Goal: Task Accomplishment & Management: Complete application form

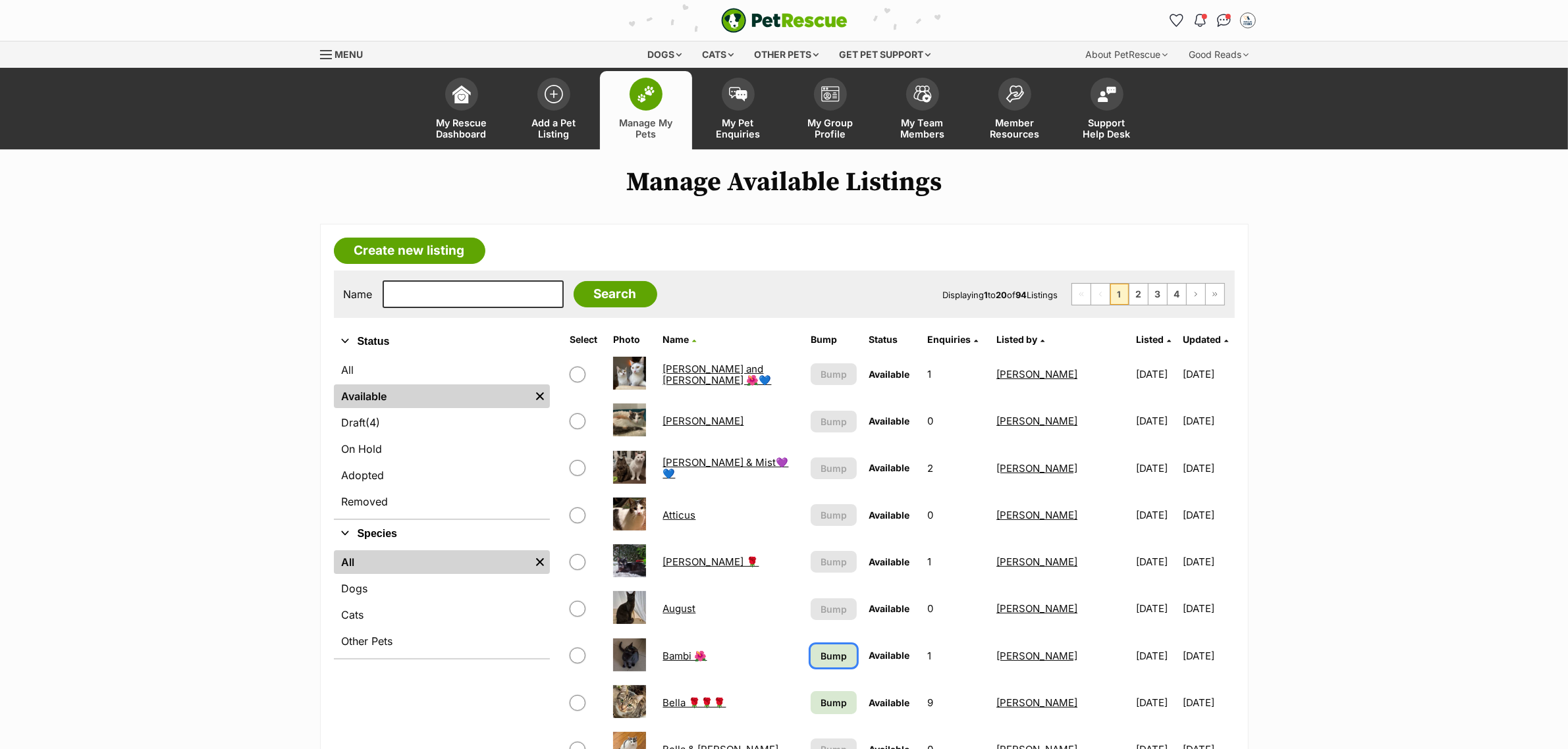
click at [493, 236] on span "Bump" at bounding box center [834, 657] width 27 height 14
click at [493, 236] on span "Bump" at bounding box center [834, 703] width 27 height 14
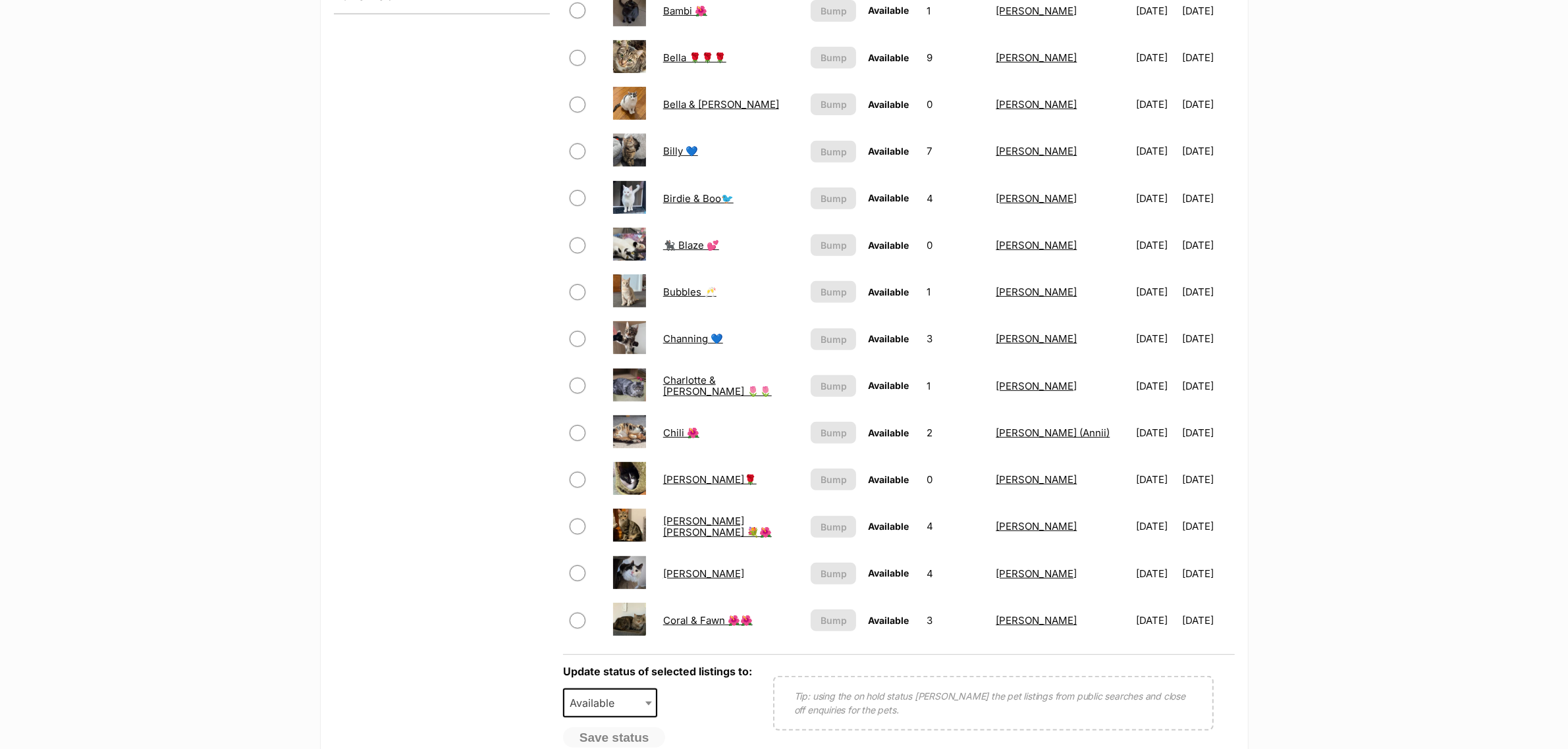
scroll to position [823, 0]
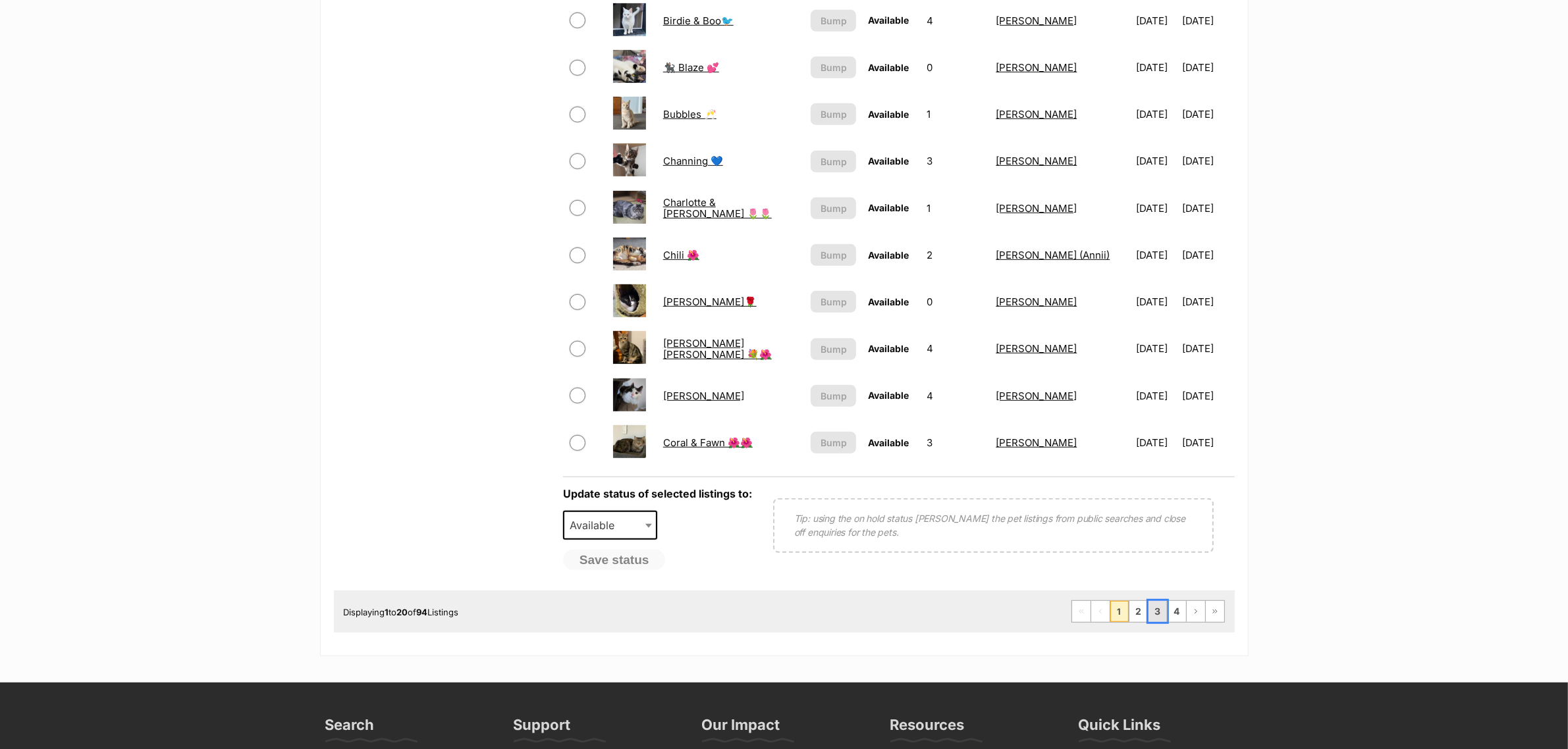
click at [1153, 606] on link "3" at bounding box center [1157, 612] width 18 height 21
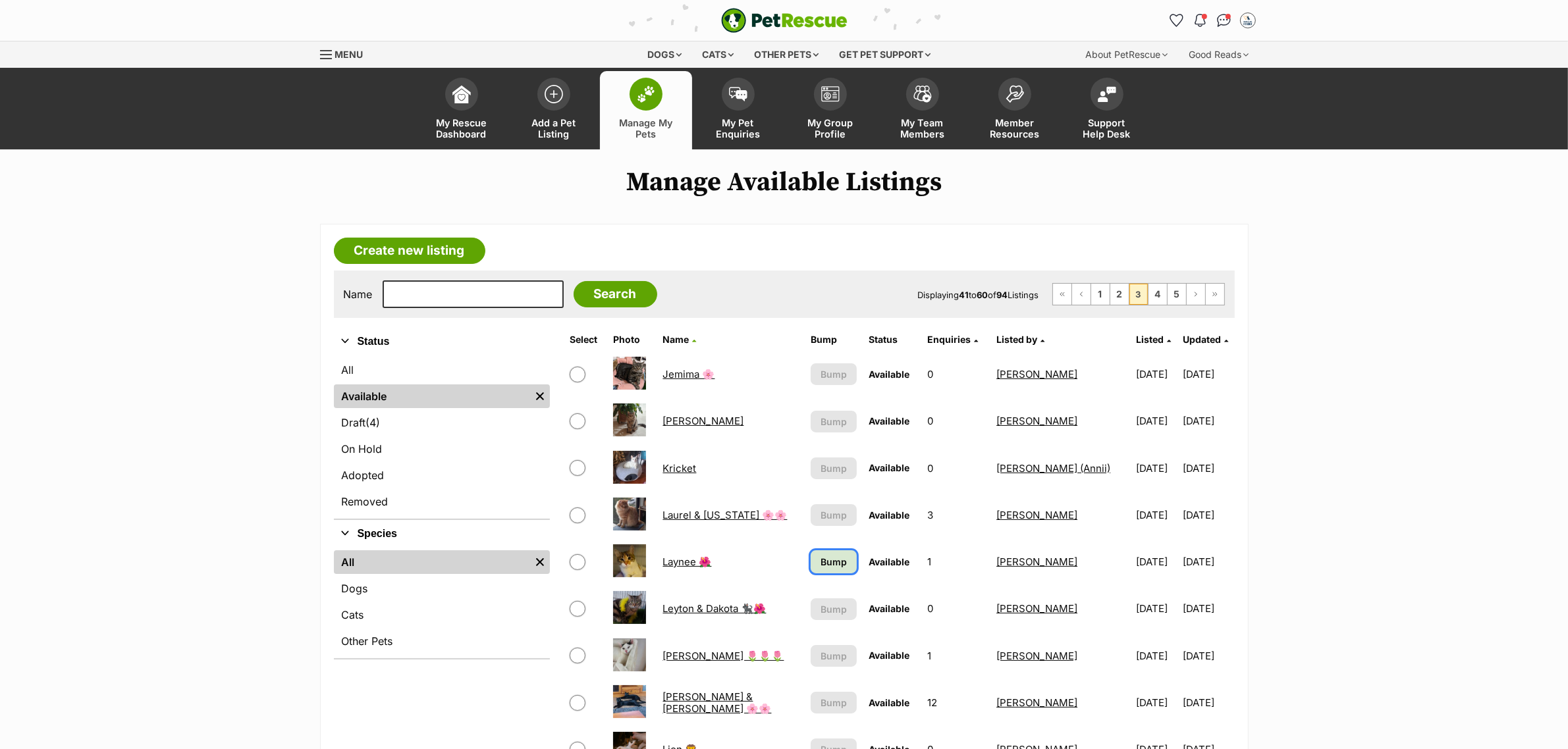
click at [811, 553] on link "Bump" at bounding box center [834, 562] width 47 height 23
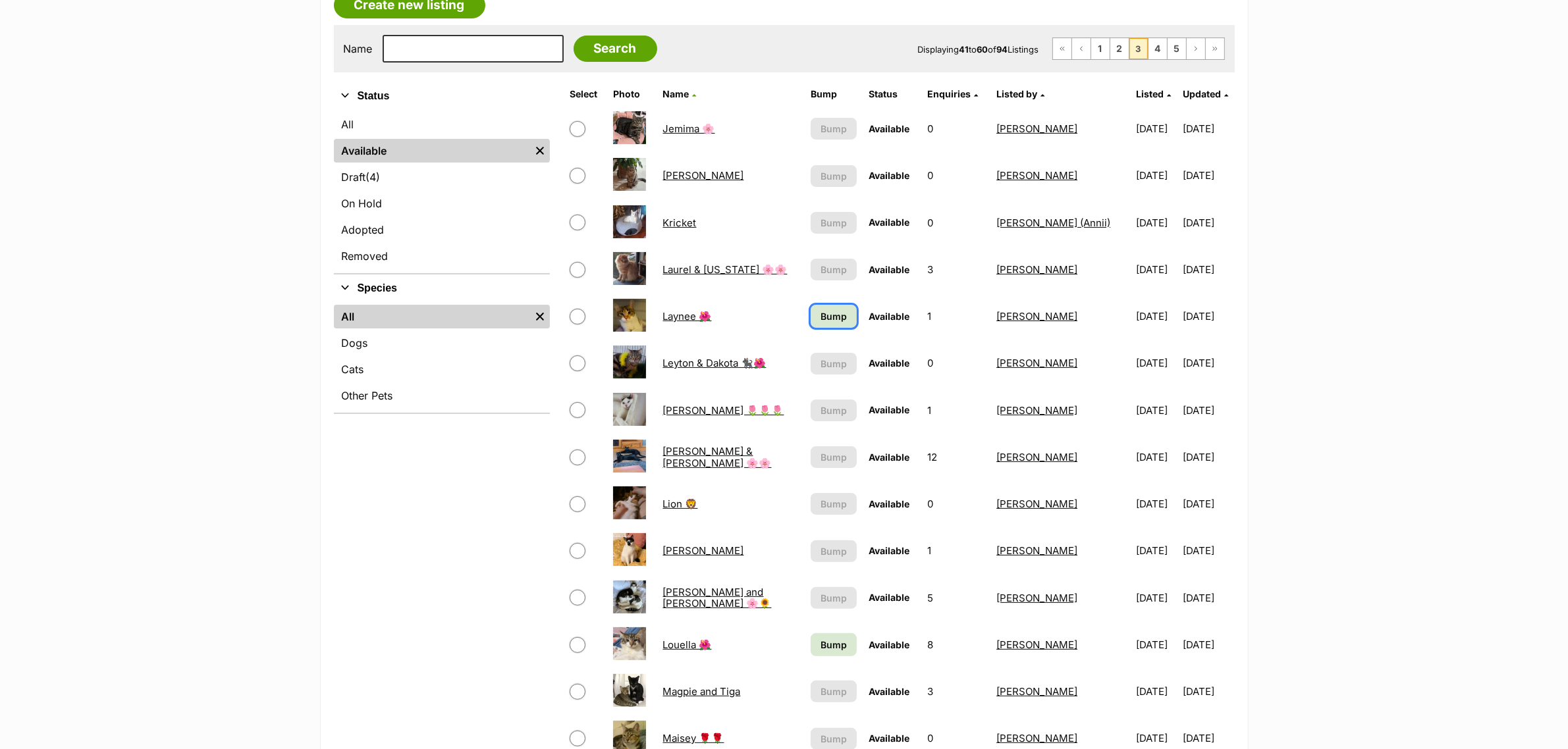
scroll to position [411, 0]
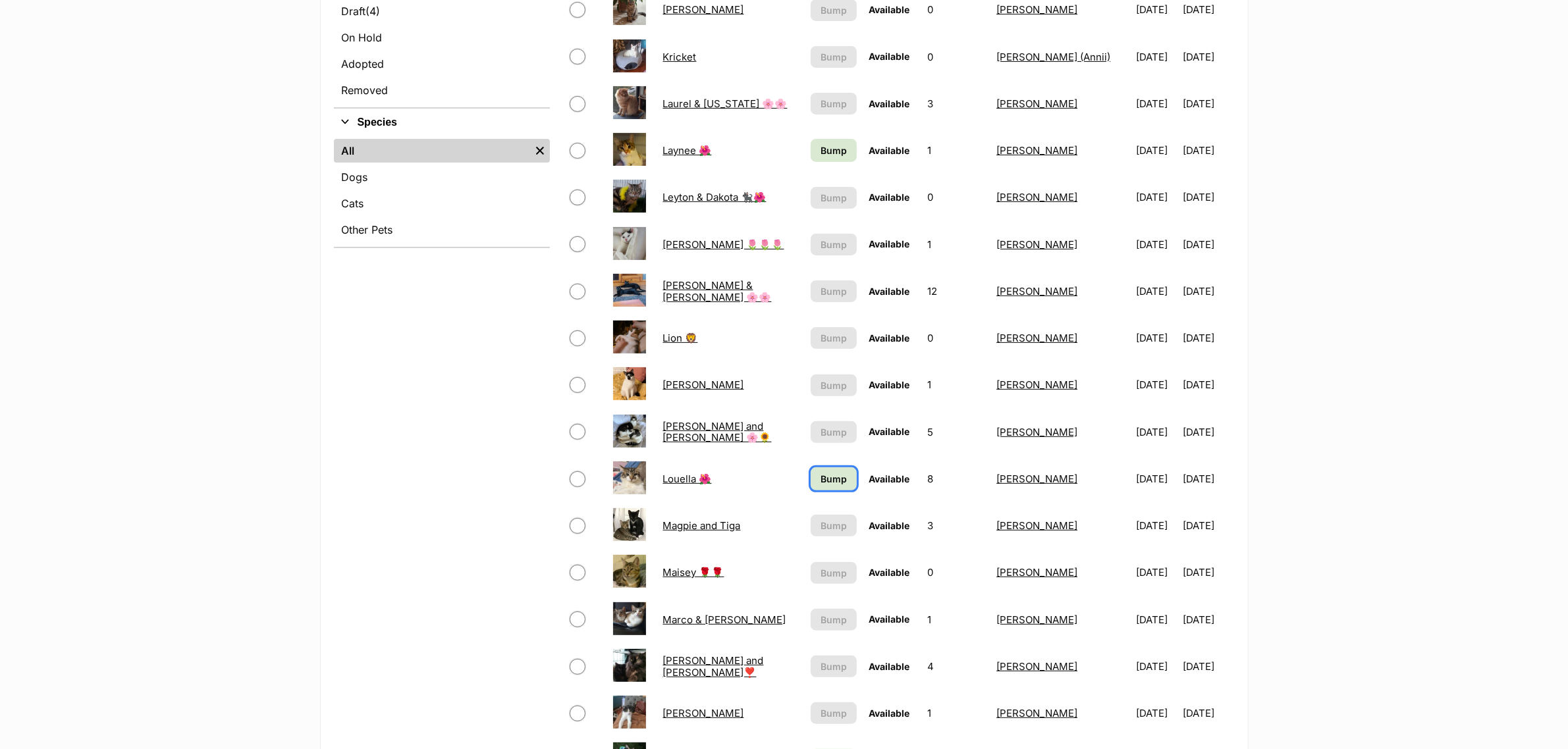
click at [820, 477] on span "Bump" at bounding box center [834, 479] width 27 height 14
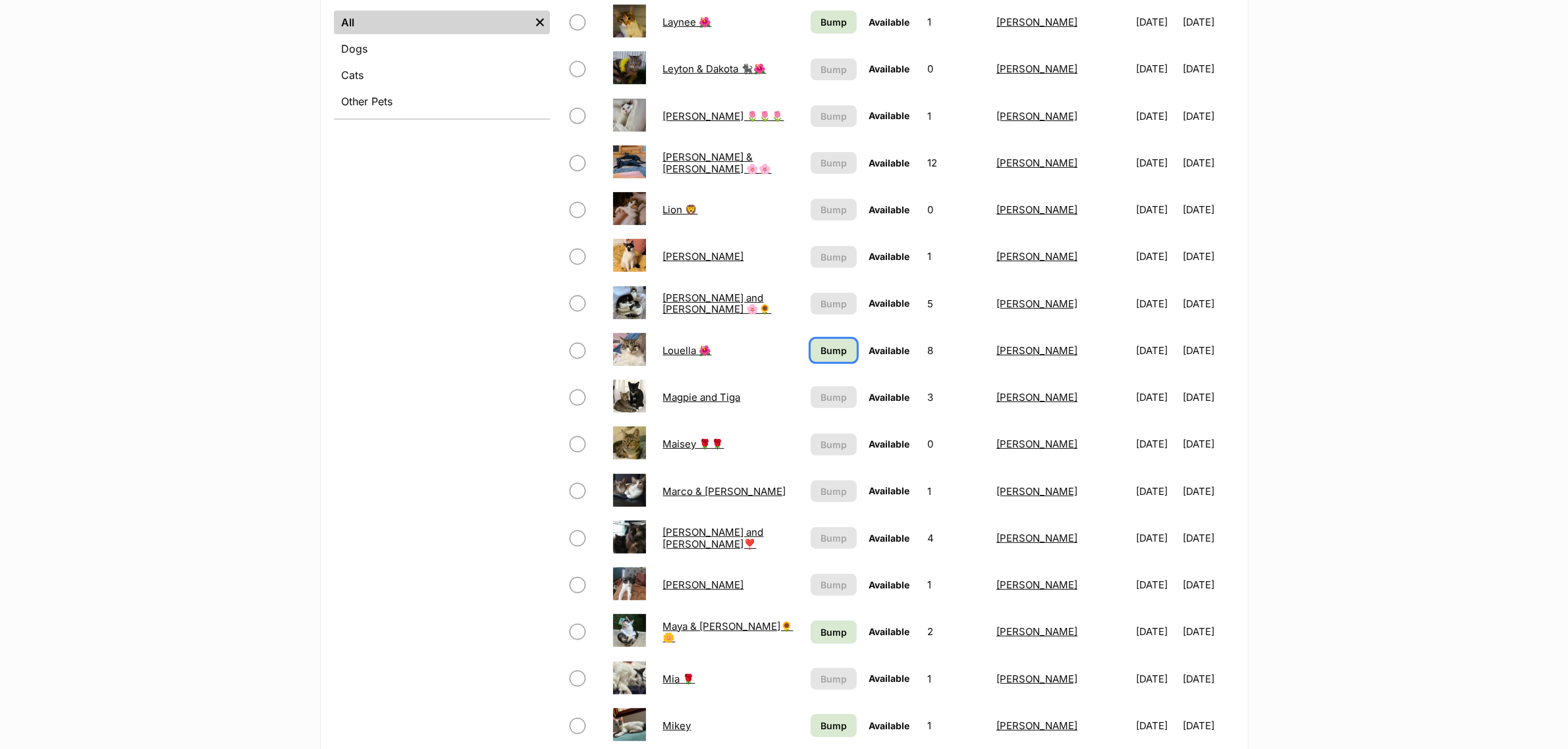
scroll to position [576, 0]
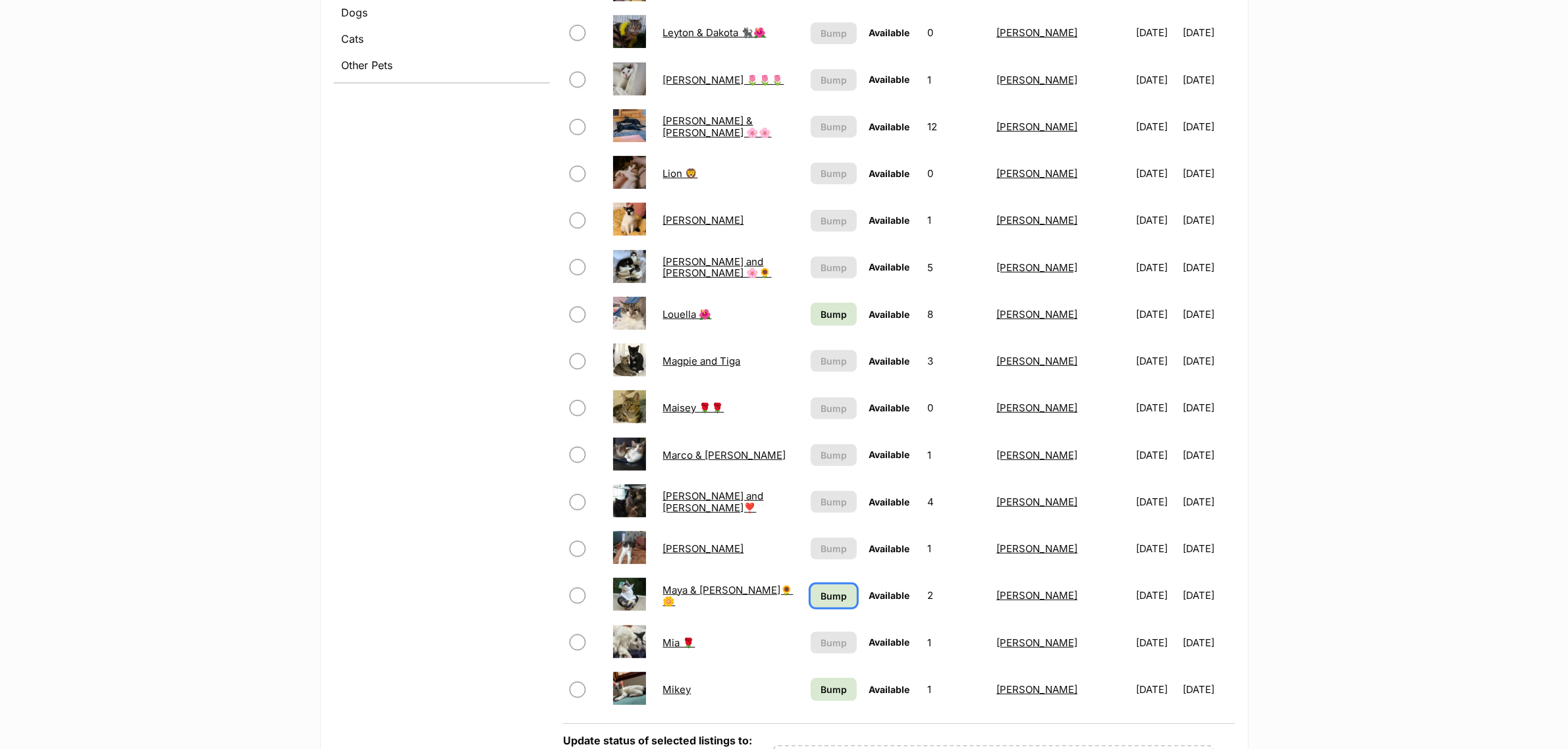
click at [825, 589] on span "Bump" at bounding box center [834, 596] width 27 height 14
click at [823, 686] on span "Bump" at bounding box center [834, 690] width 27 height 14
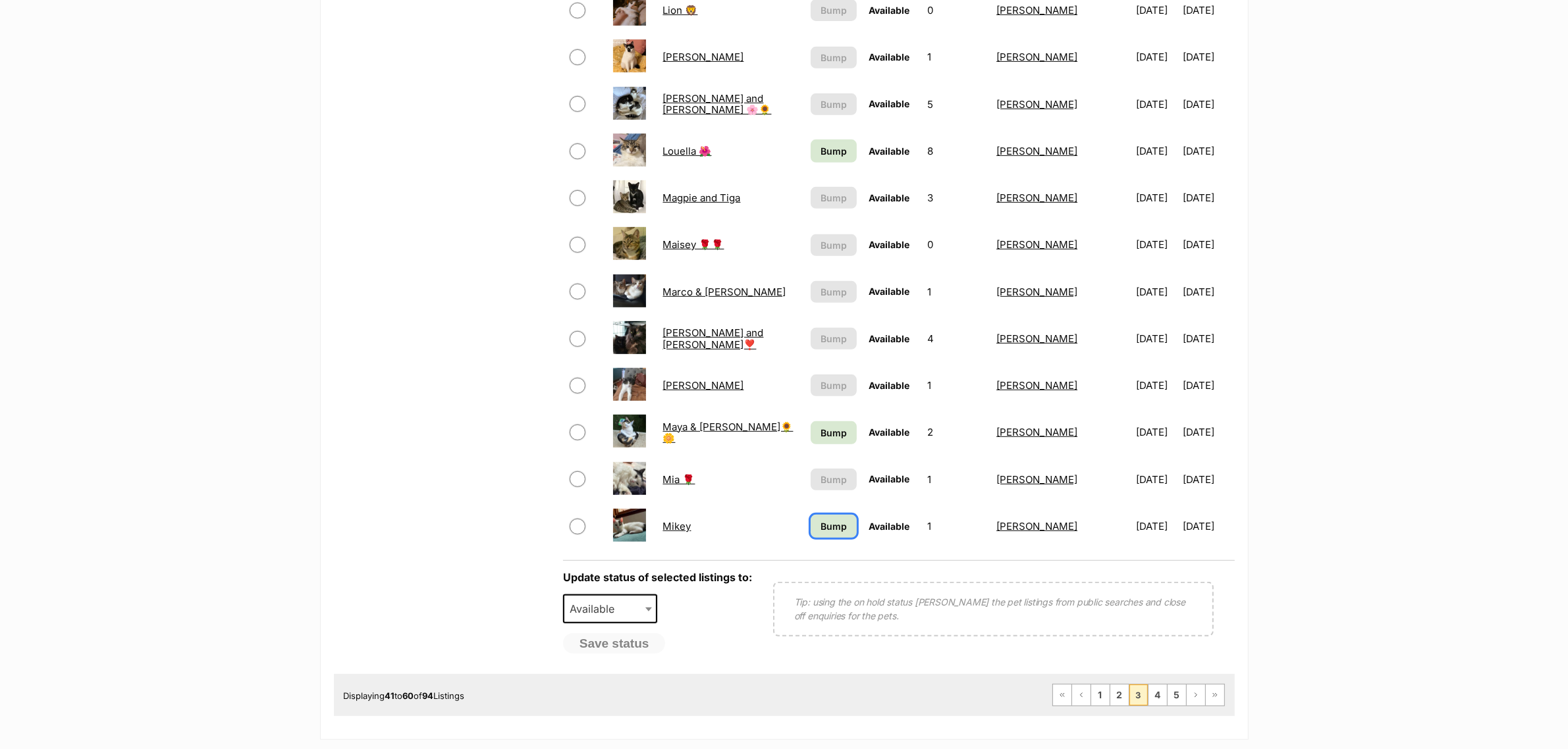
scroll to position [741, 0]
click at [1164, 687] on link "4" at bounding box center [1157, 694] width 18 height 21
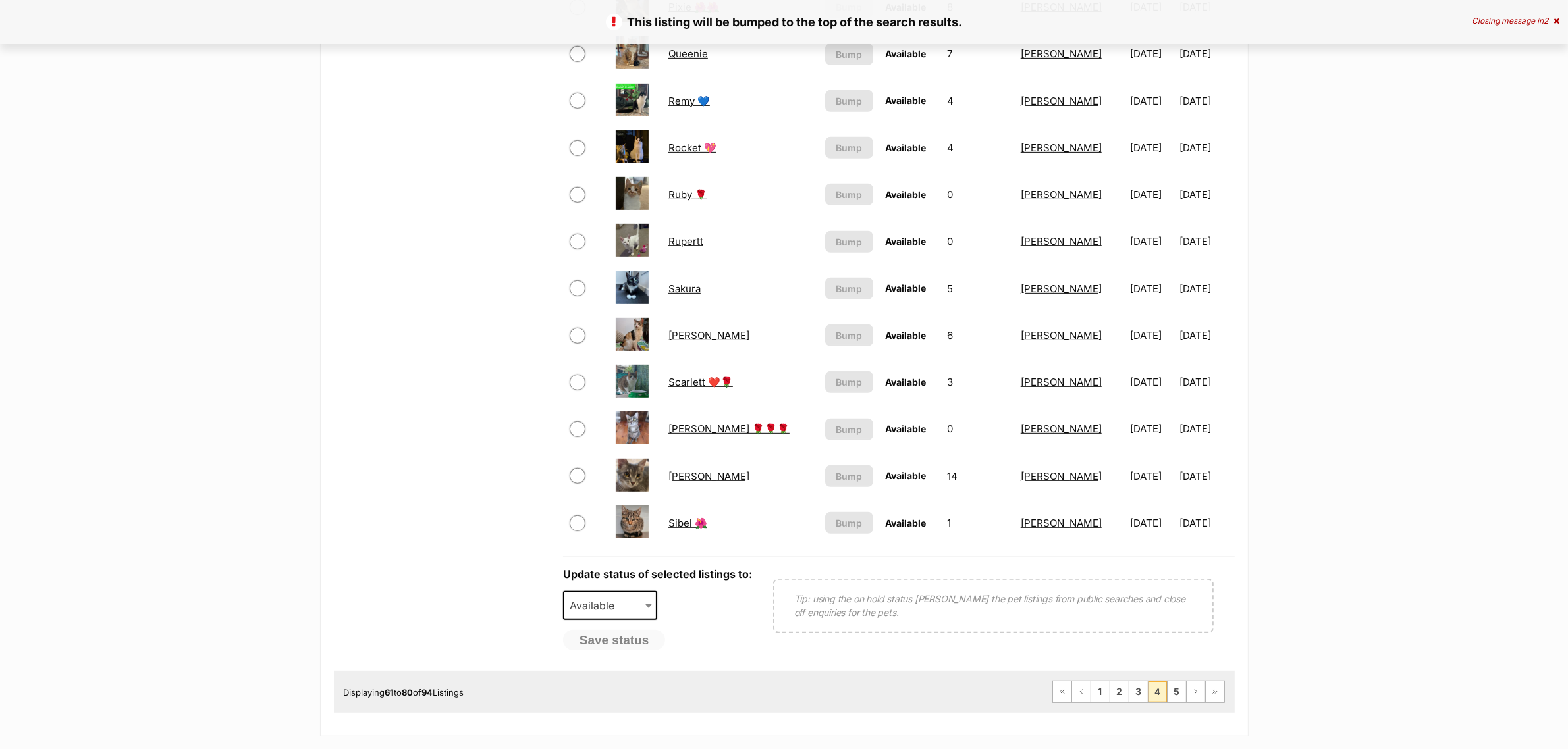
scroll to position [823, 0]
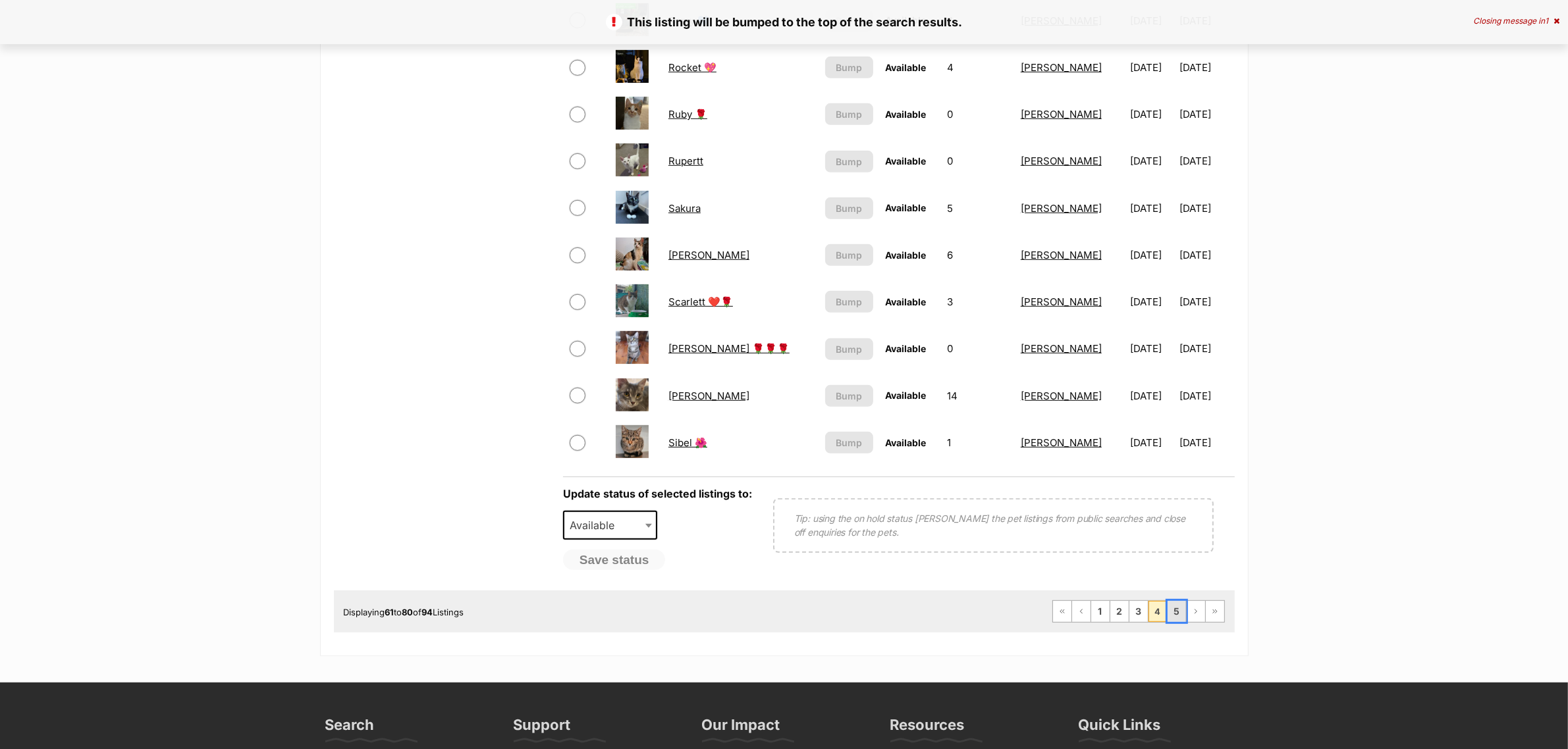
click at [1169, 605] on link "5" at bounding box center [1176, 612] width 18 height 21
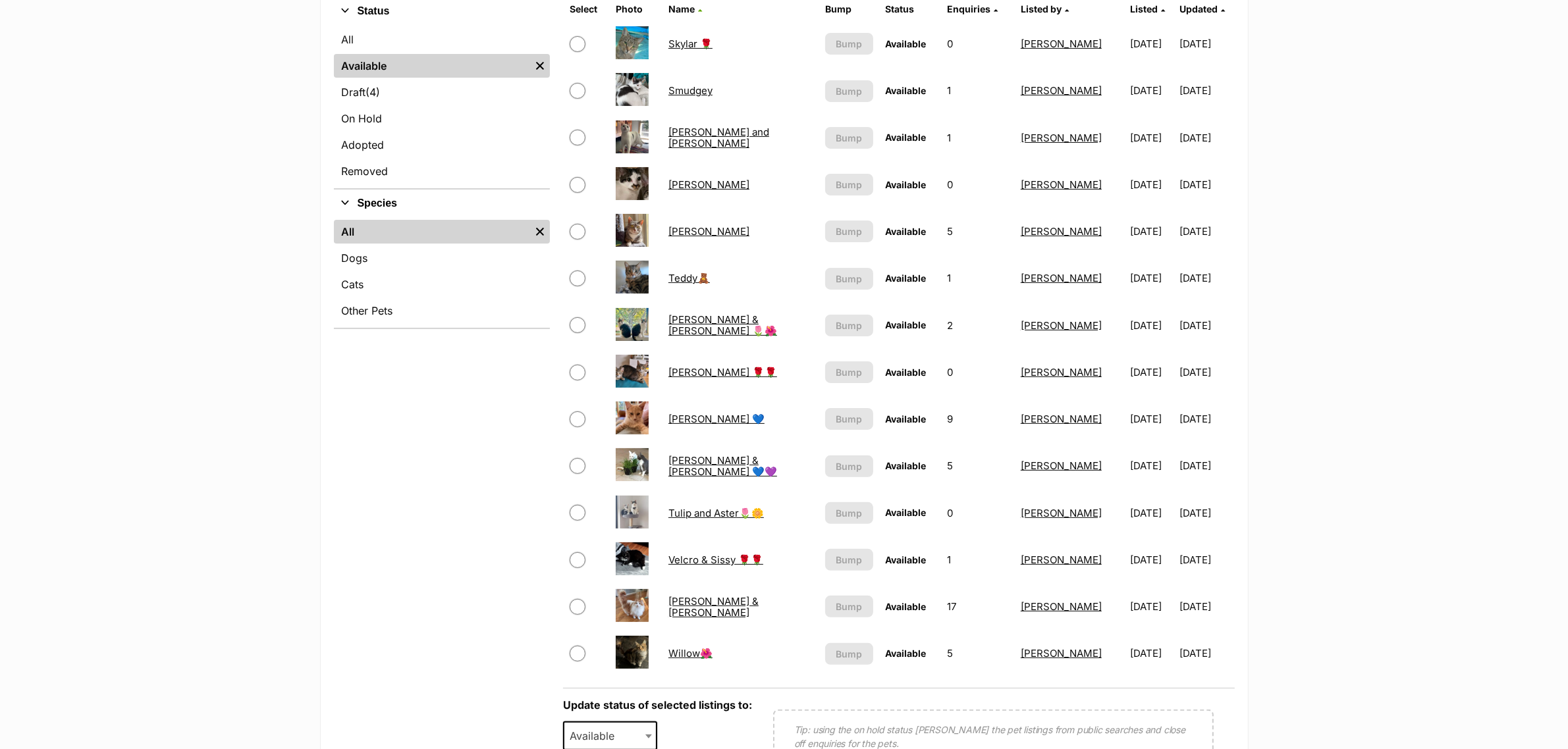
scroll to position [494, 0]
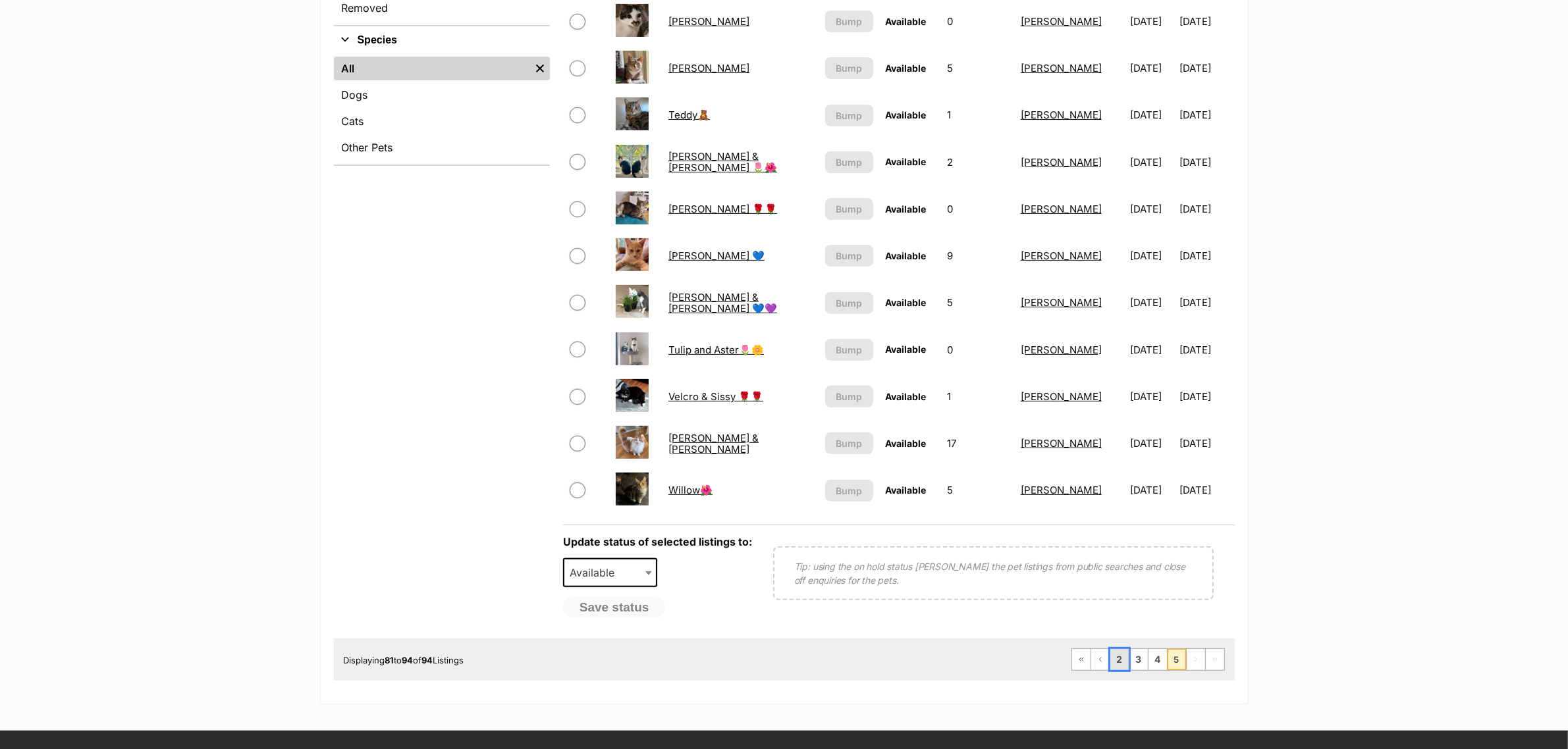
click at [1120, 661] on link "2" at bounding box center [1119, 660] width 18 height 21
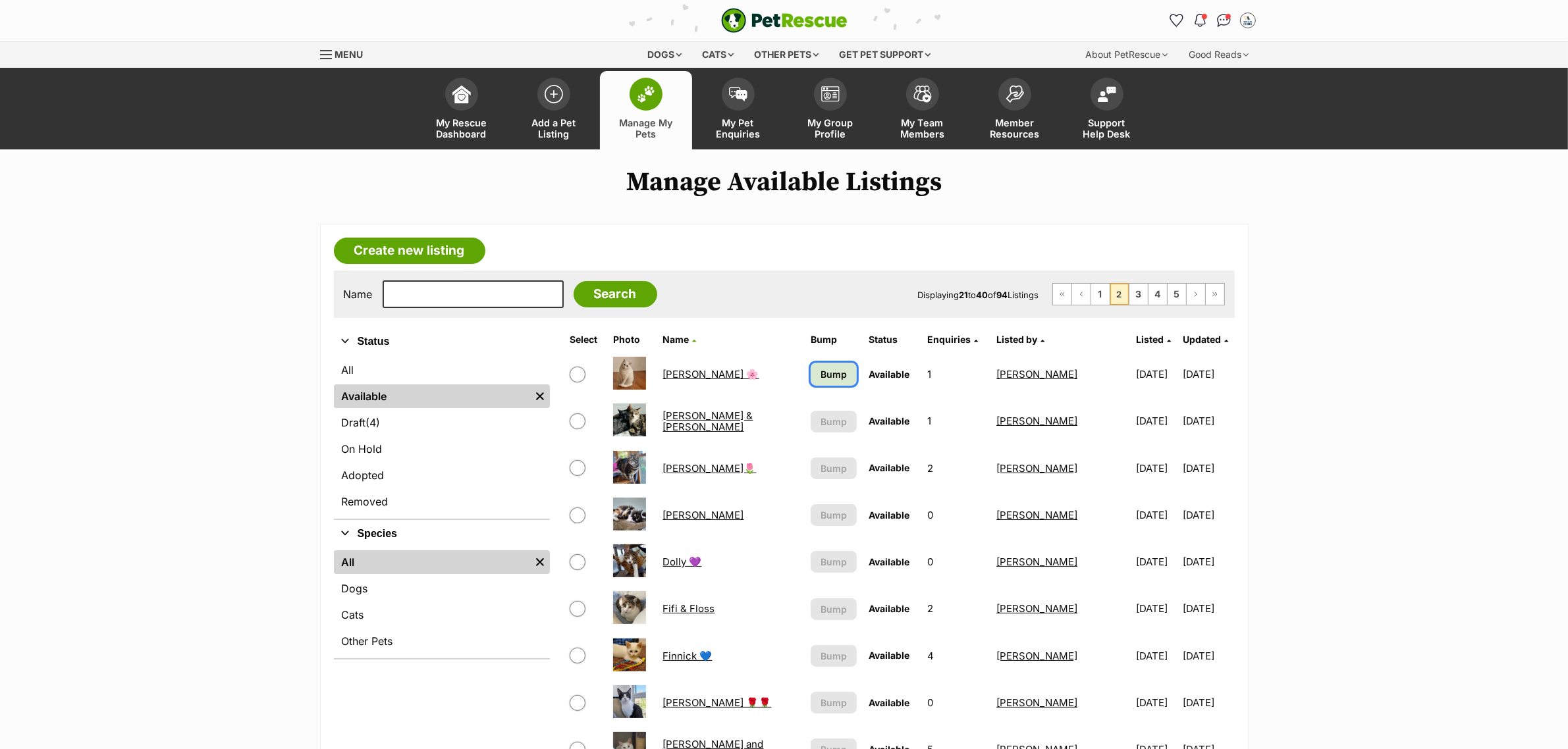
click at [814, 366] on link "Bump" at bounding box center [834, 374] width 47 height 23
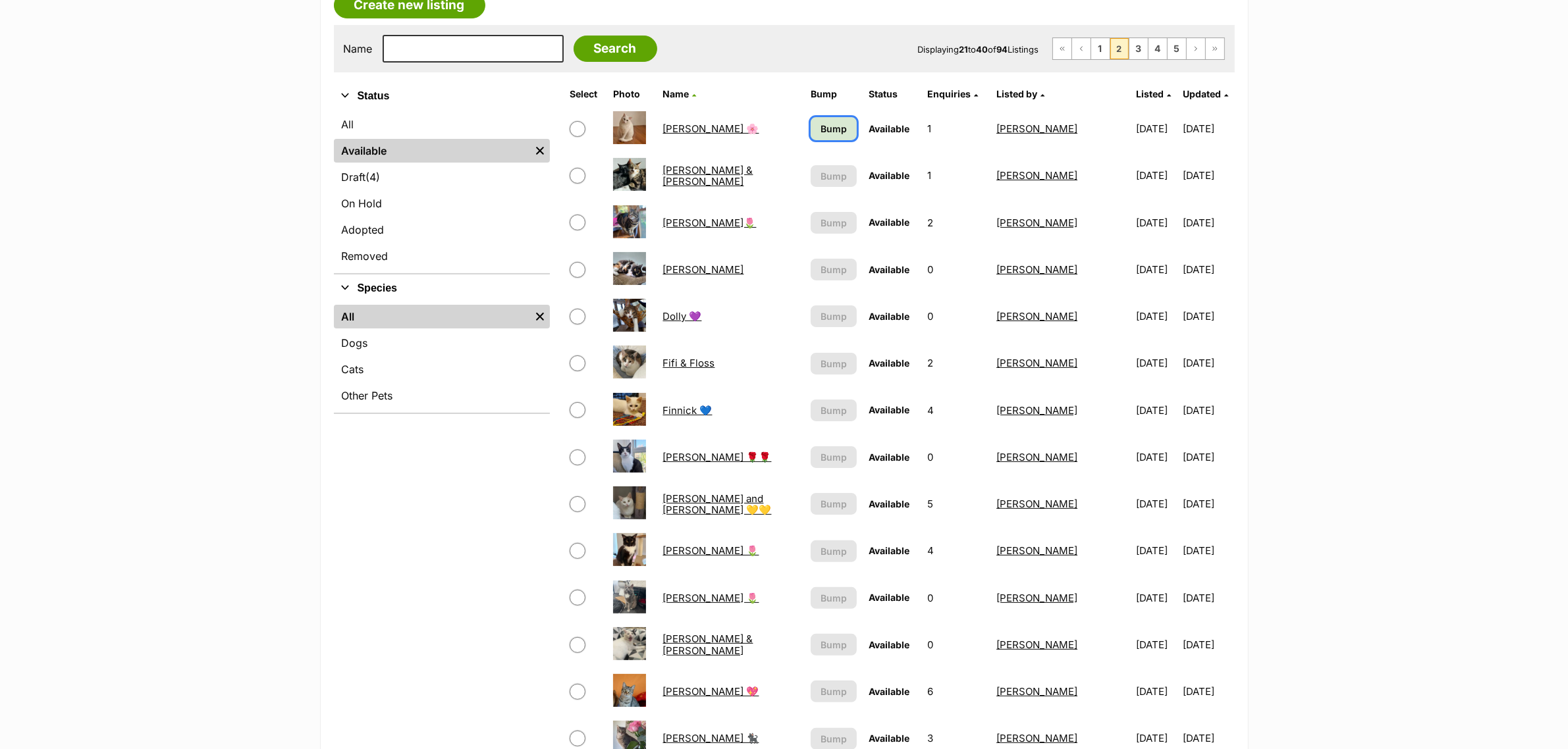
scroll to position [82, 0]
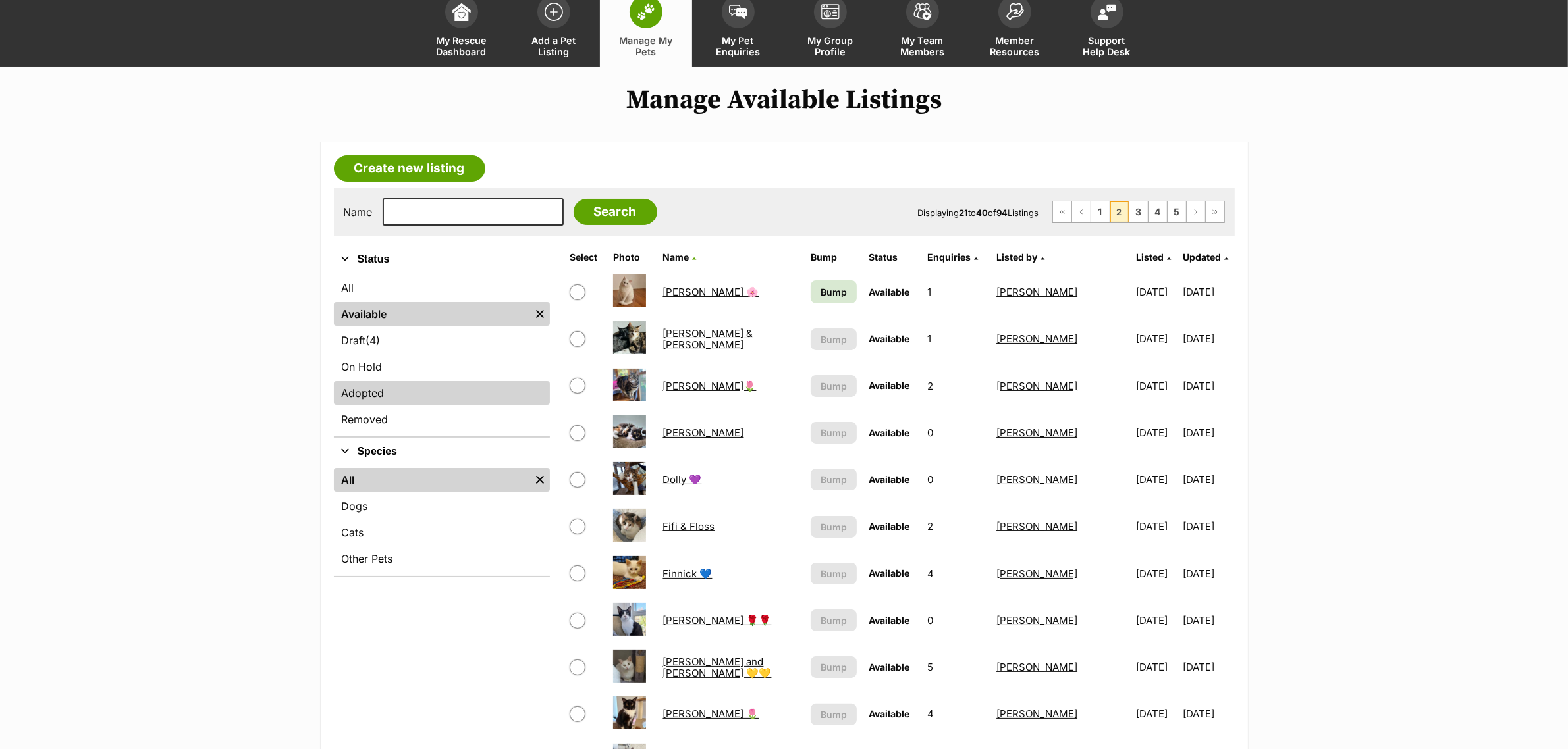
click at [372, 390] on link "Adopted" at bounding box center [441, 393] width 216 height 24
click at [380, 392] on link "Adopted" at bounding box center [441, 393] width 216 height 24
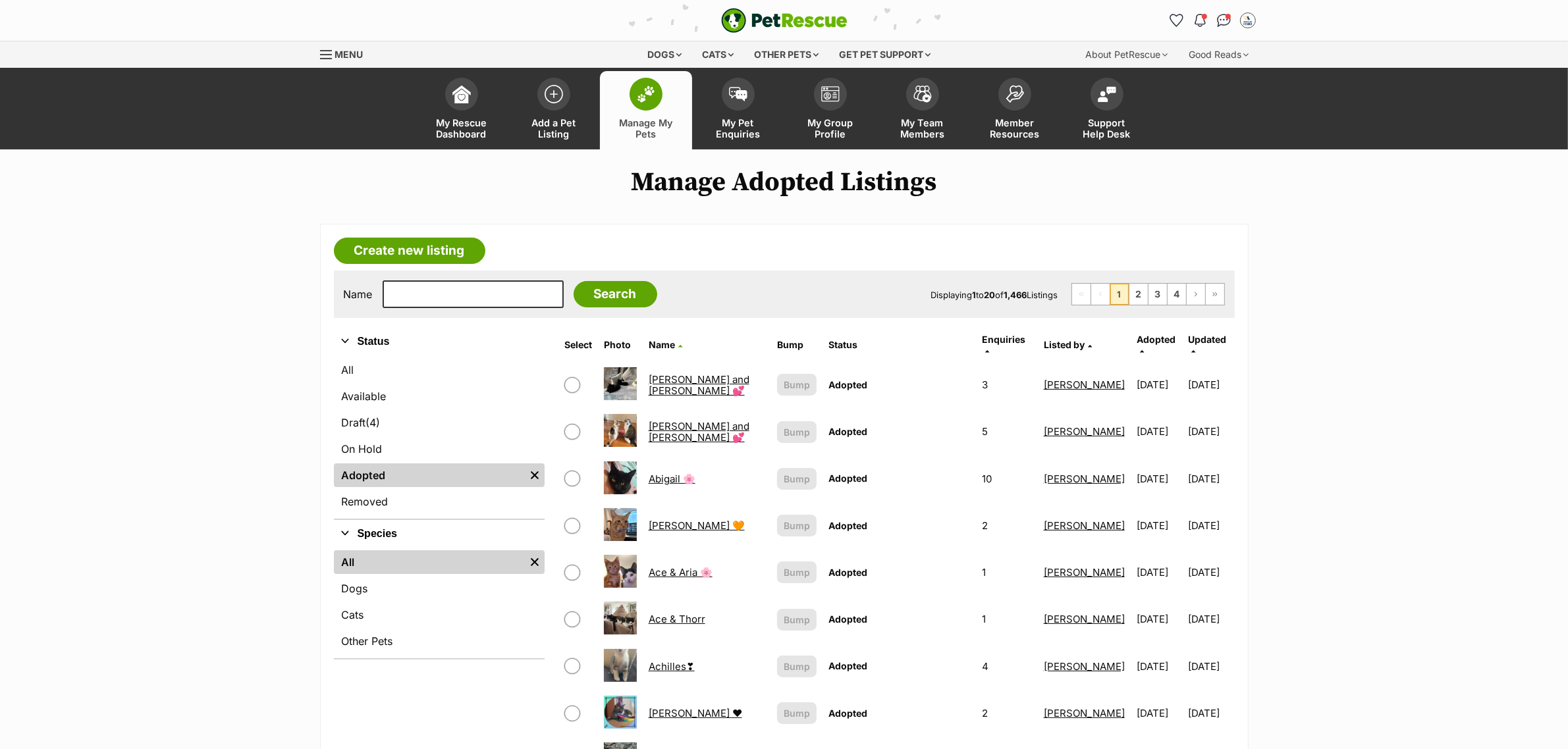
click at [1144, 340] on span "Adopted" at bounding box center [1155, 339] width 39 height 11
click at [1143, 348] on icon at bounding box center [1142, 351] width 4 height 7
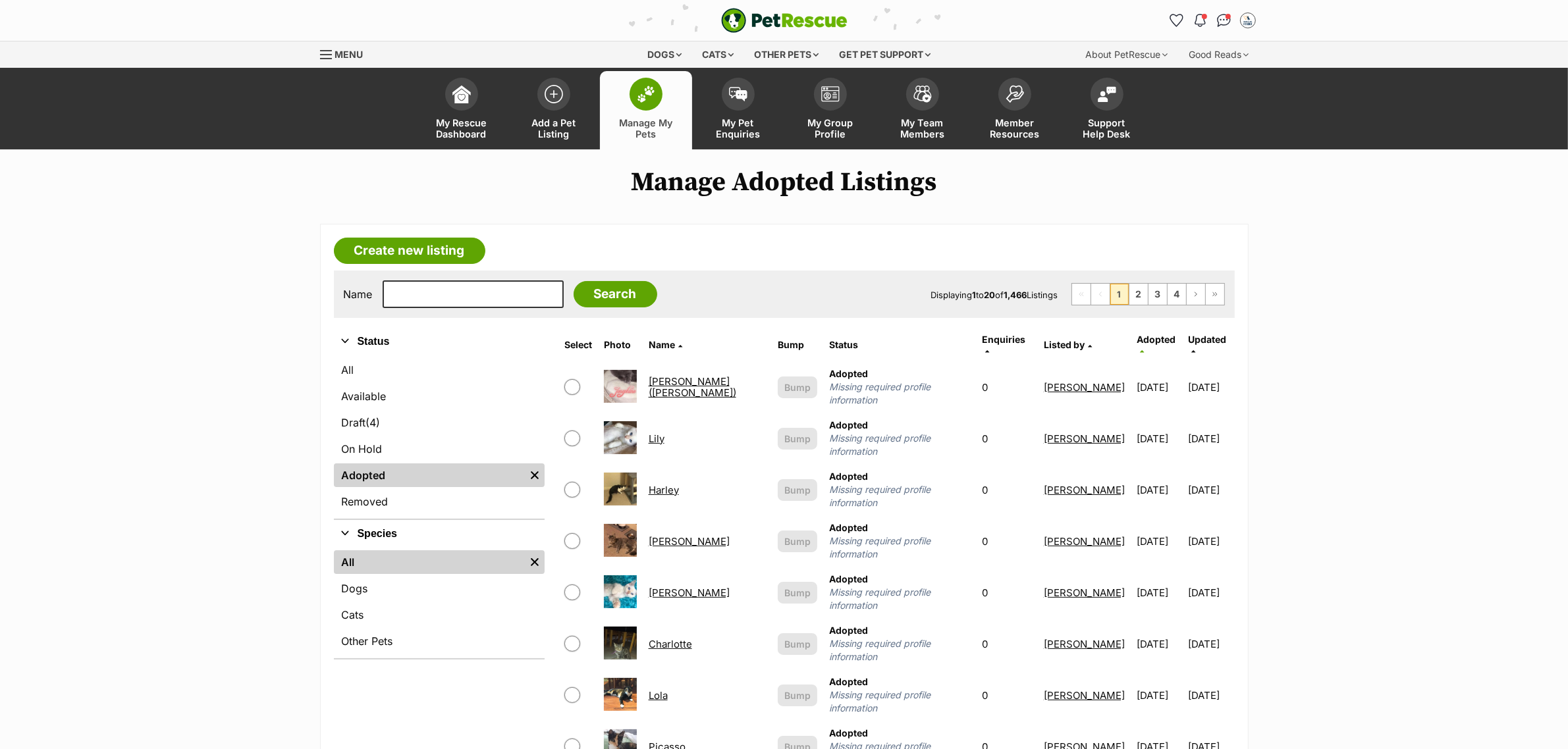
click at [1143, 348] on icon at bounding box center [1142, 351] width 4 height 7
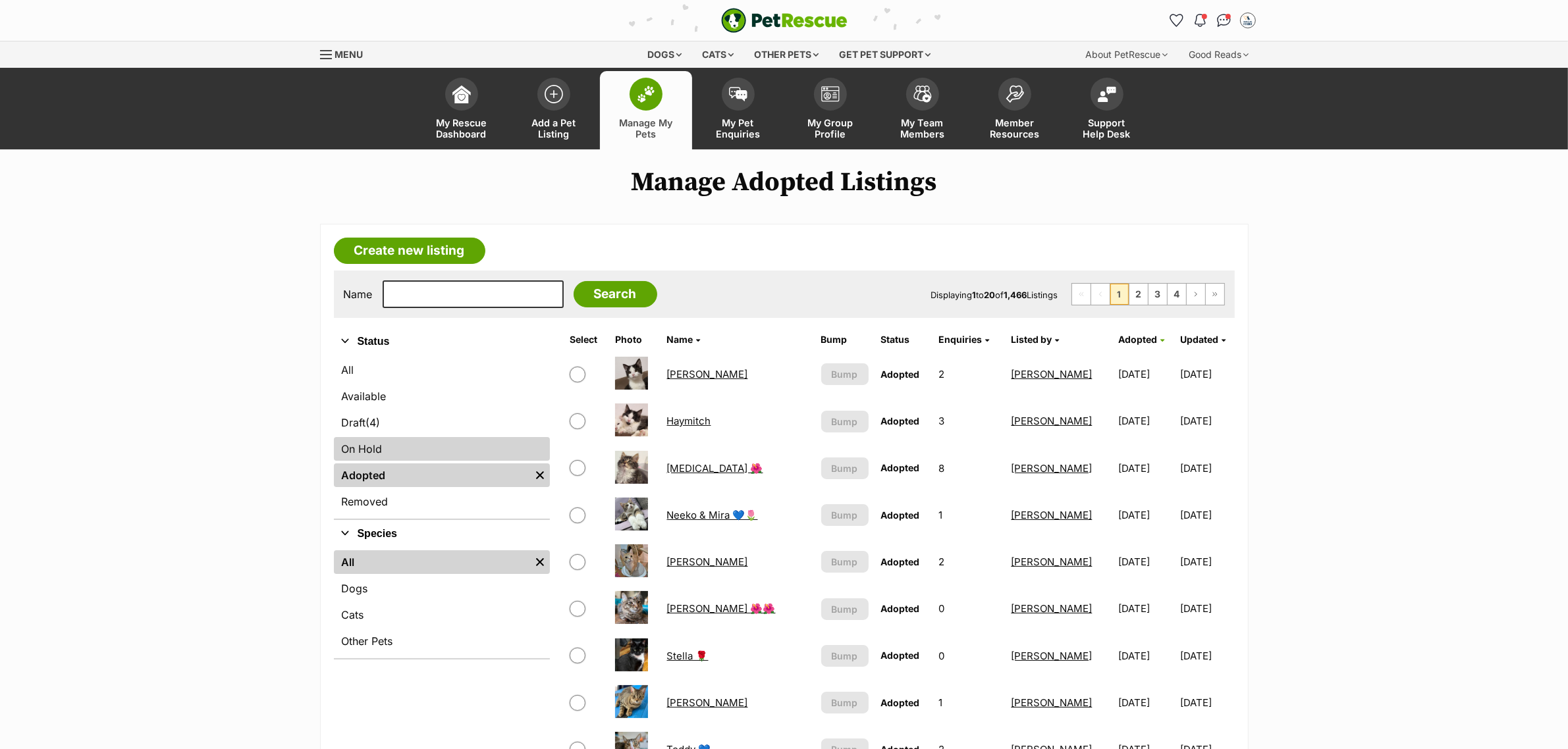
click at [378, 442] on link "On Hold" at bounding box center [441, 449] width 216 height 24
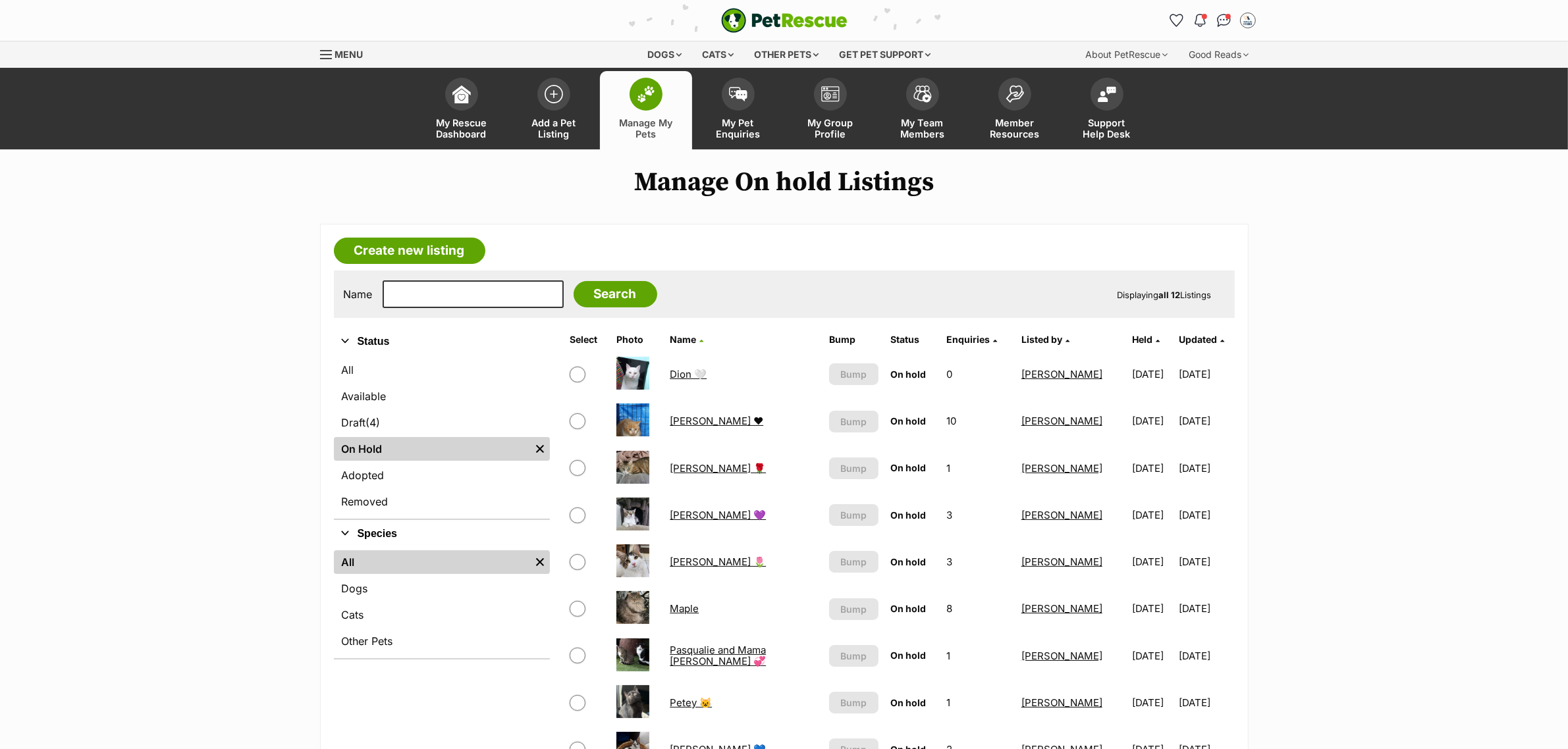
click at [1132, 343] on span "Held" at bounding box center [1141, 339] width 20 height 11
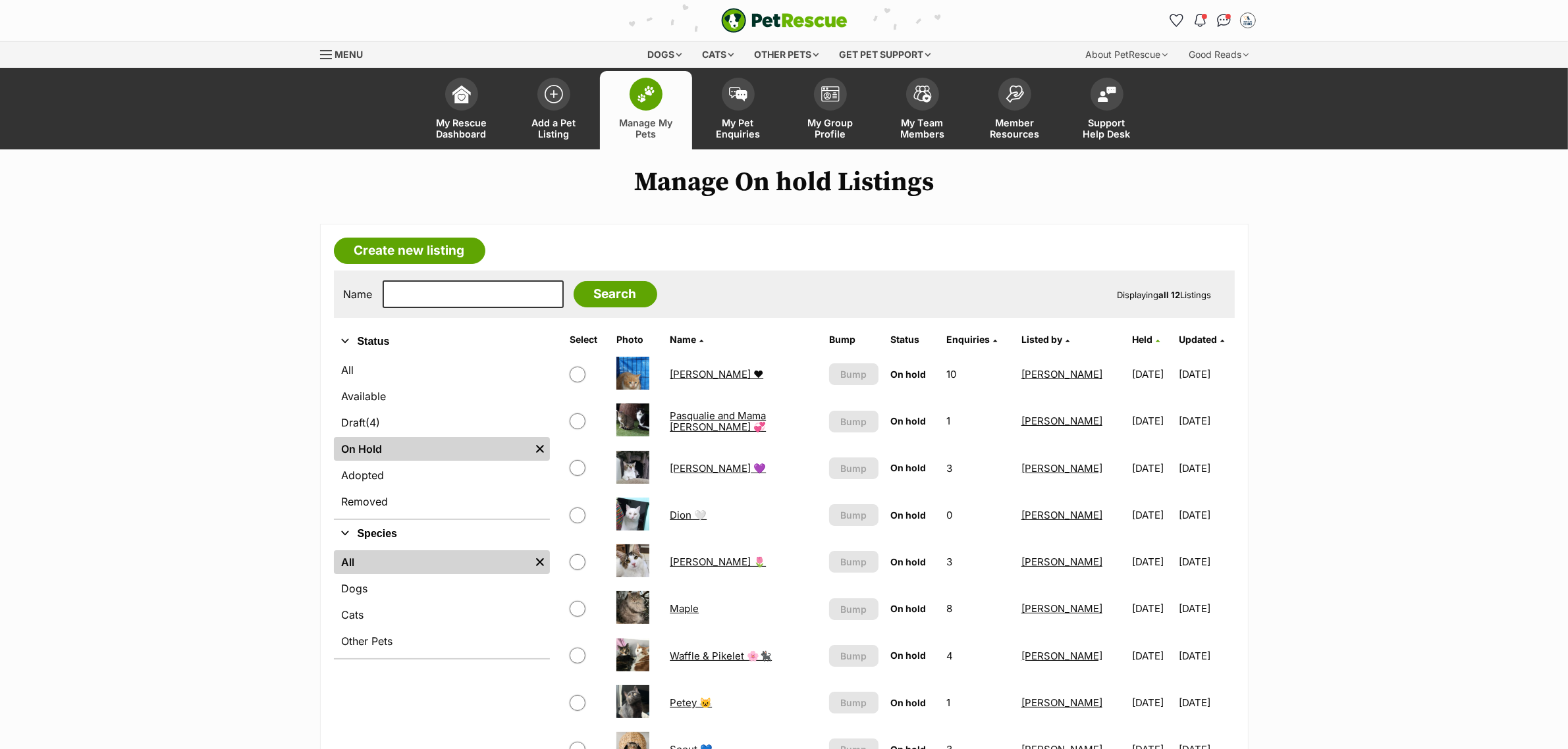
click at [1127, 345] on th "Held" at bounding box center [1152, 340] width 50 height 21
click at [1155, 337] on icon at bounding box center [1157, 341] width 4 height 7
click at [1132, 337] on span "Held" at bounding box center [1141, 339] width 20 height 11
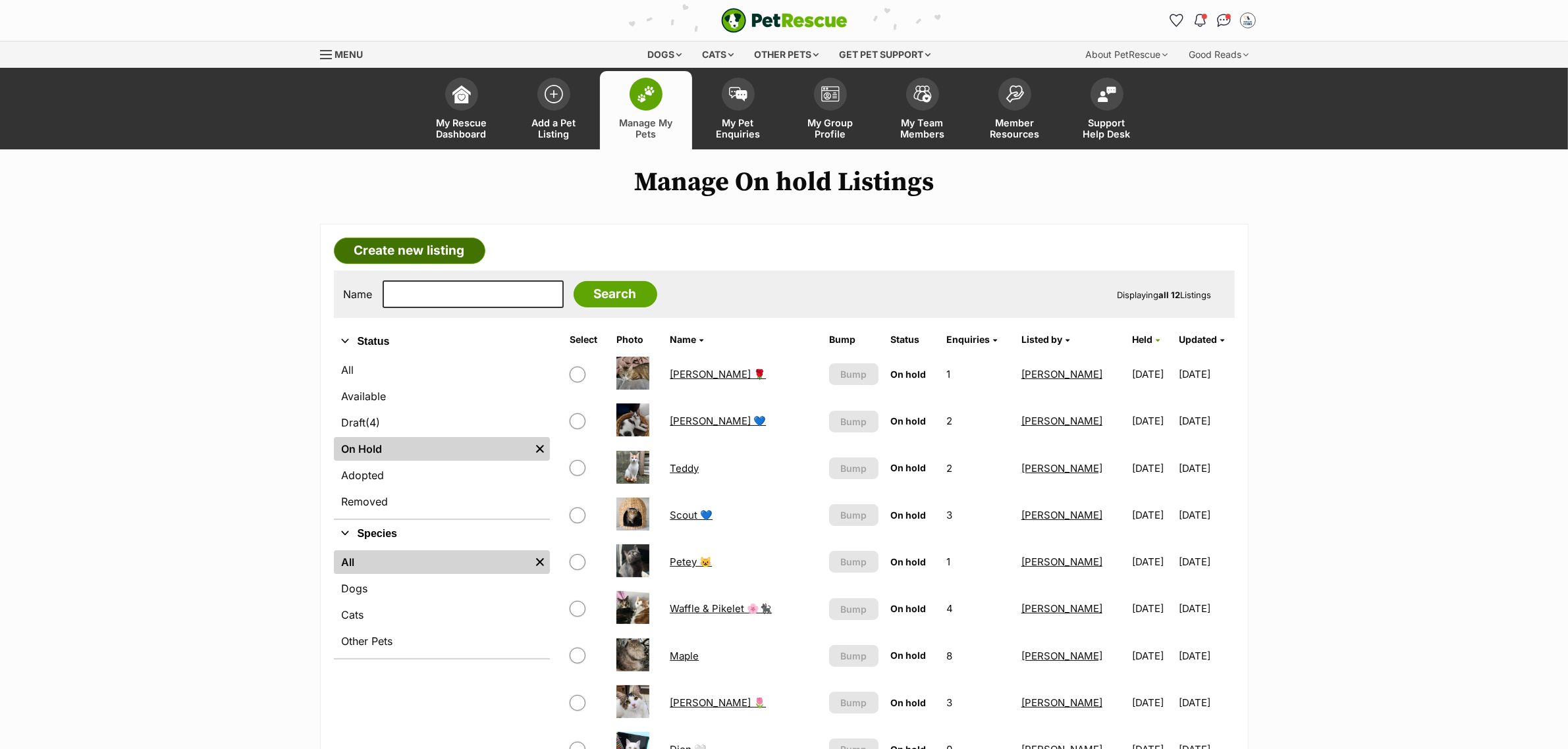
click at [395, 254] on link "Create new listing" at bounding box center [409, 251] width 151 height 27
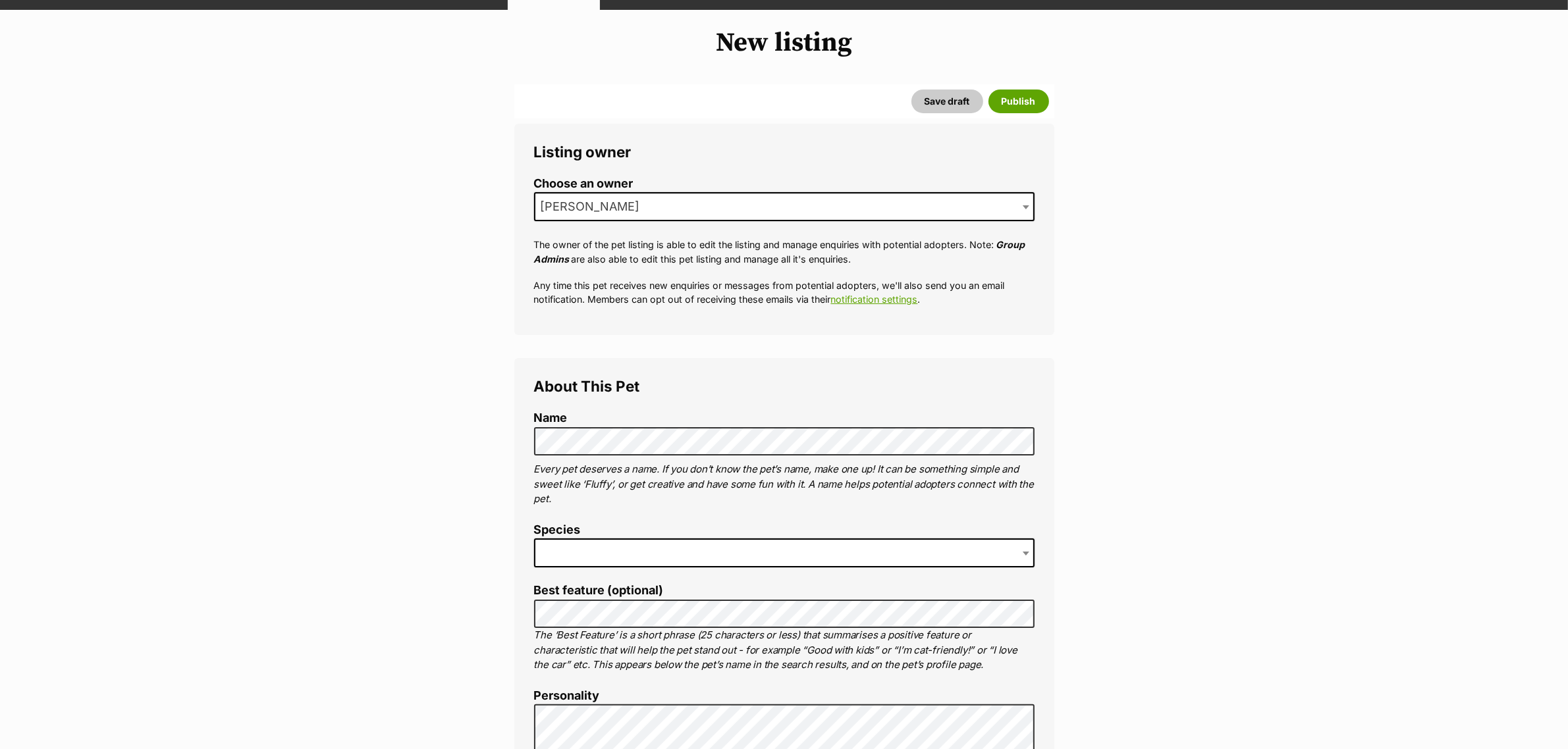
scroll to position [247, 0]
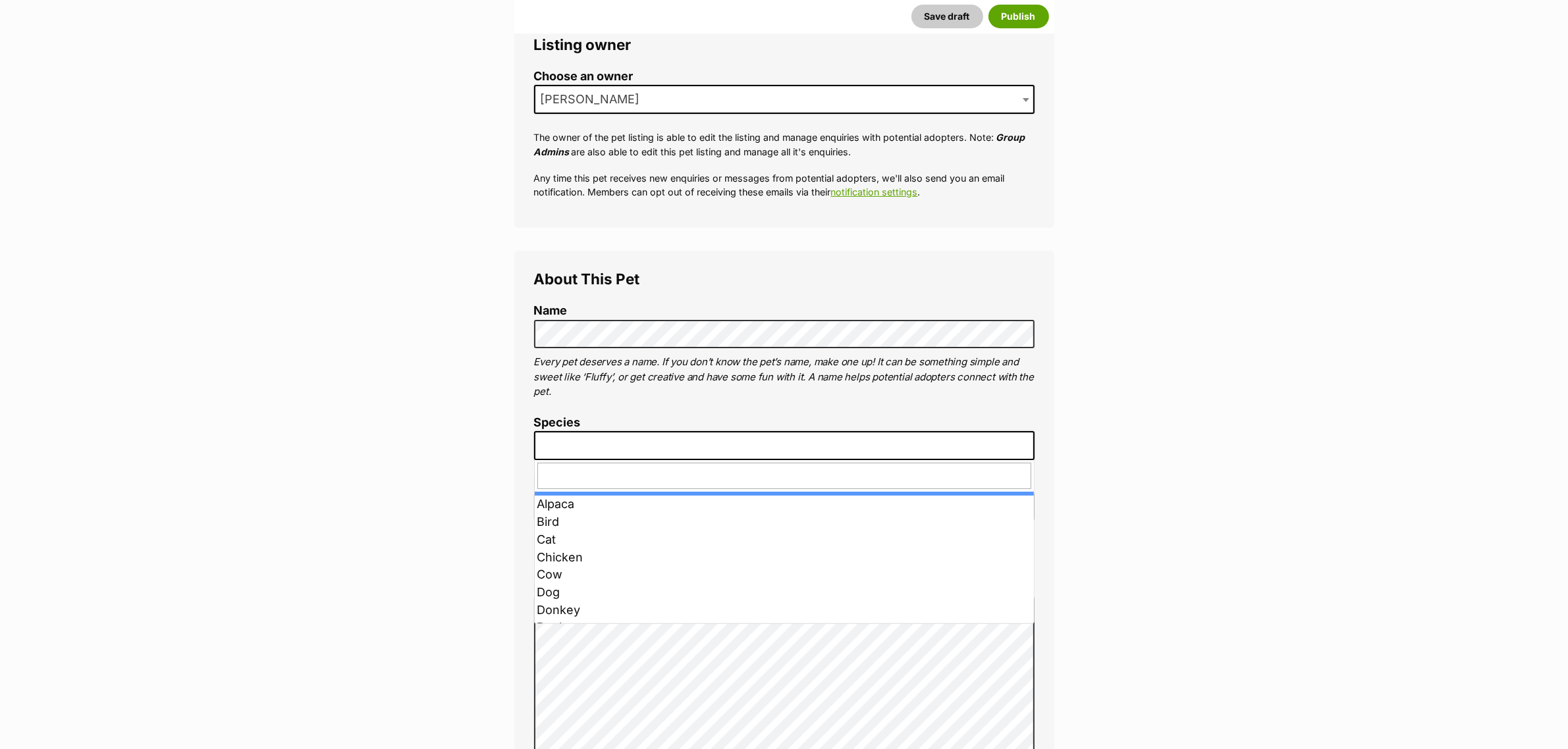
click at [591, 453] on span at bounding box center [784, 446] width 500 height 29
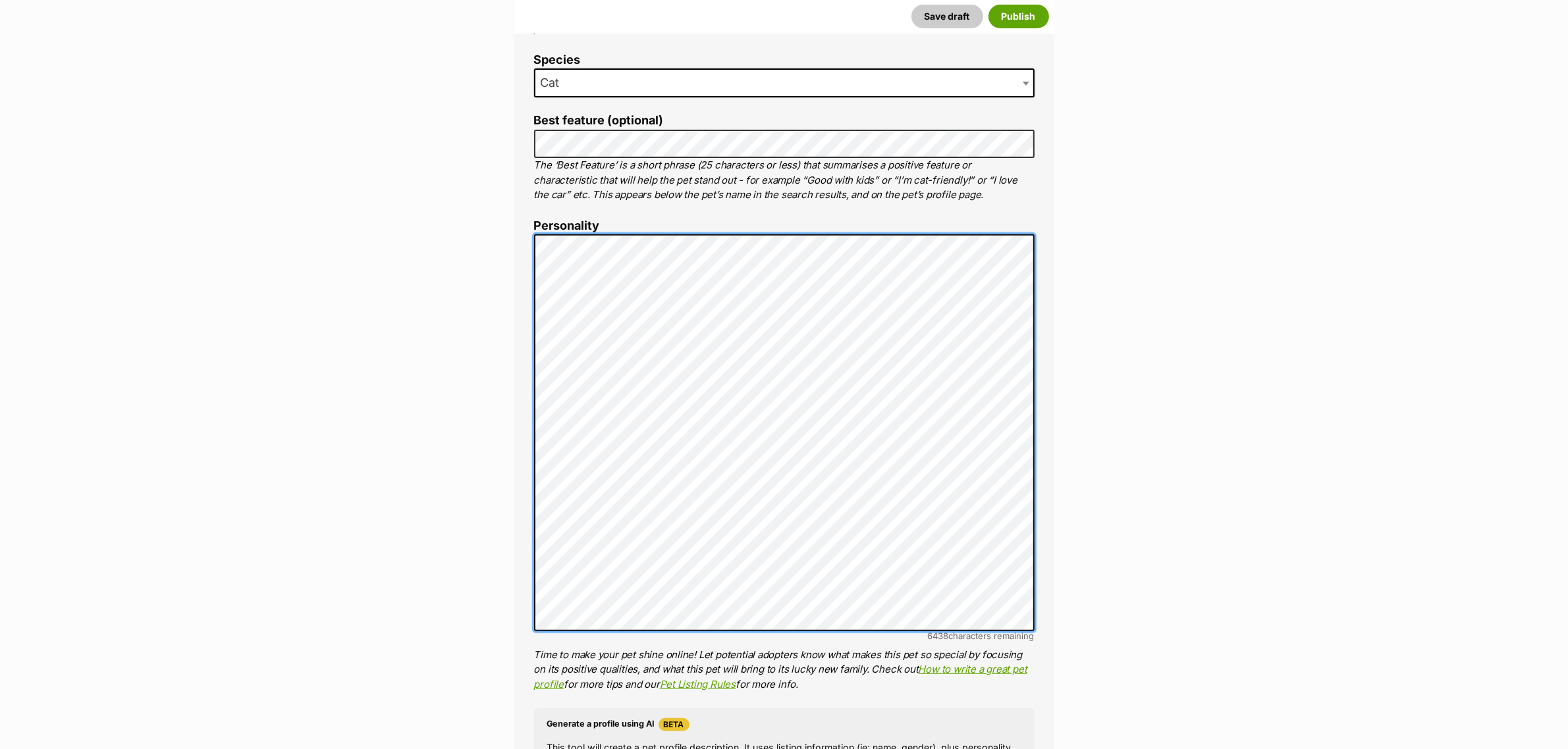
scroll to position [621, 0]
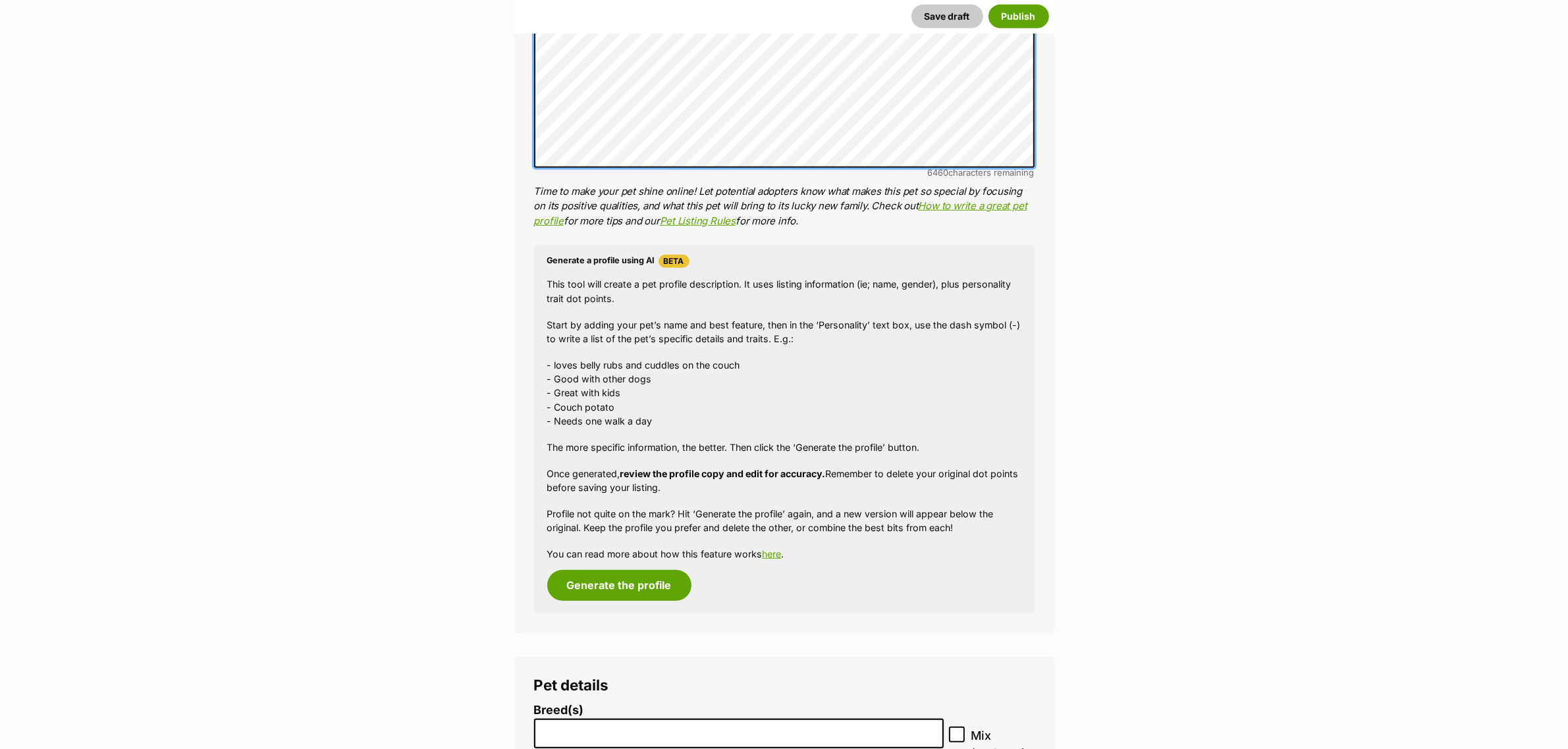
scroll to position [1197, 0]
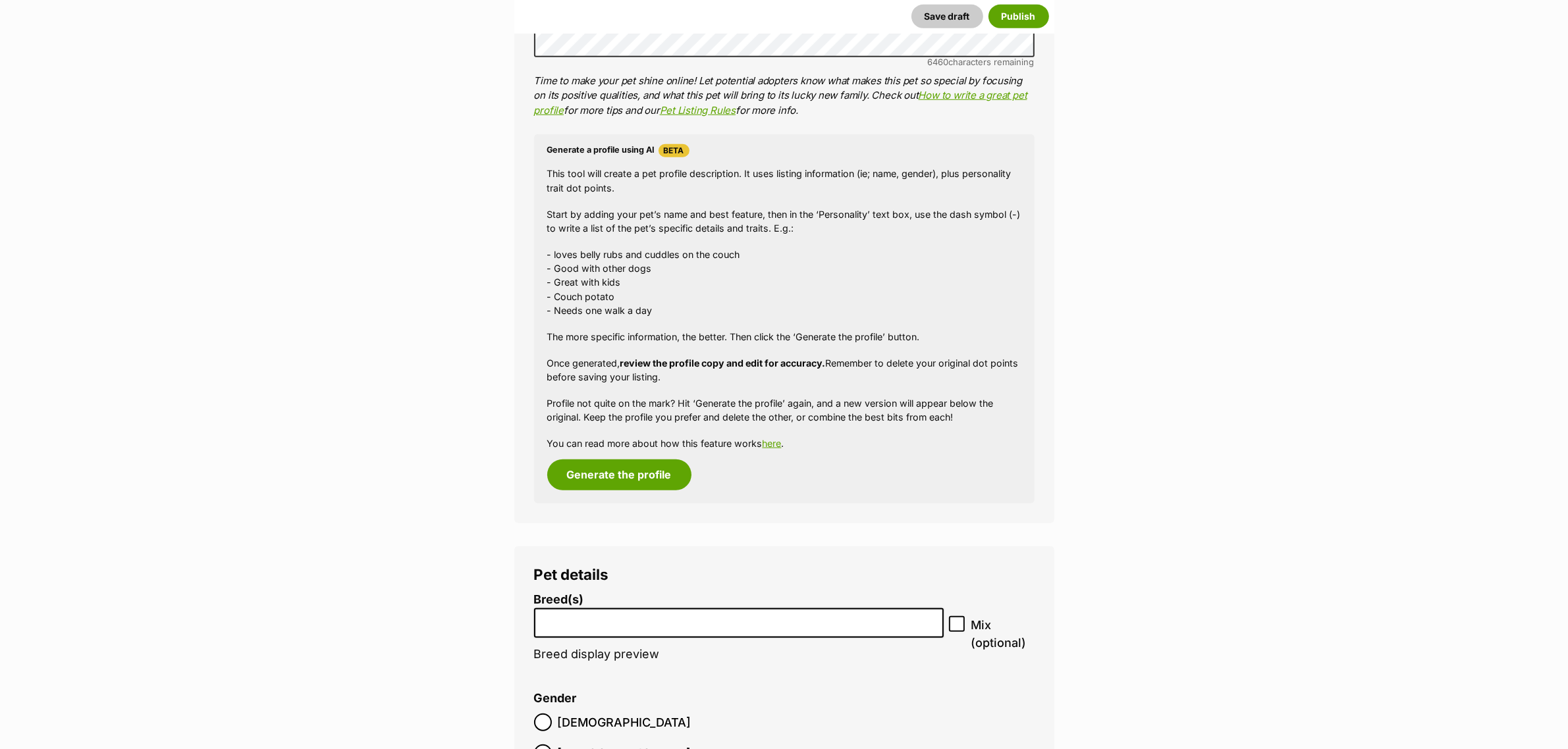
click at [656, 617] on input "search" at bounding box center [738, 620] width 400 height 14
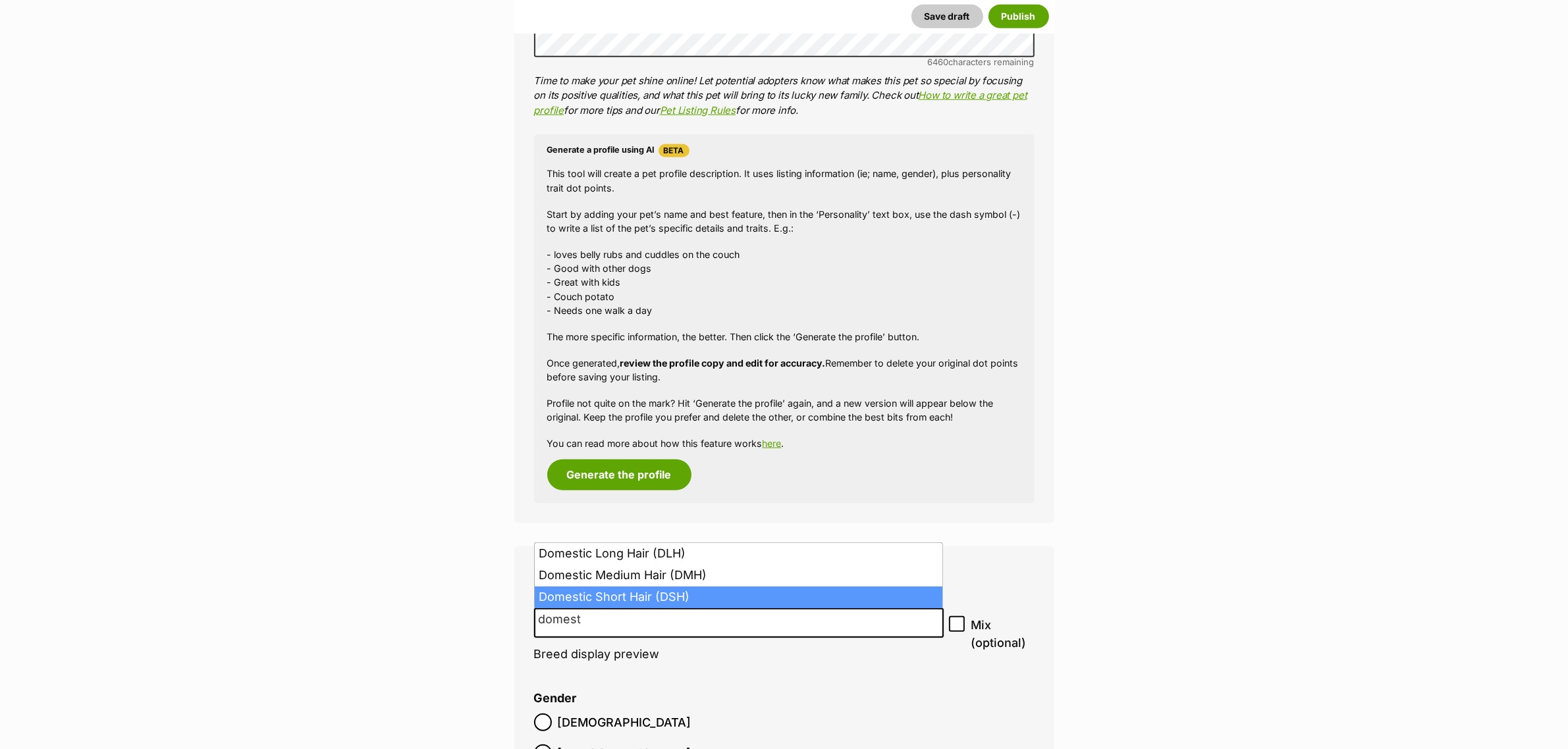
type input "domest"
select select "252102"
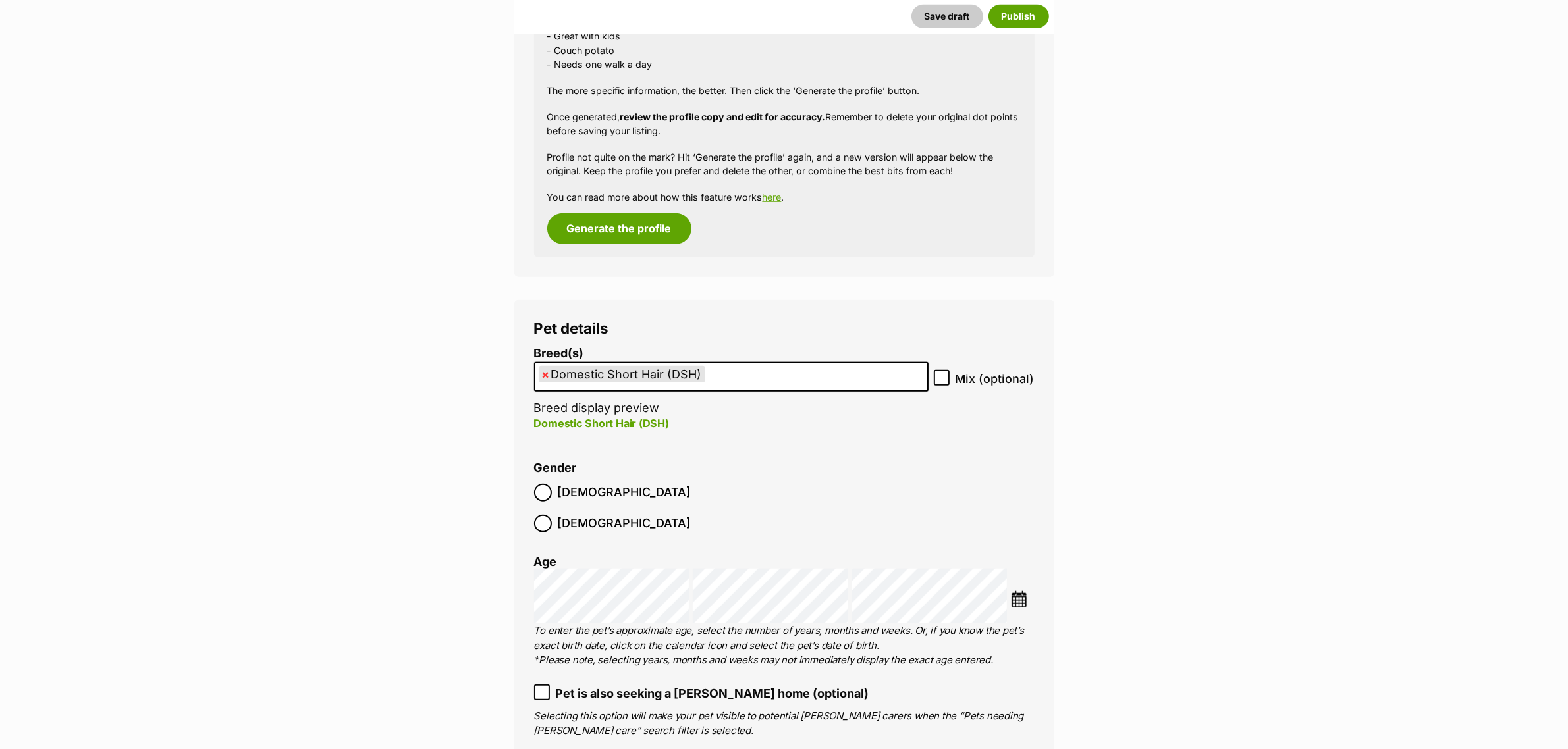
scroll to position [1444, 0]
click at [1011, 591] on img at bounding box center [1019, 598] width 16 height 16
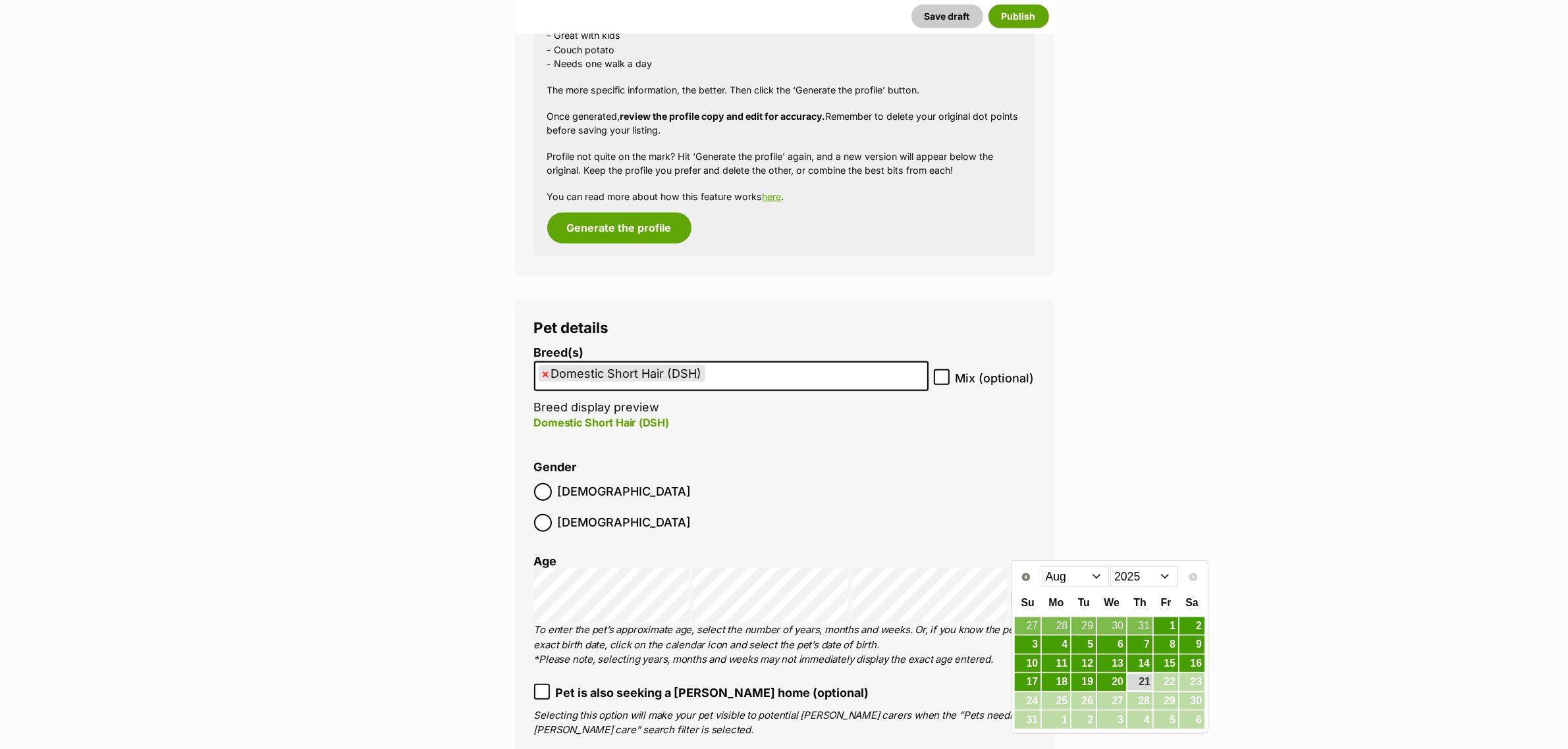
click at [1098, 579] on select "Jan Feb Mar Apr May Jun Jul Aug" at bounding box center [1075, 577] width 68 height 21
click at [1149, 581] on select "2015 2016 2017 2018 2019 2020 2021 2022 2023 2024 2025" at bounding box center [1143, 577] width 68 height 21
click at [1090, 568] on select "Jan Feb Mar Apr May Jun Jul Aug Sep Oct Nov Dec" at bounding box center [1075, 577] width 68 height 21
click at [1082, 703] on link "27" at bounding box center [1083, 701] width 25 height 16
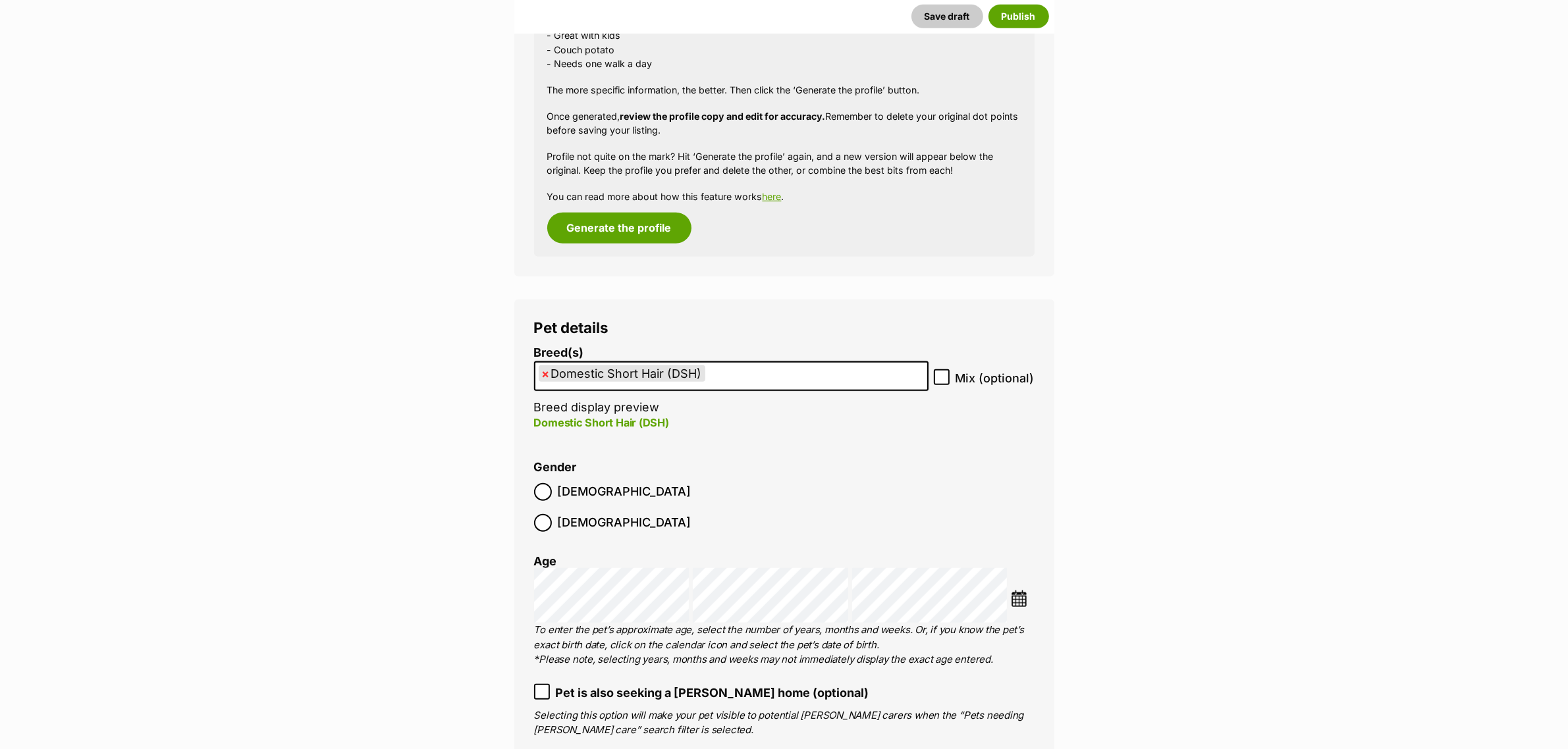
click at [972, 684] on label "Pet is also seeking a foster home (optional)" at bounding box center [784, 692] width 500 height 18
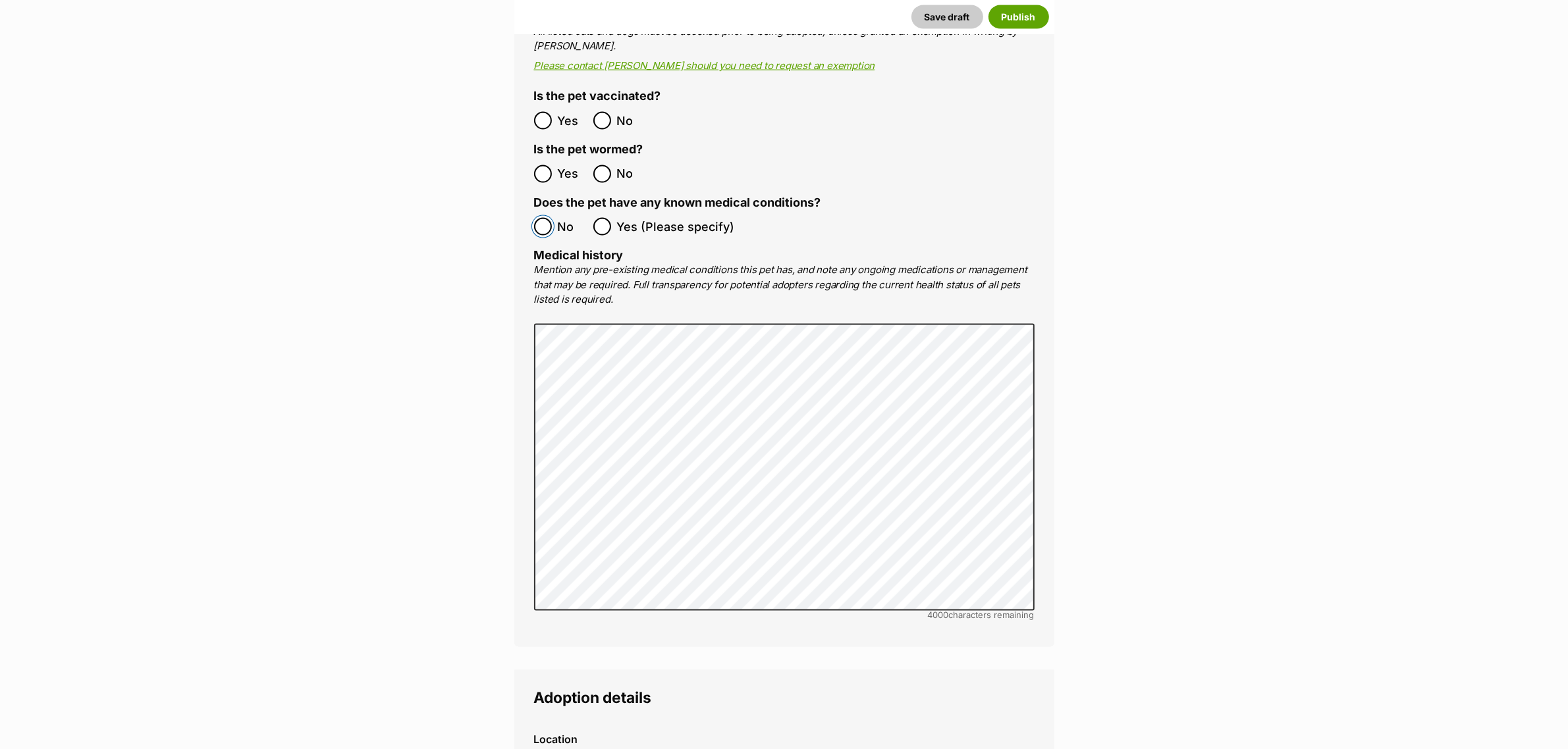
scroll to position [2843, 0]
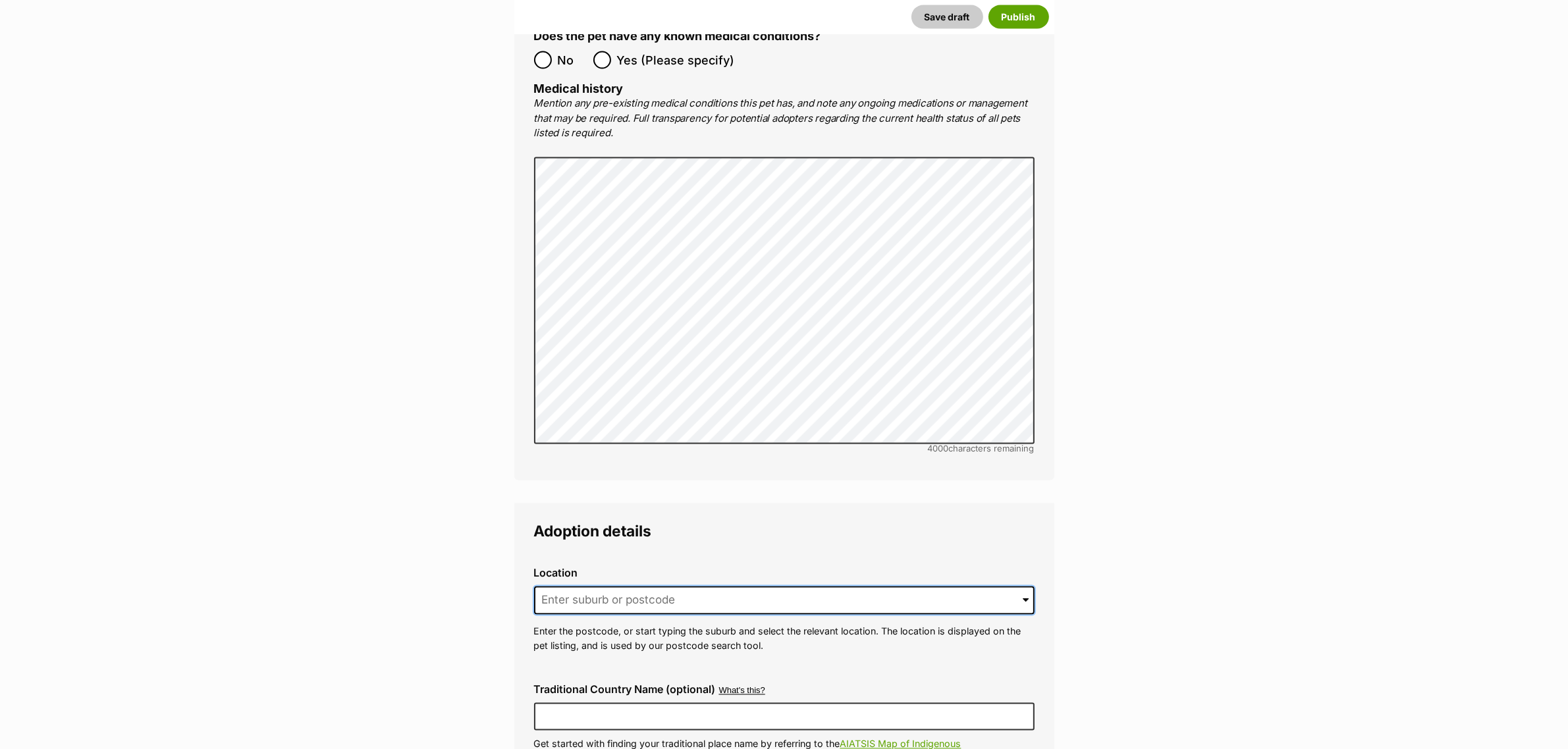
click at [564, 586] on input at bounding box center [784, 600] width 500 height 29
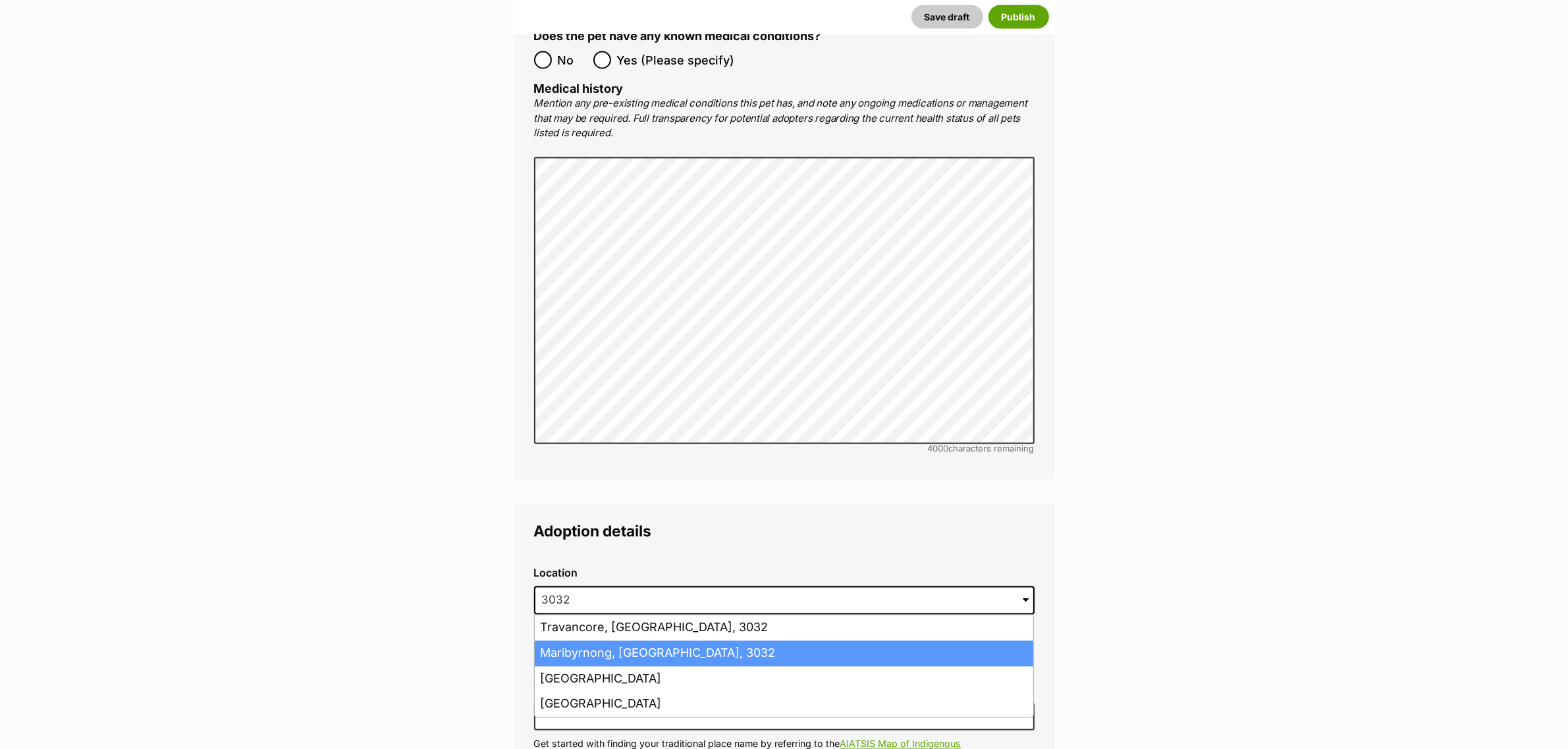
click at [652, 641] on li "Maribyrnong, Victoria, 3032" at bounding box center [783, 654] width 498 height 26
type input "Maribyrnong, Victoria, 3032"
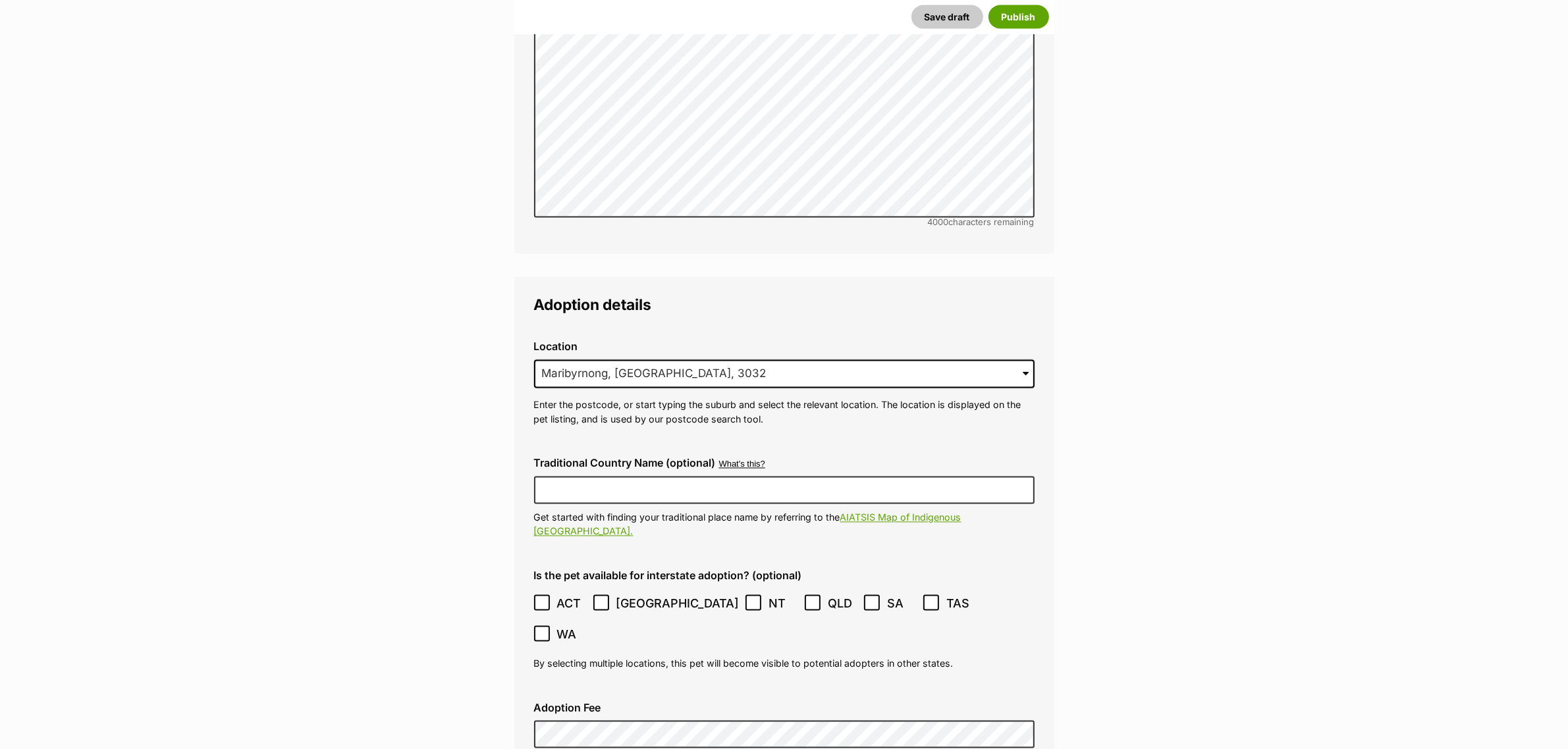
scroll to position [3173, 0]
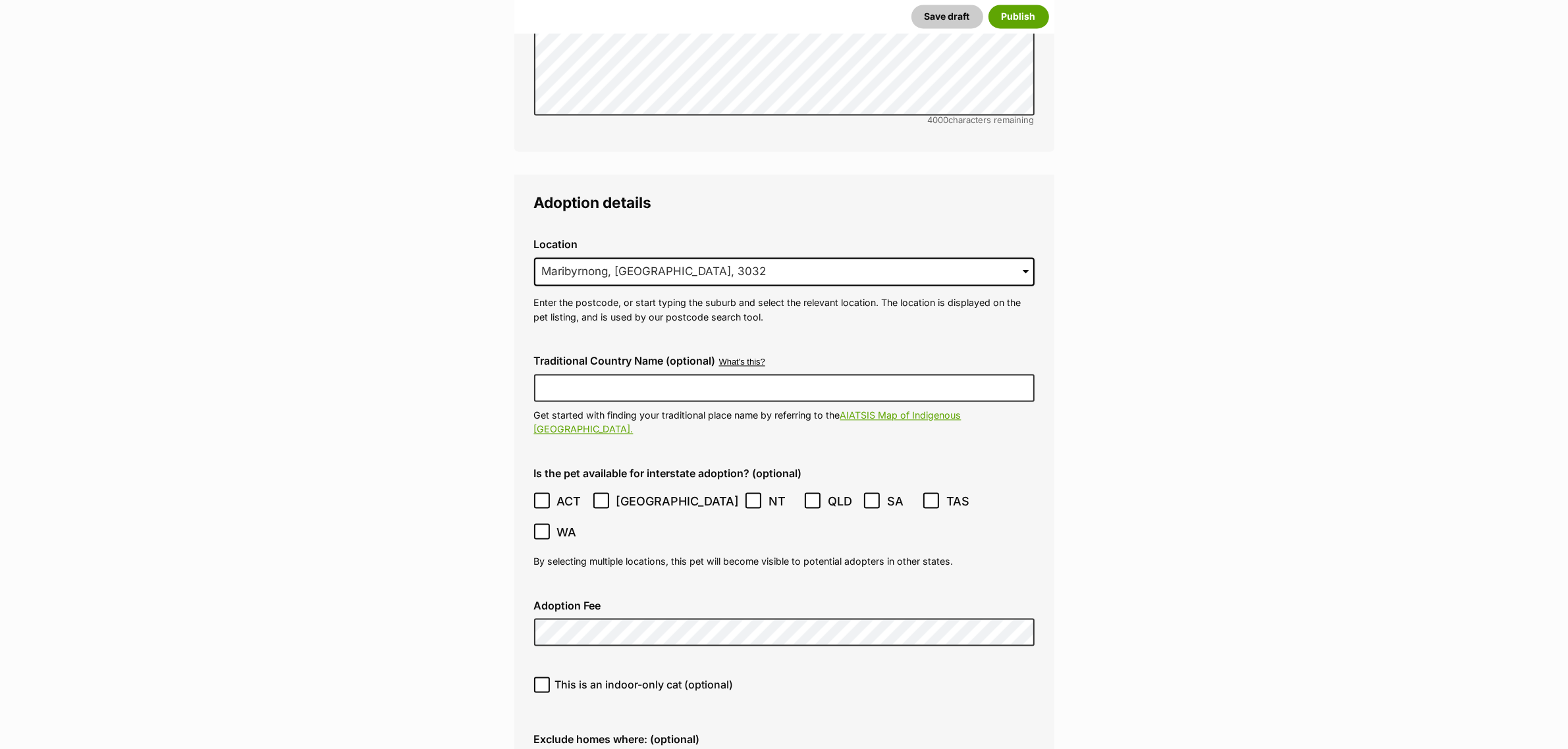
drag, startPoint x: 528, startPoint y: 597, endPoint x: 539, endPoint y: 594, distance: 11.4
click at [528, 666] on div "This is an indoor-only cat (optional)" at bounding box center [784, 689] width 521 height 47
click at [541, 680] on icon at bounding box center [542, 685] width 9 height 9
click at [541, 677] on input "This is an indoor-only cat (optional)" at bounding box center [542, 685] width 16 height 16
checkbox input "true"
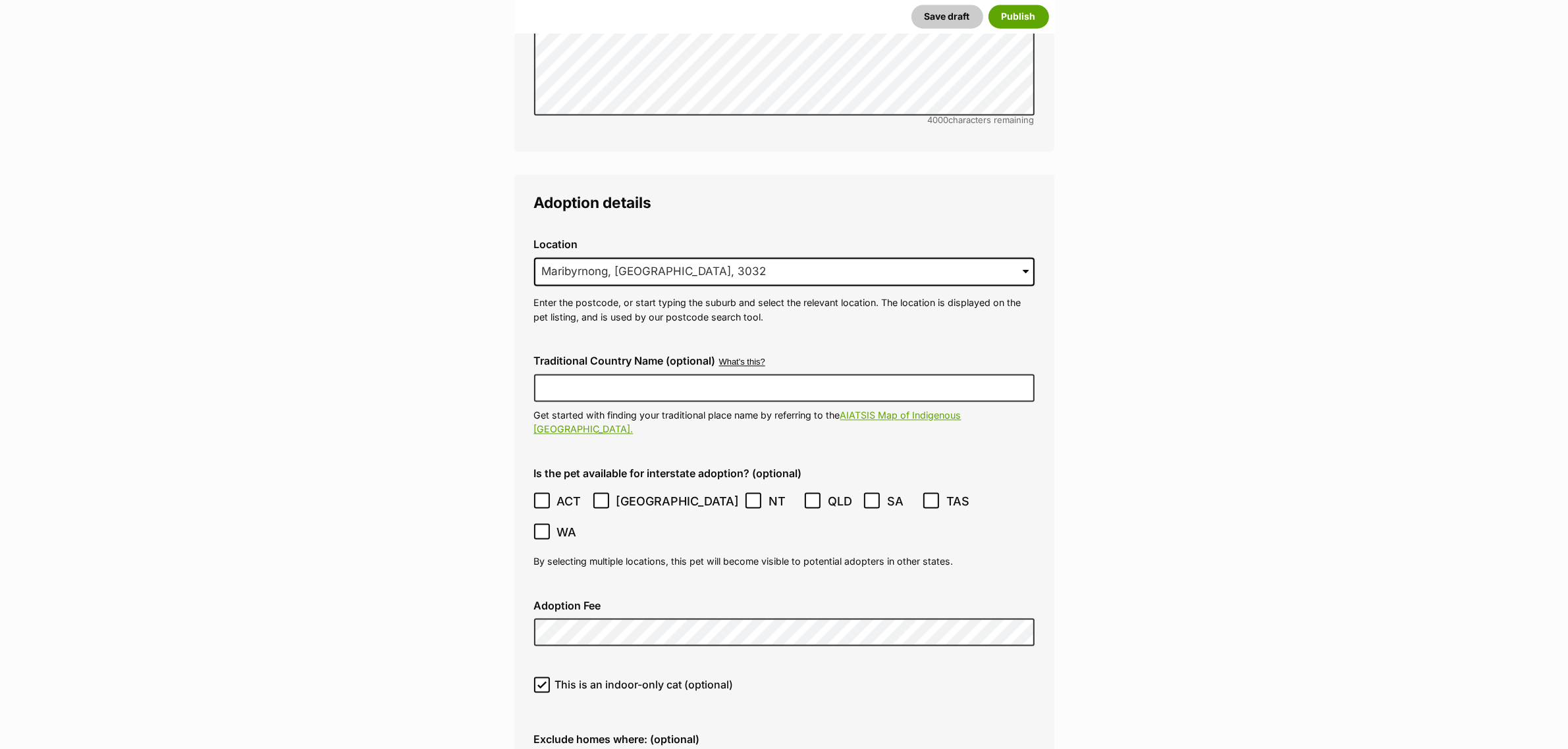
checkbox input "true"
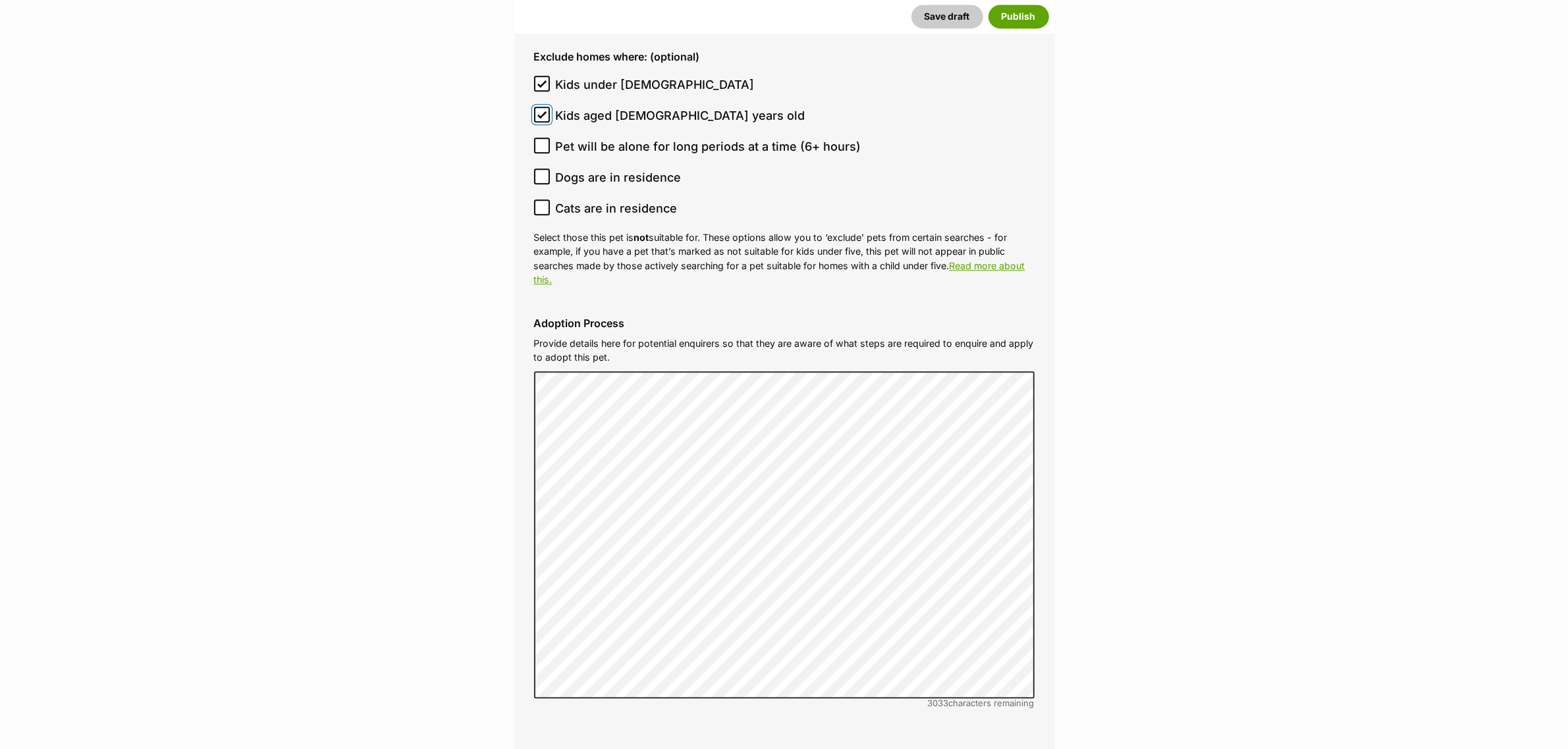
scroll to position [3996, 0]
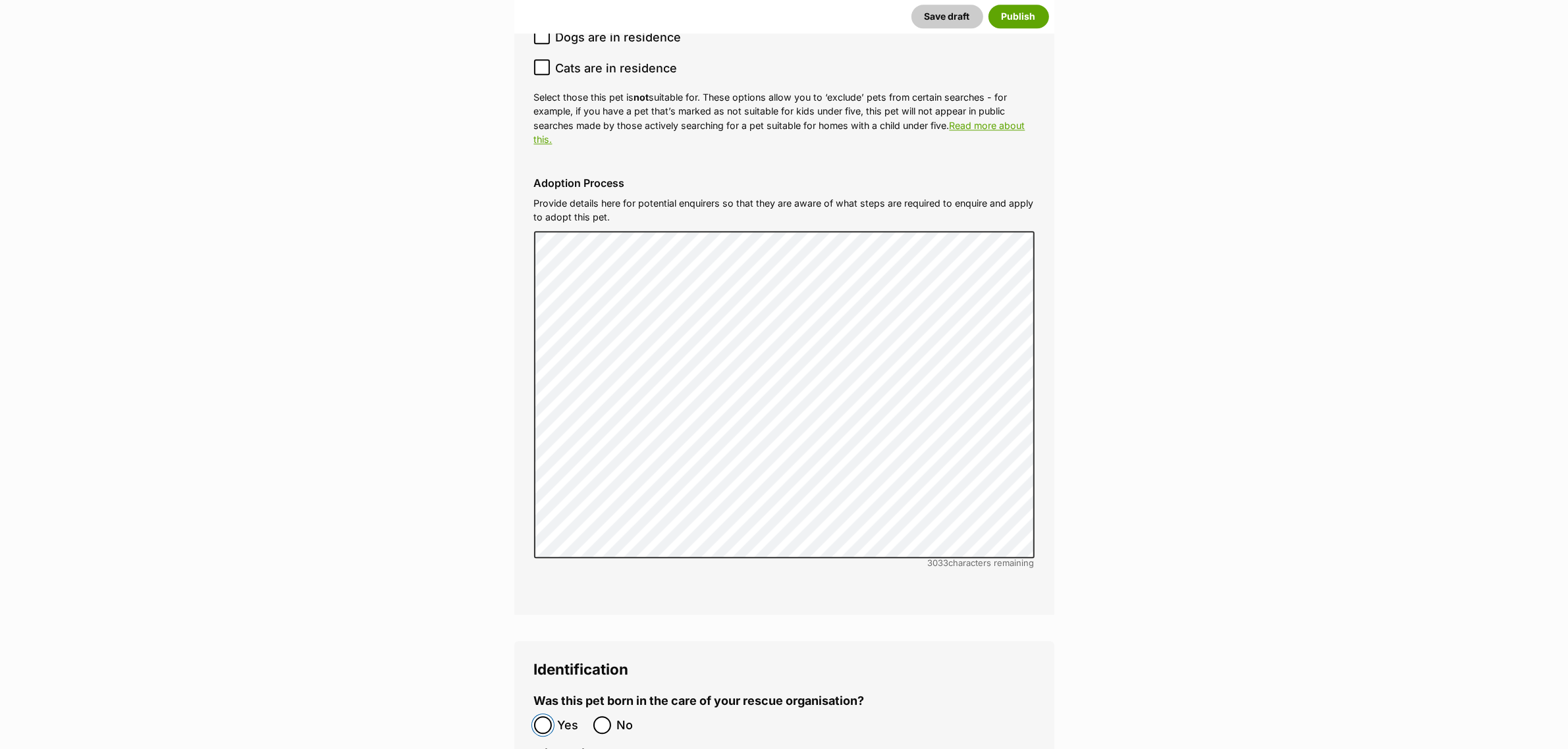
click at [545, 716] on input "Yes" at bounding box center [542, 724] width 18 height 18
radio input "true"
drag, startPoint x: 594, startPoint y: 629, endPoint x: 603, endPoint y: 629, distance: 9.0
click at [595, 716] on input "No" at bounding box center [602, 724] width 18 height 18
radio input "true"
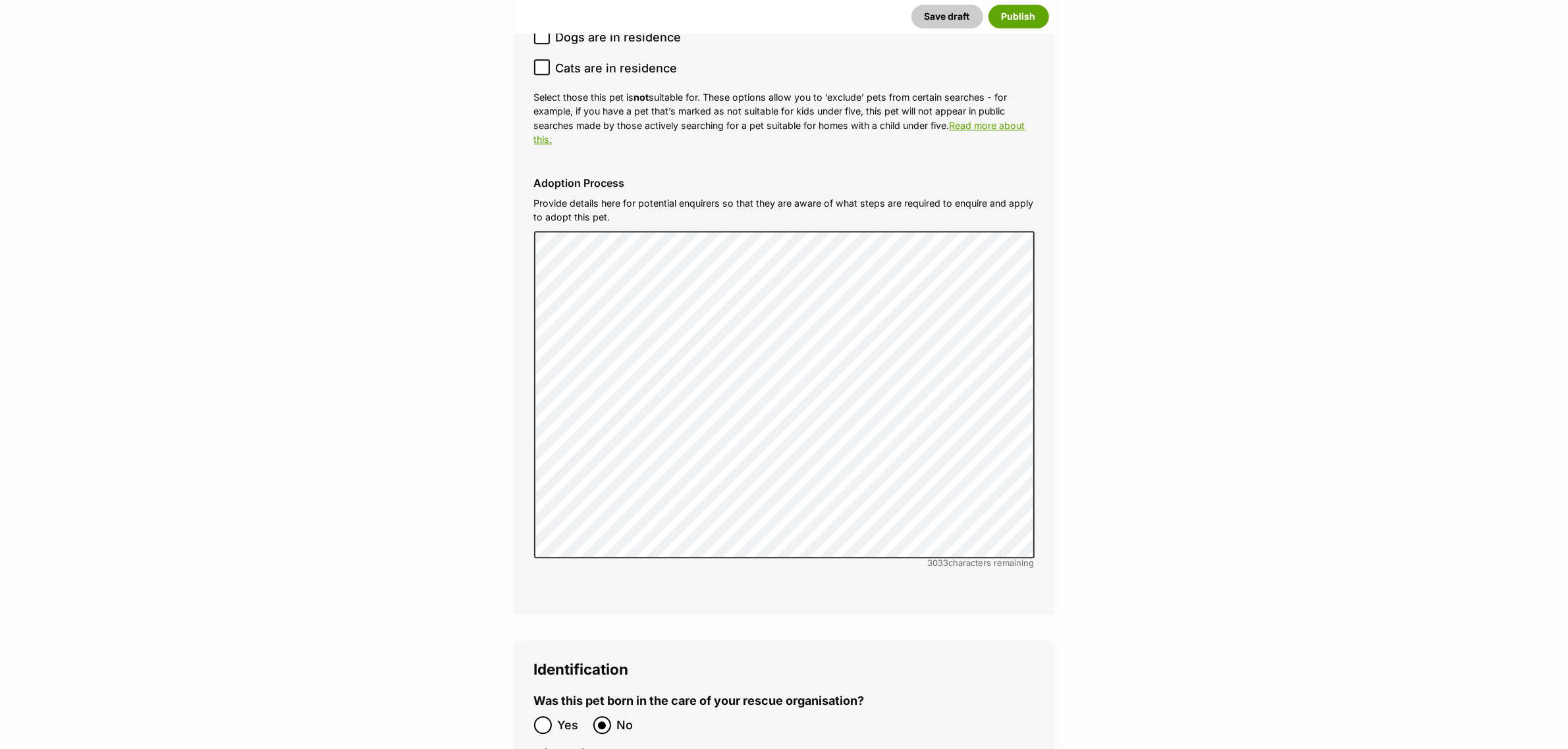
paste input "991001005417000"
type input "991001005417000"
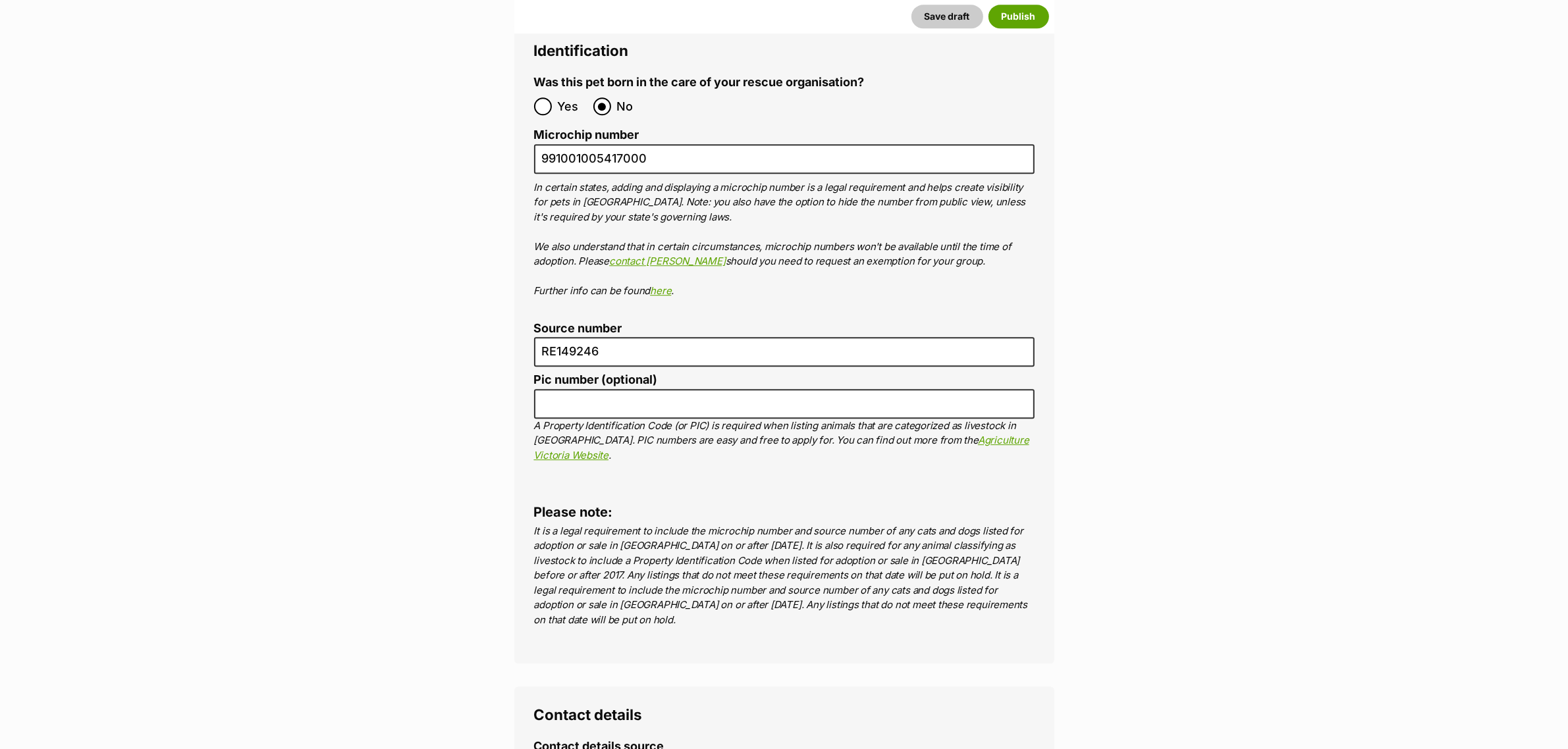
scroll to position [4736, 0]
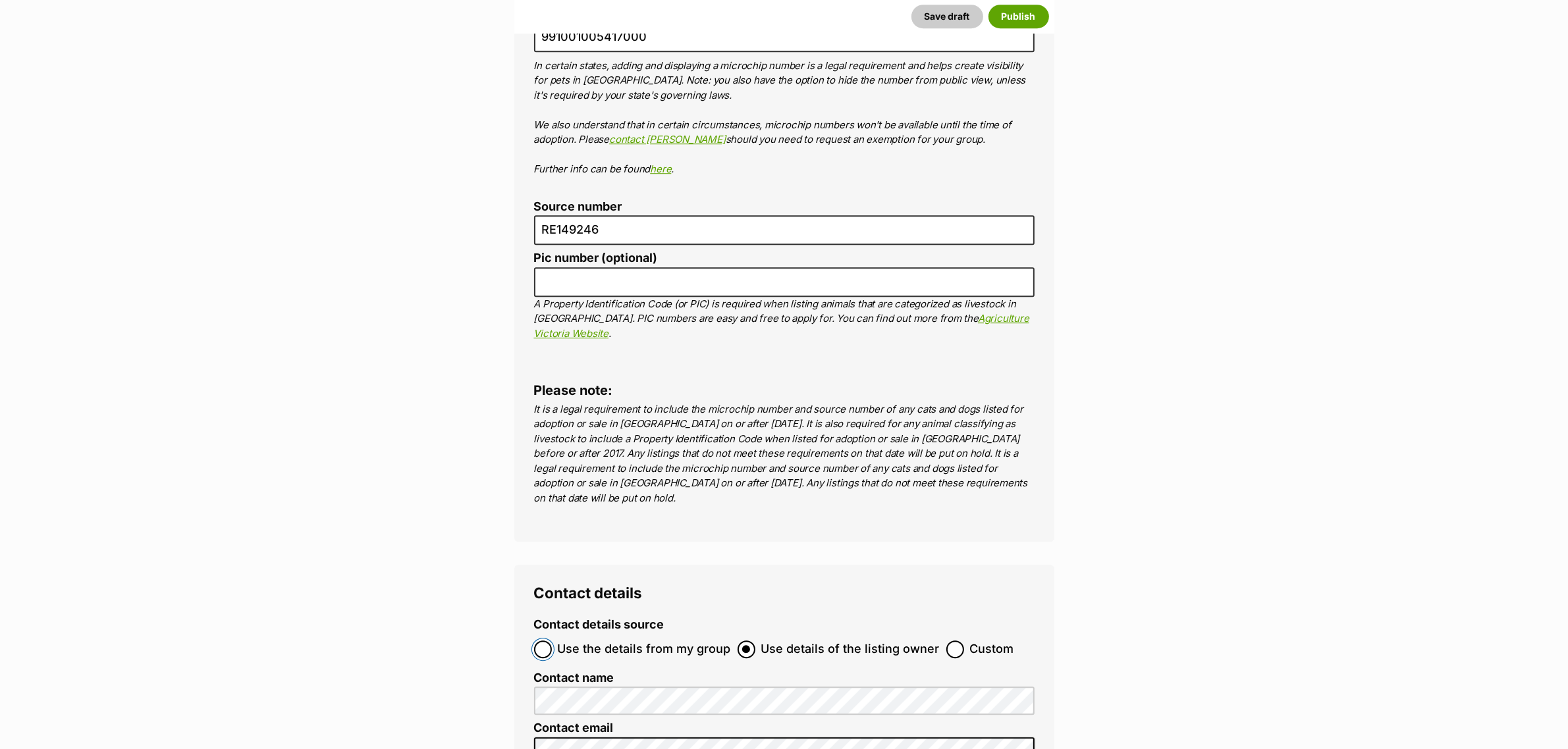
click at [550, 640] on input "Use the details from my group" at bounding box center [542, 649] width 18 height 18
radio input "true"
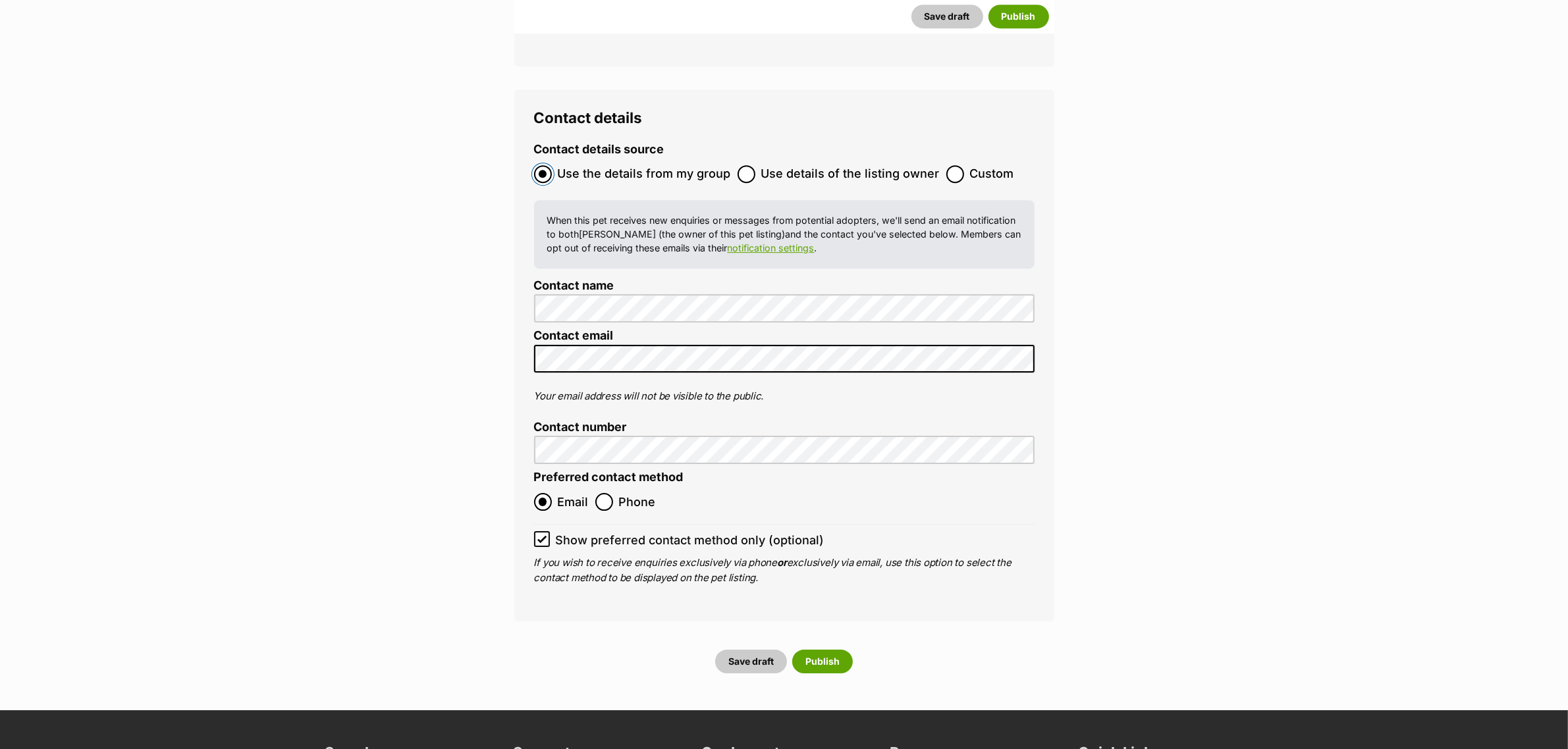
scroll to position [5312, 0]
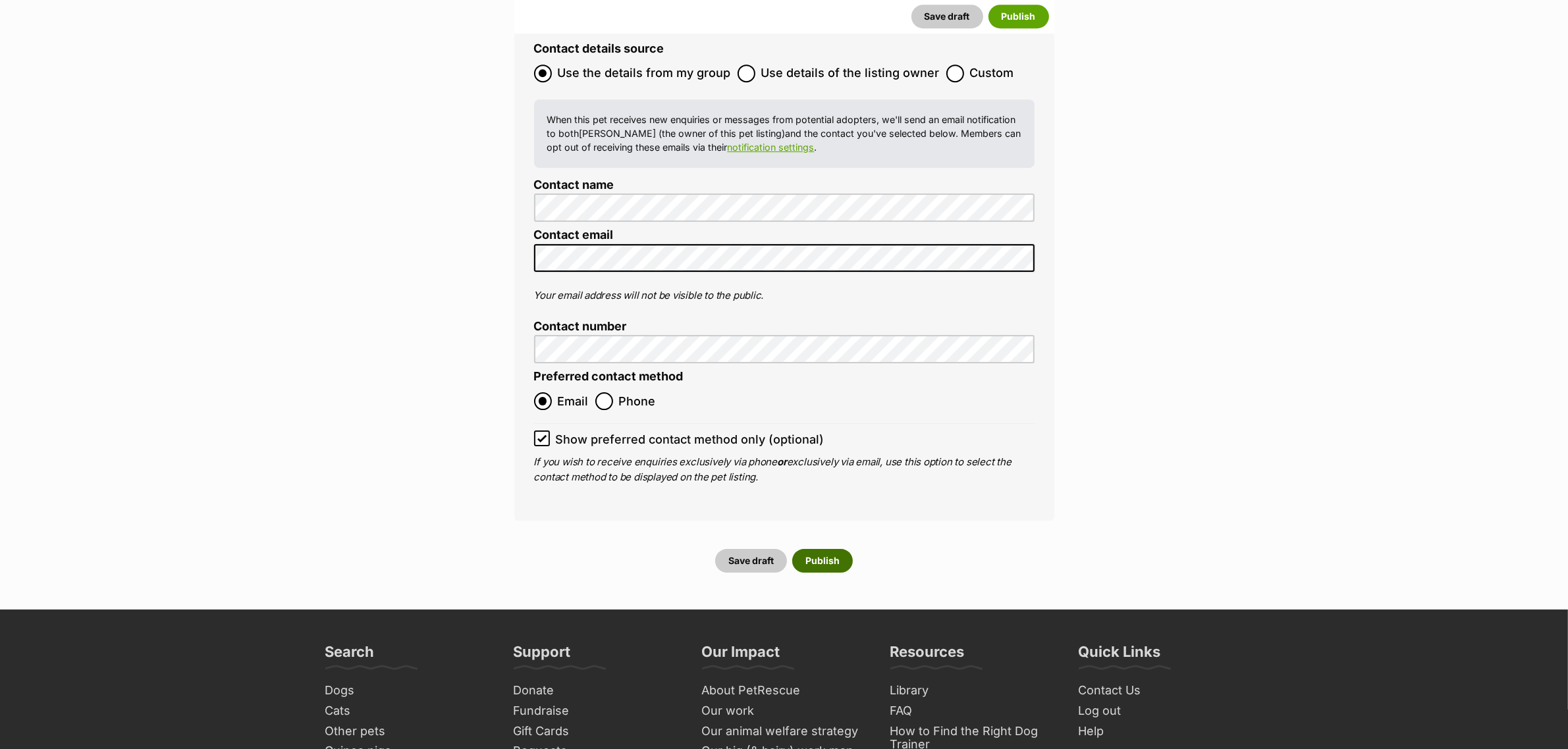
click at [831, 549] on button "Publish" at bounding box center [823, 561] width 60 height 24
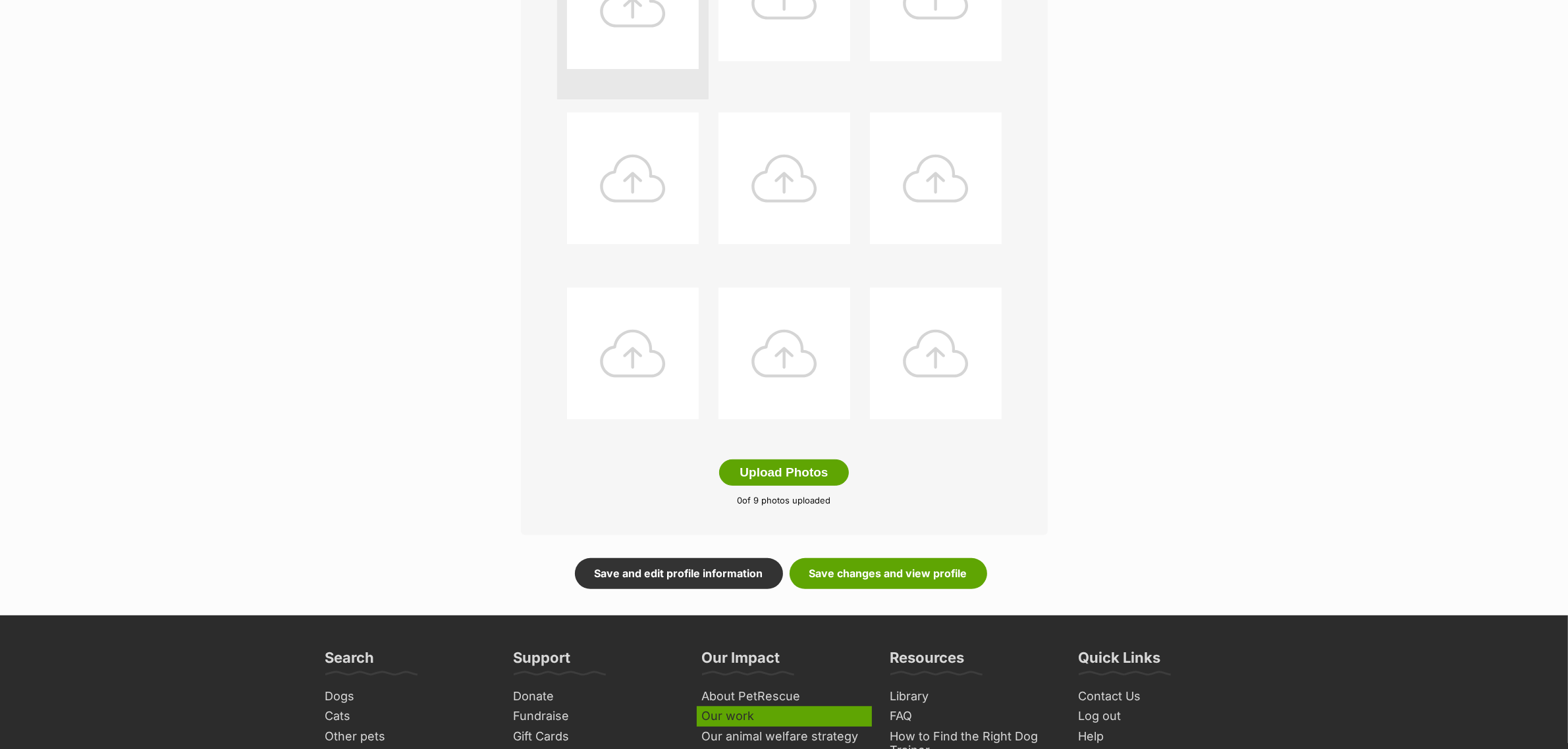
scroll to position [576, 0]
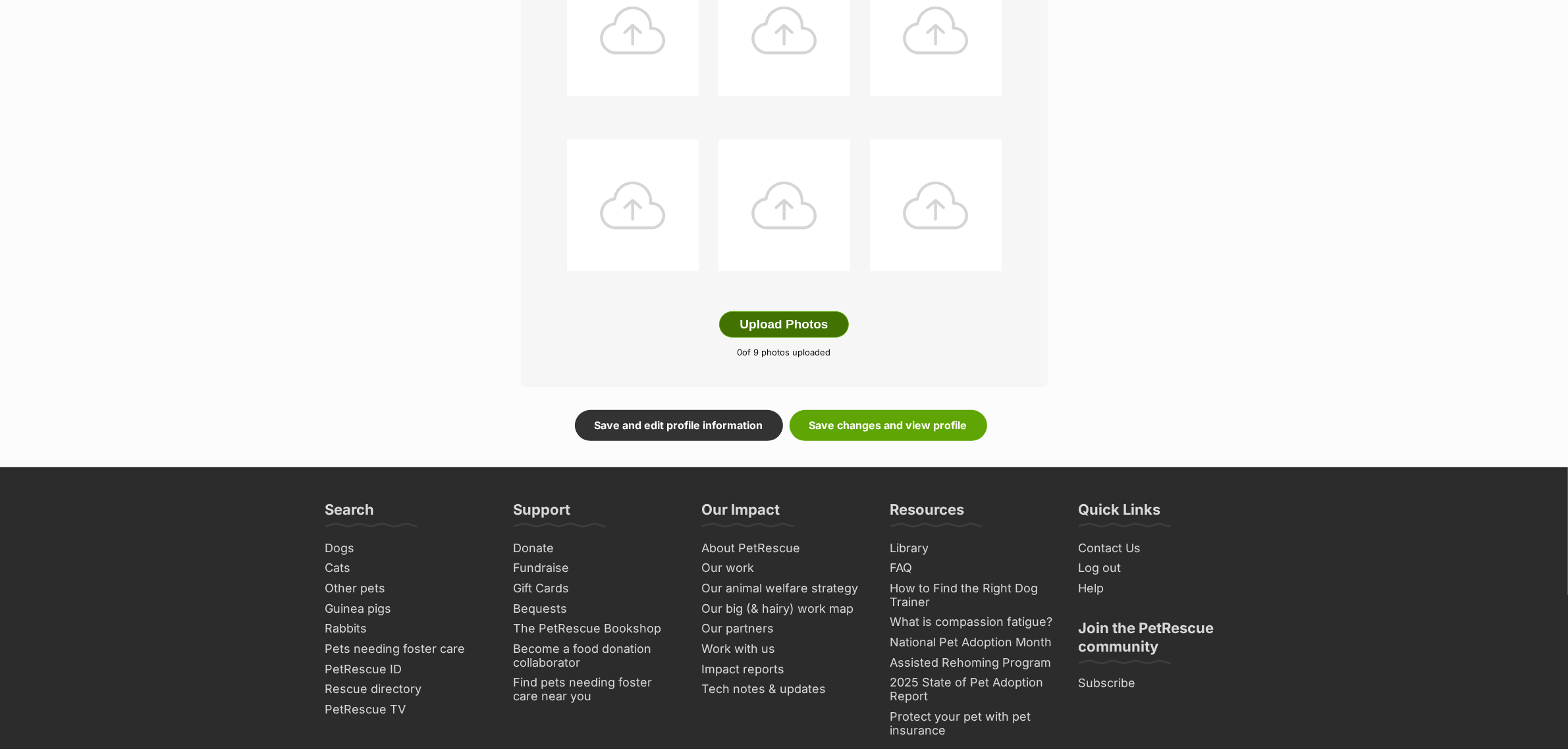
click at [789, 316] on button "Upload Photos" at bounding box center [783, 325] width 129 height 27
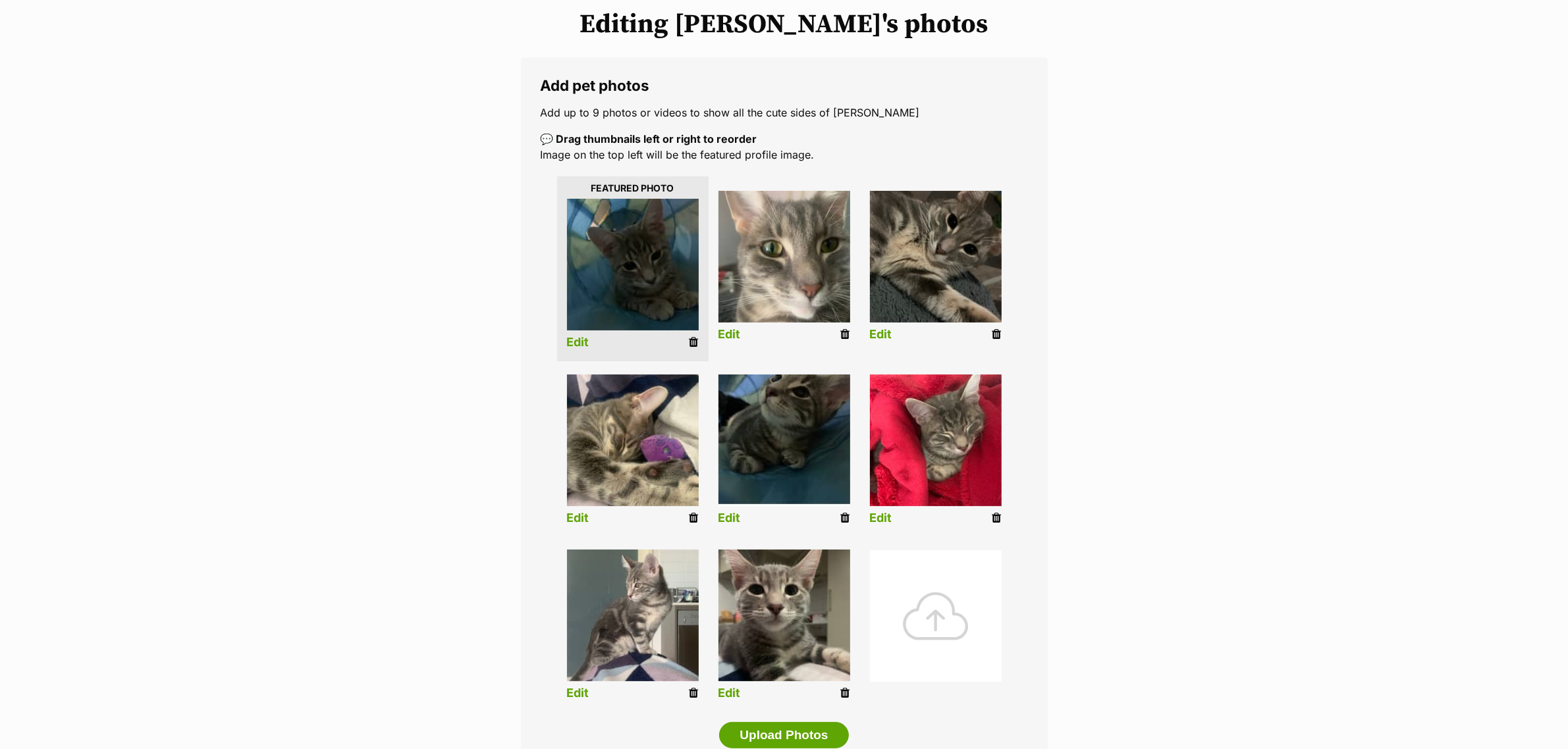
scroll to position [247, 0]
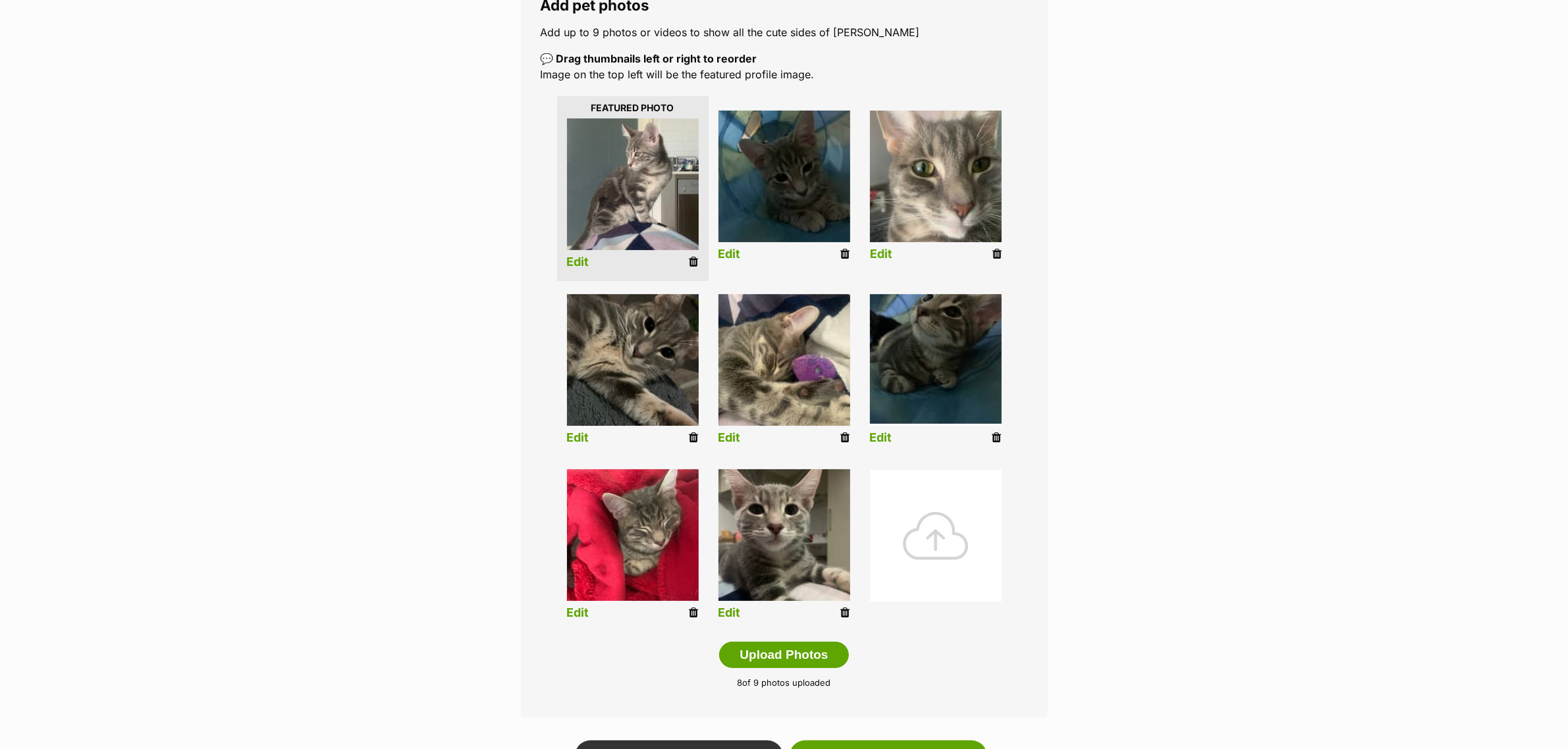
click at [936, 216] on img at bounding box center [935, 177] width 132 height 132
click at [771, 415] on img at bounding box center [784, 360] width 132 height 132
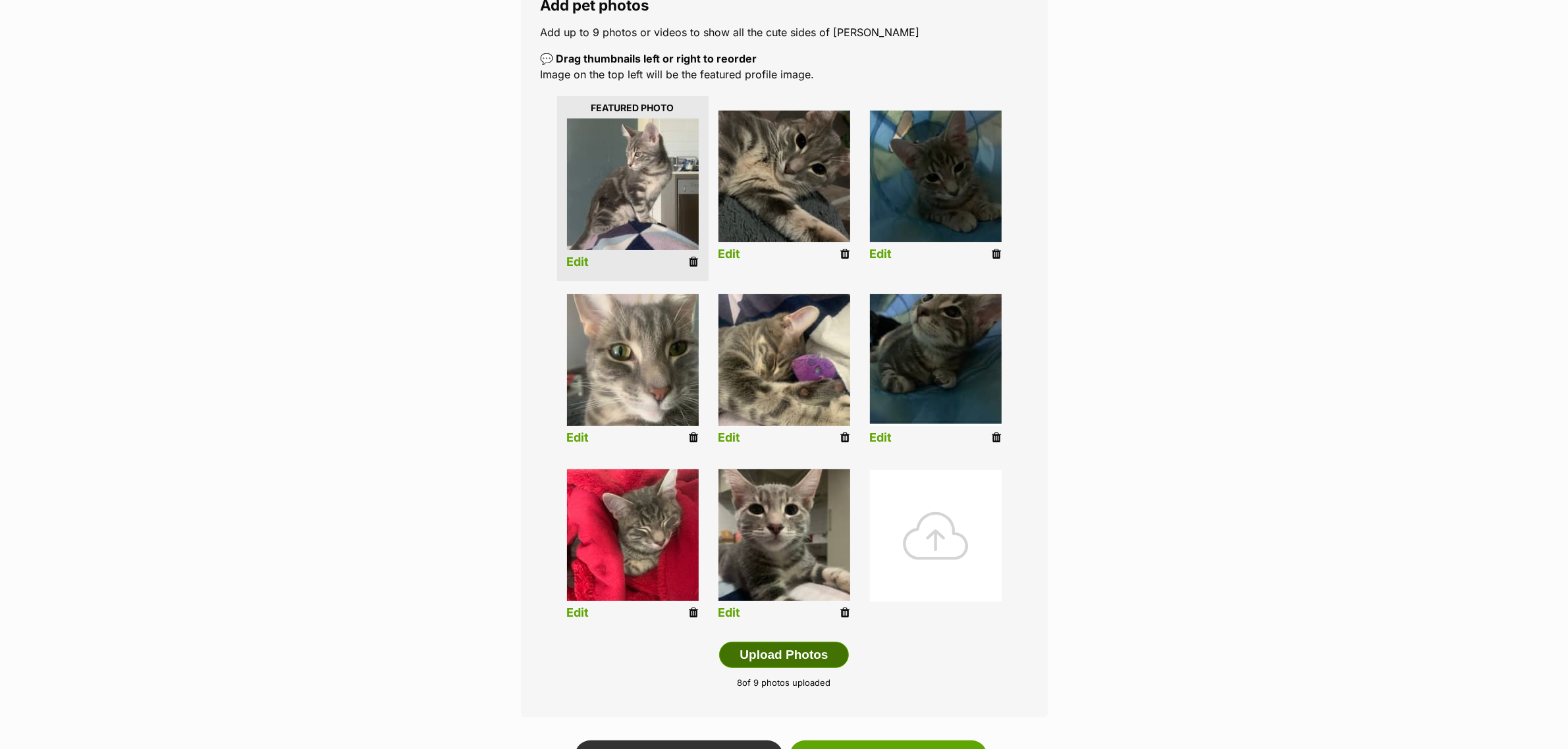
click at [782, 655] on button "Upload Photos" at bounding box center [783, 655] width 129 height 27
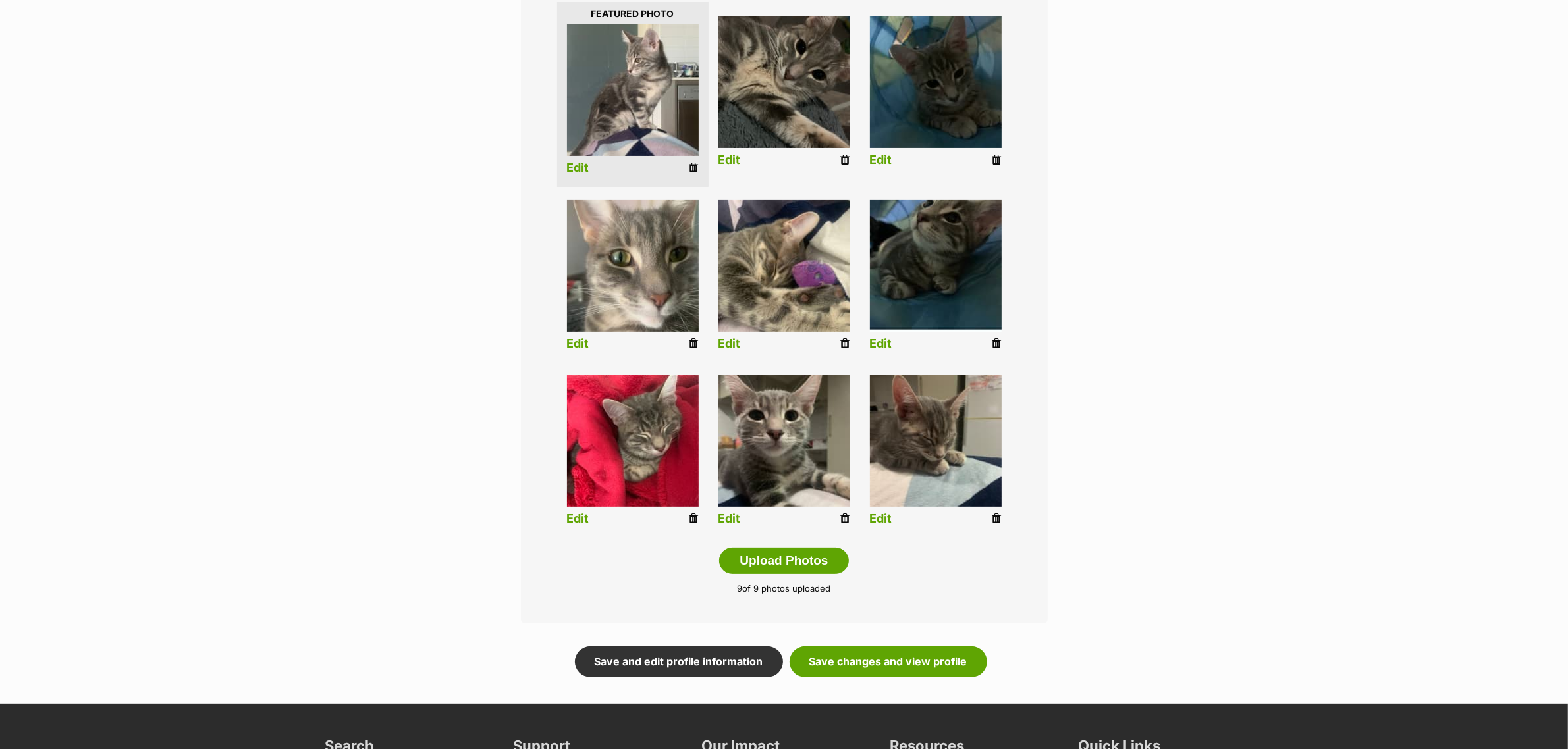
scroll to position [494, 0]
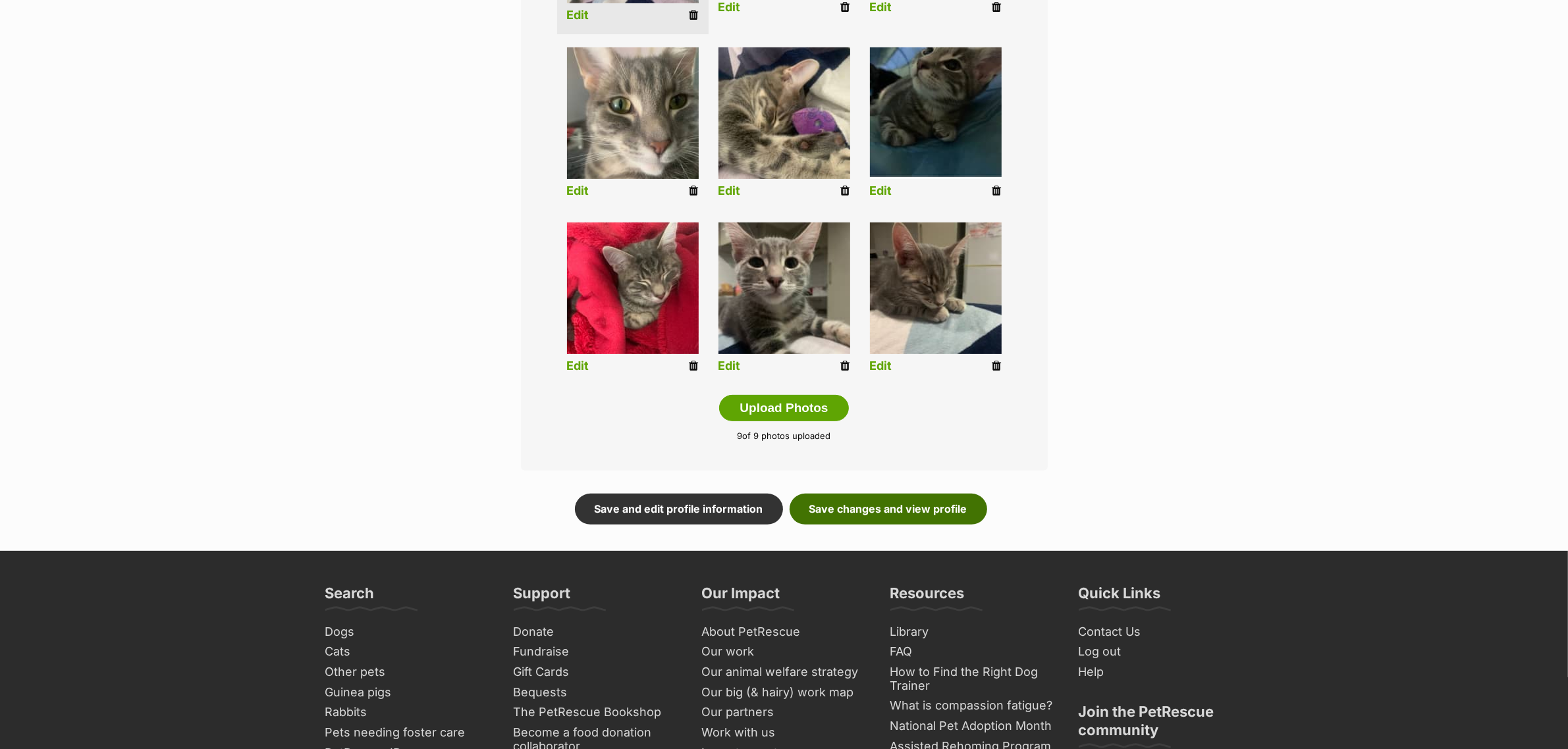
click at [882, 509] on link "Save changes and view profile" at bounding box center [888, 509] width 198 height 30
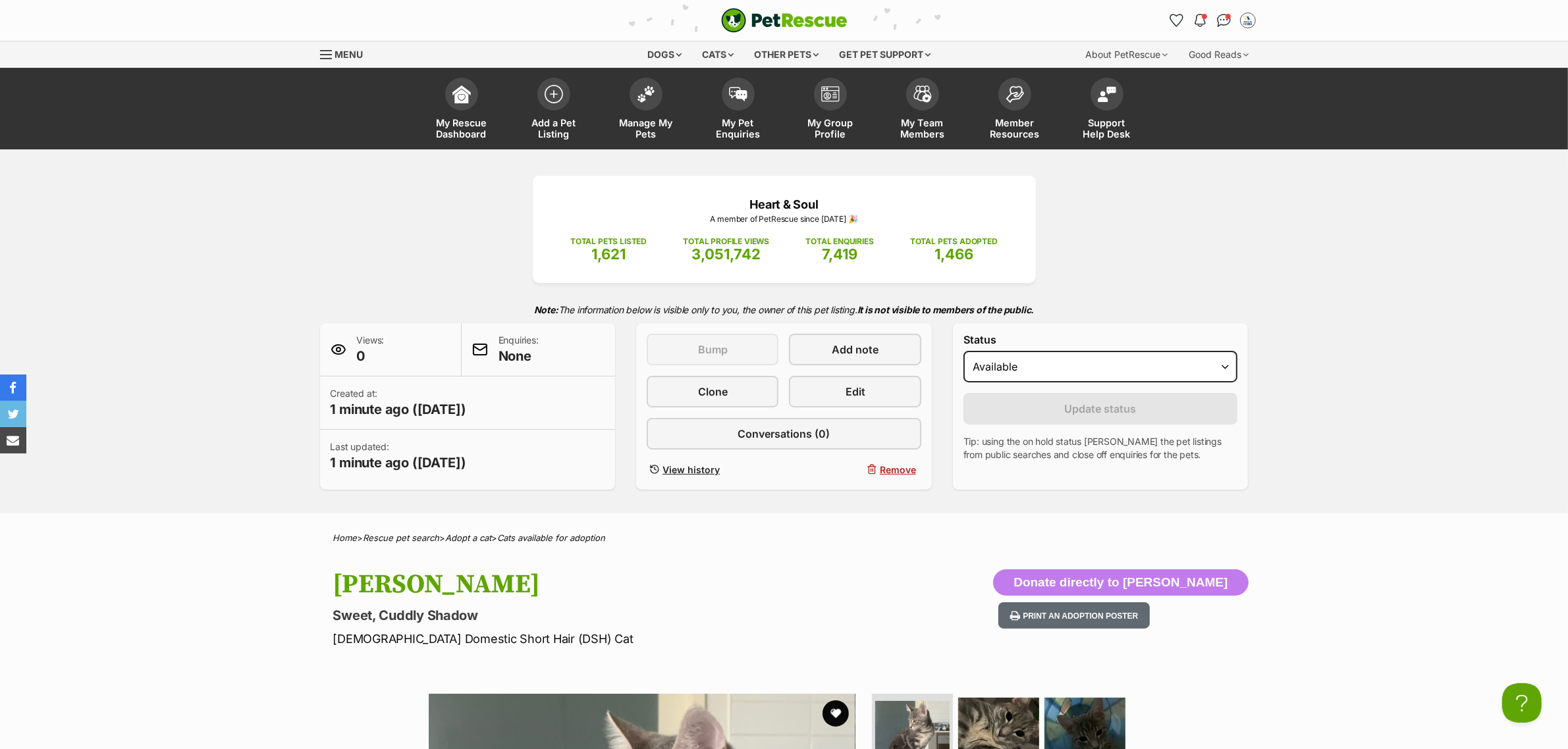
click at [851, 373] on div "This listing can be bumped [DATE] Bump Add note Clone Edit Conversations (0) Vi…" at bounding box center [784, 406] width 275 height 146
click at [851, 380] on link "Edit" at bounding box center [855, 392] width 132 height 32
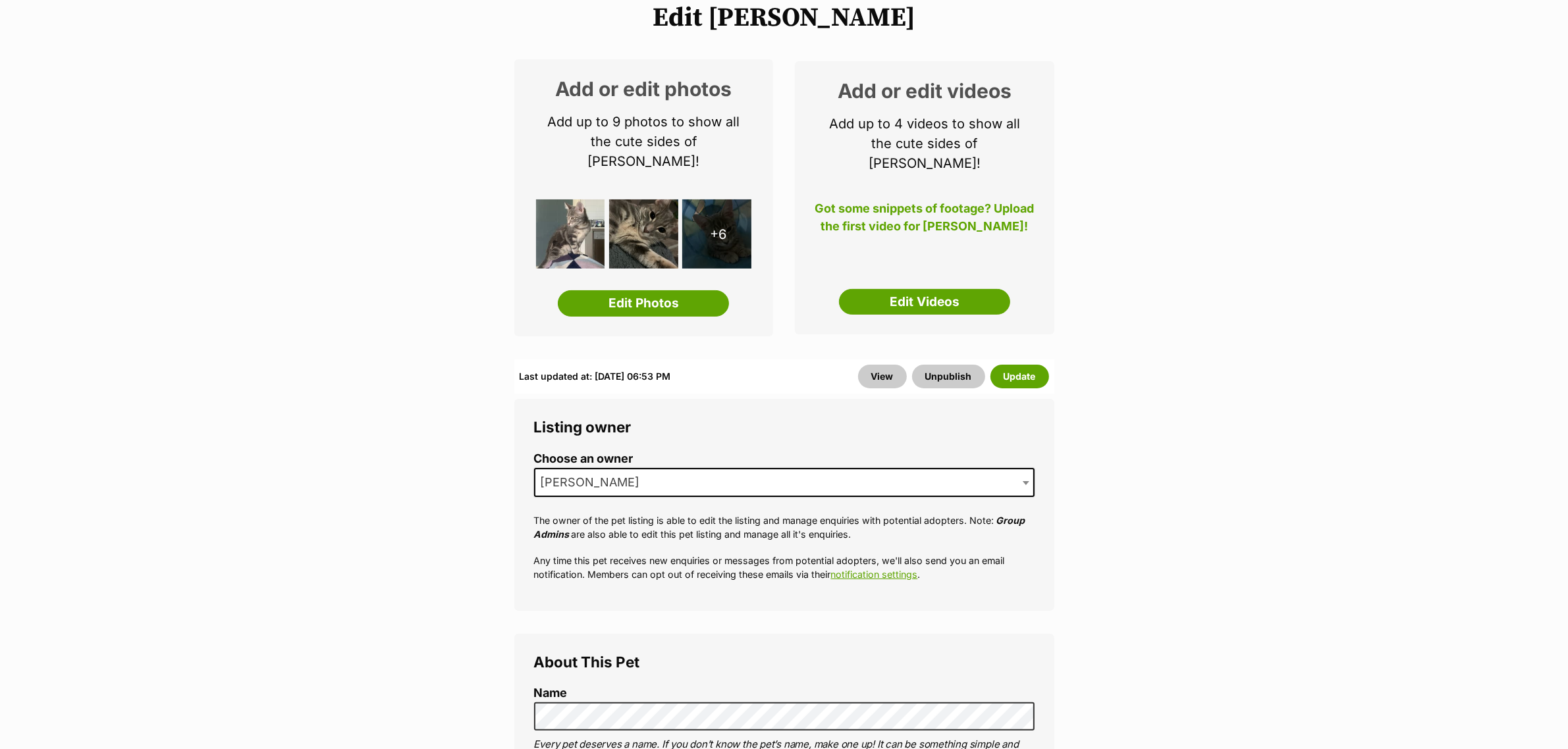
scroll to position [329, 0]
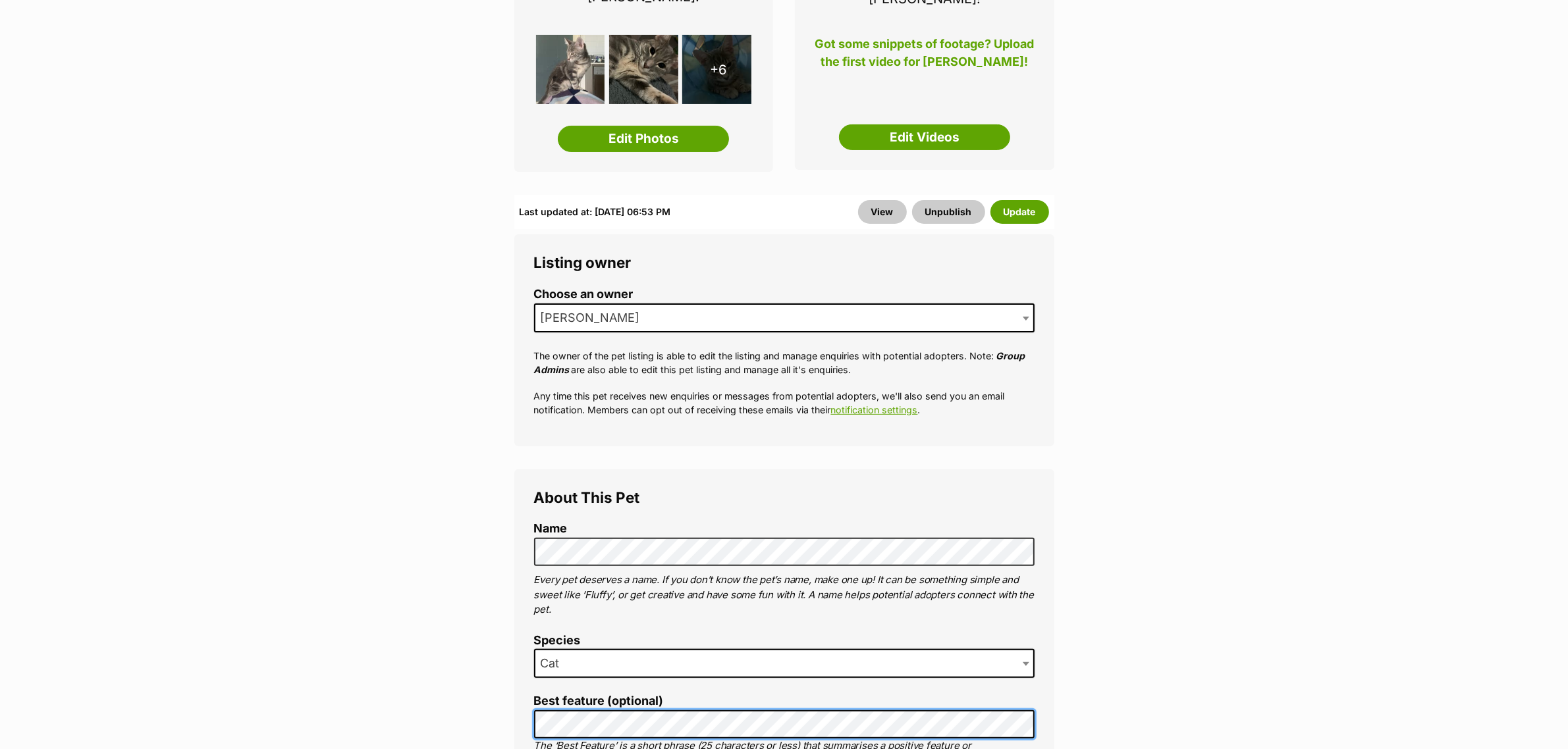
click at [1044, 195] on div "Last updated at: Thu, 21 Aug, 06:53 PM View Unpublish Update" at bounding box center [784, 212] width 540 height 34
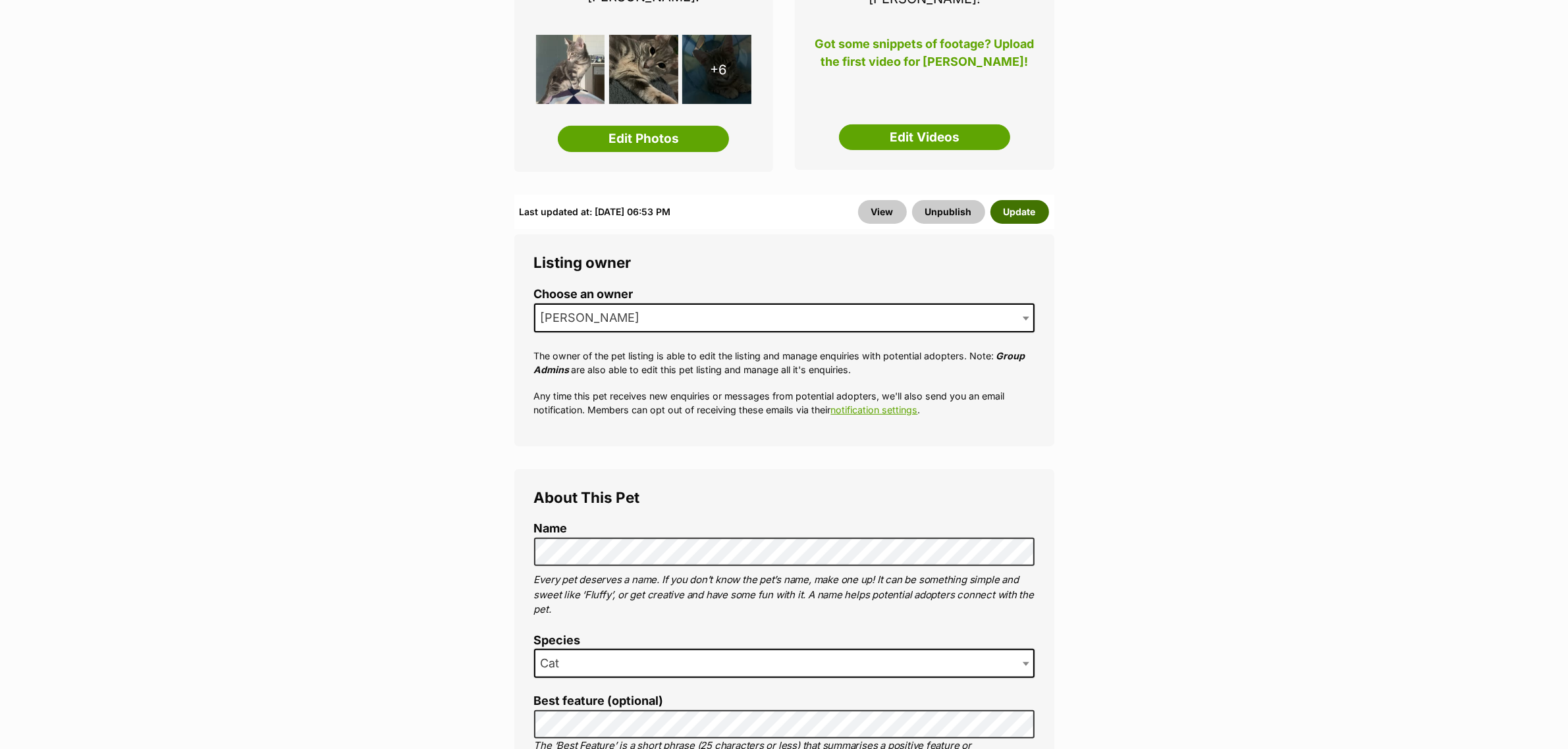
click at [1022, 200] on button "Update" at bounding box center [1019, 212] width 59 height 24
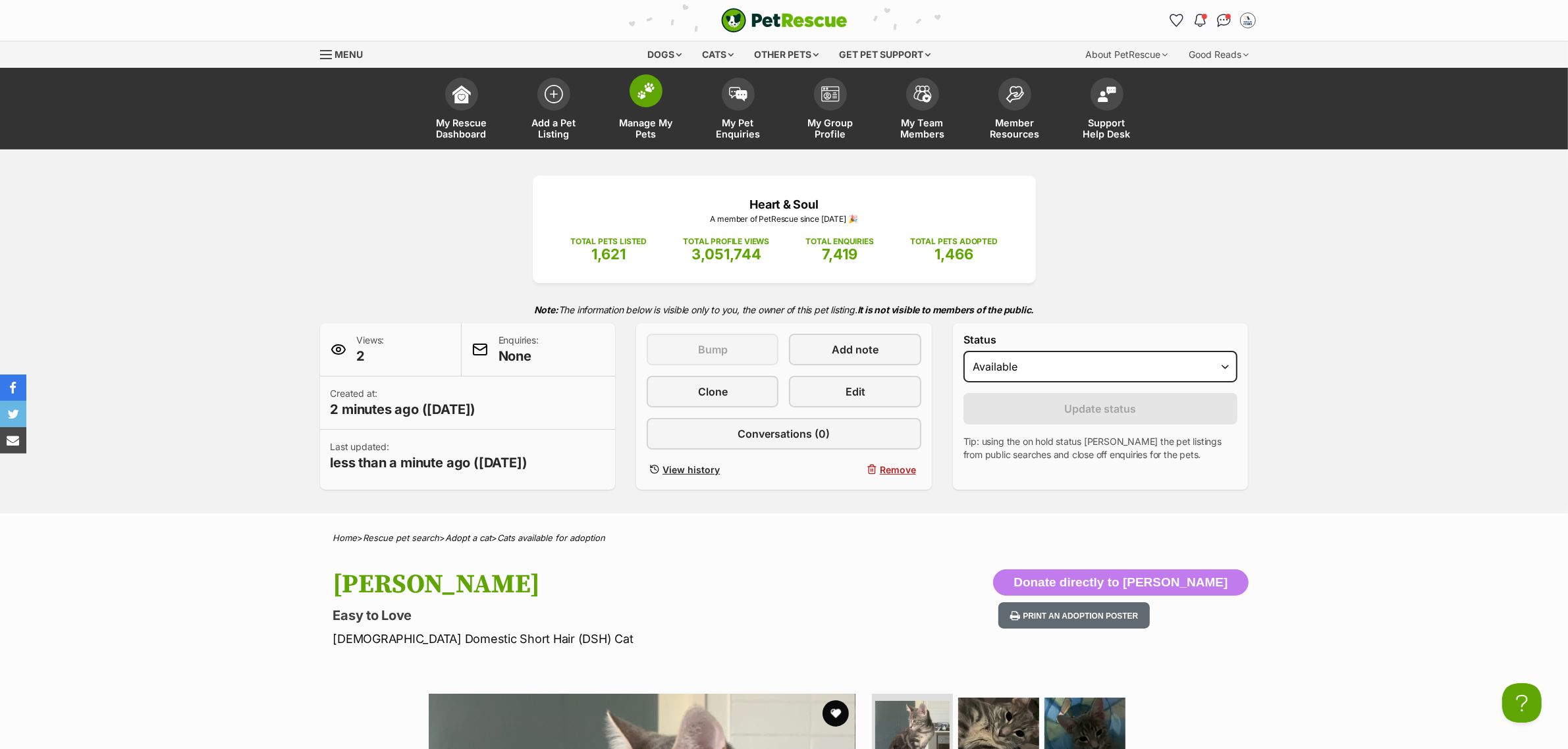
click at [640, 107] on link "Manage My Pets" at bounding box center [646, 110] width 92 height 78
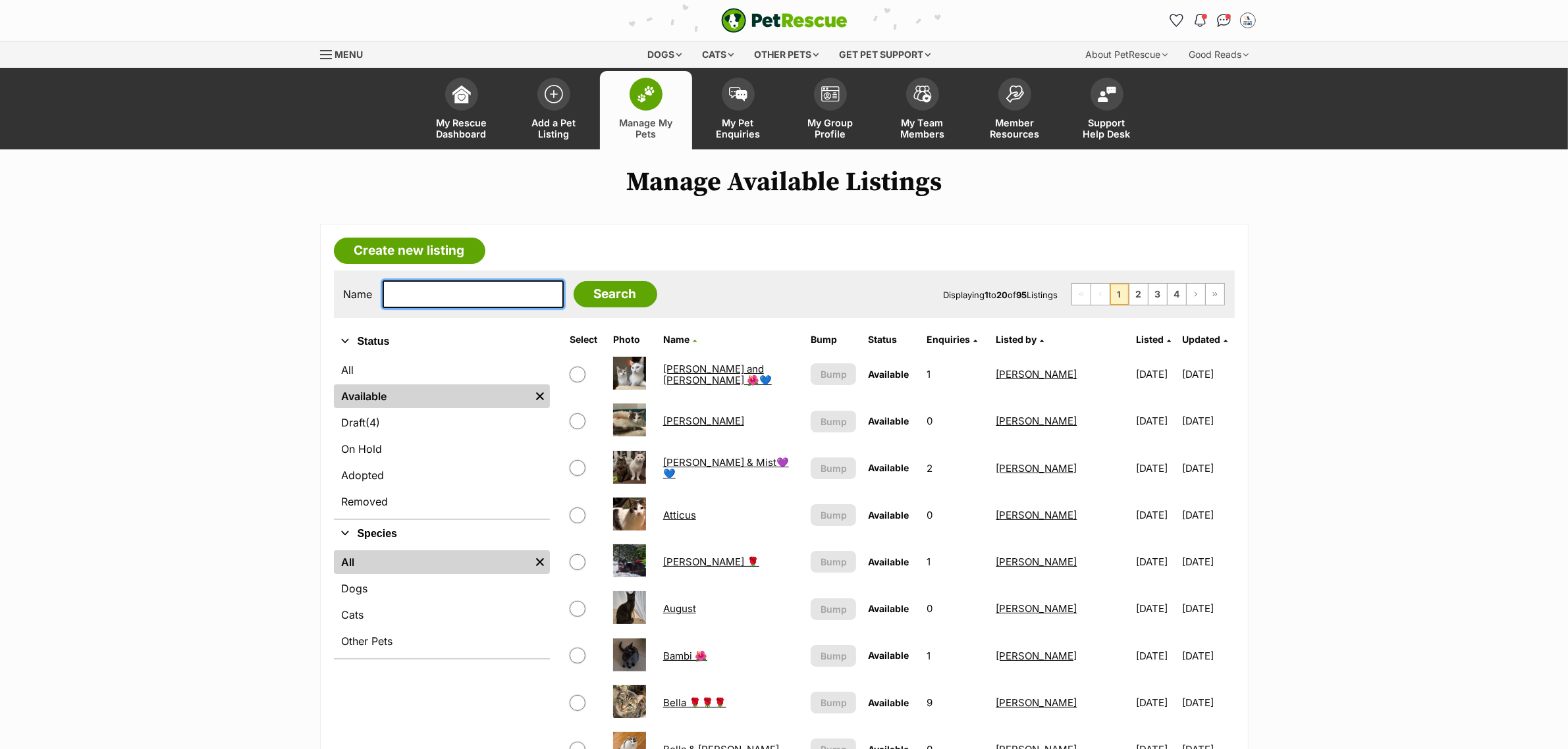
drag, startPoint x: 0, startPoint y: 0, endPoint x: 441, endPoint y: 301, distance: 533.9
click at [441, 301] on input "text" at bounding box center [473, 294] width 181 height 27
type input "[PERSON_NAME]"
click at [574, 281] on input "Search" at bounding box center [615, 294] width 83 height 27
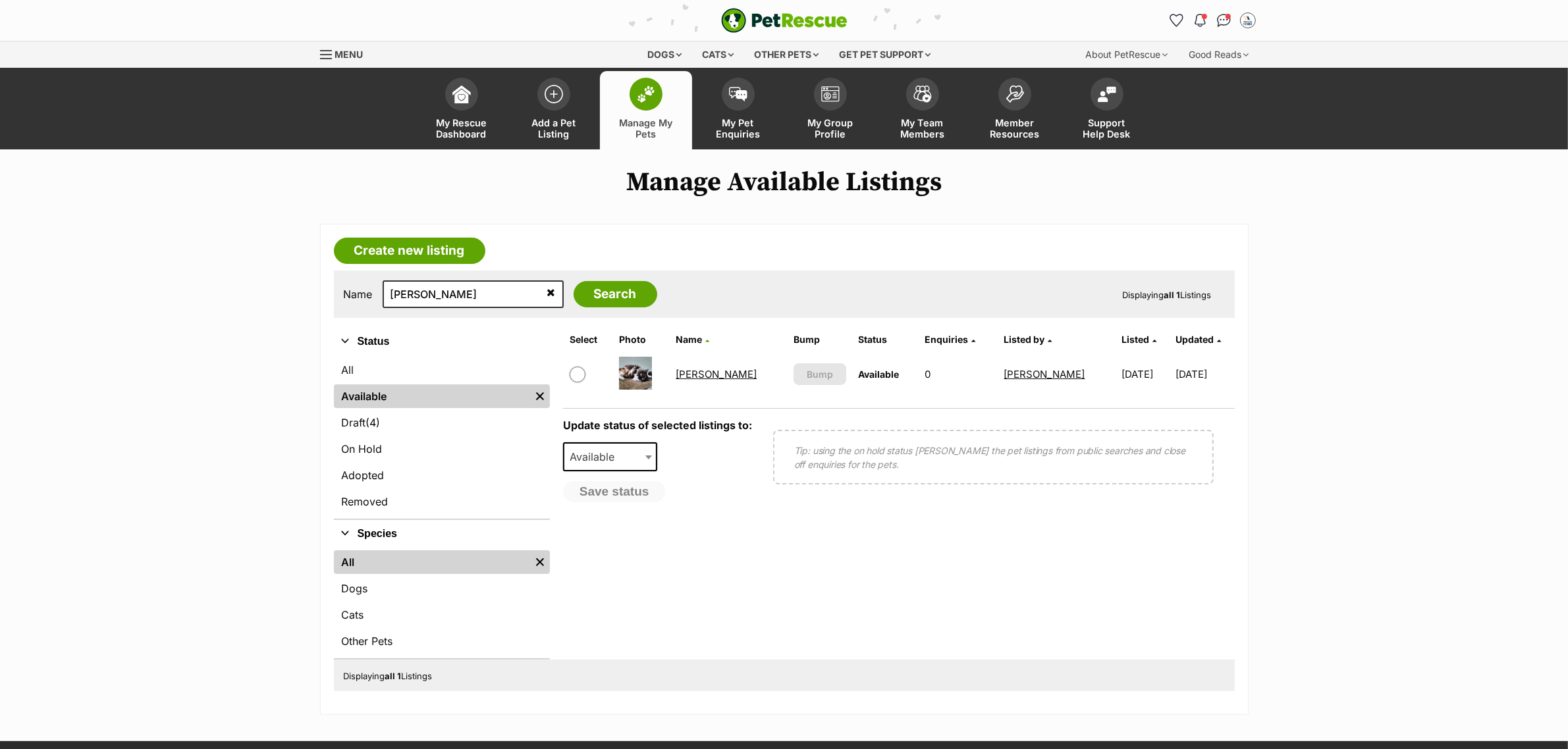
click at [689, 363] on td "[PERSON_NAME]" at bounding box center [729, 374] width 116 height 46
click at [696, 373] on link "[PERSON_NAME]" at bounding box center [716, 374] width 81 height 13
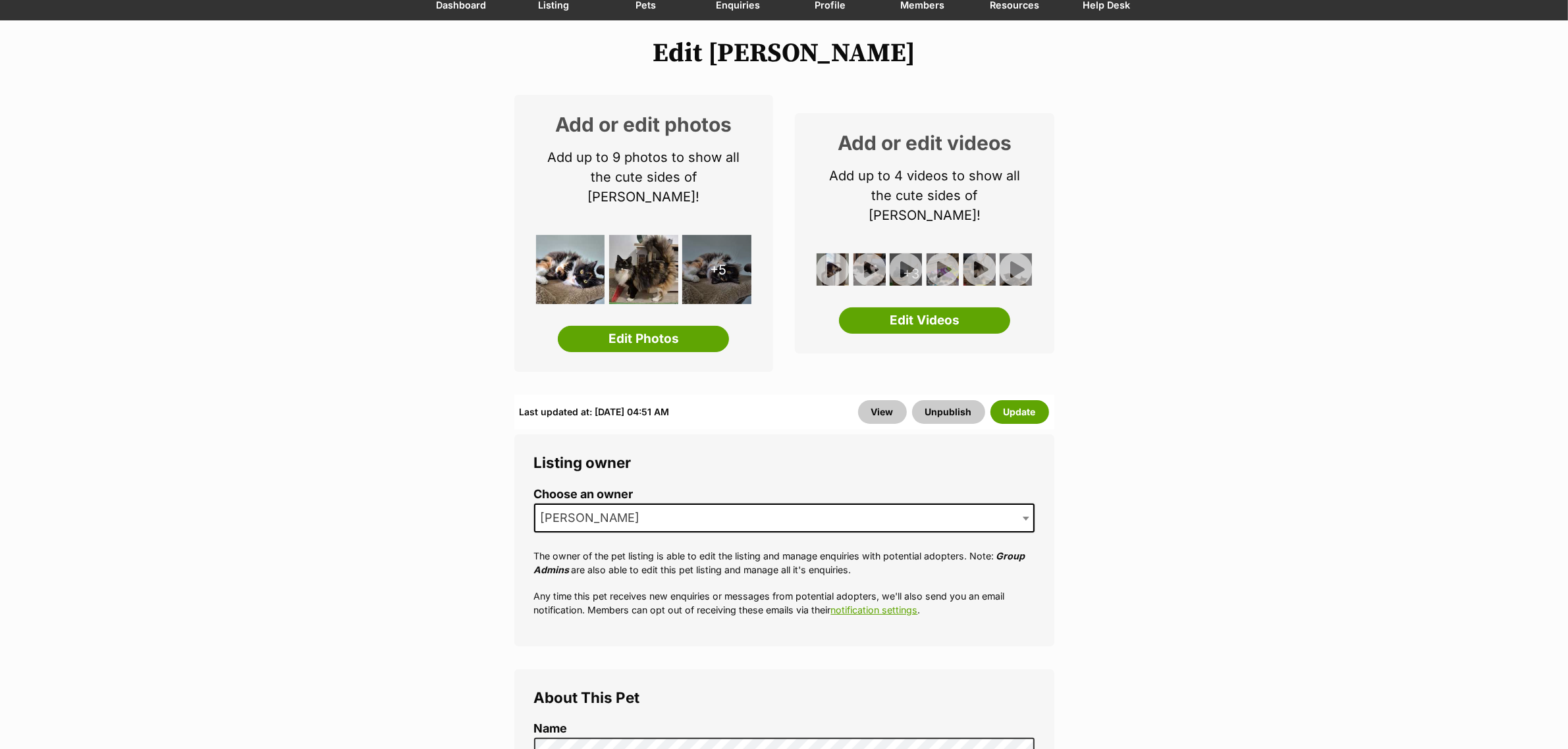
scroll to position [82, 0]
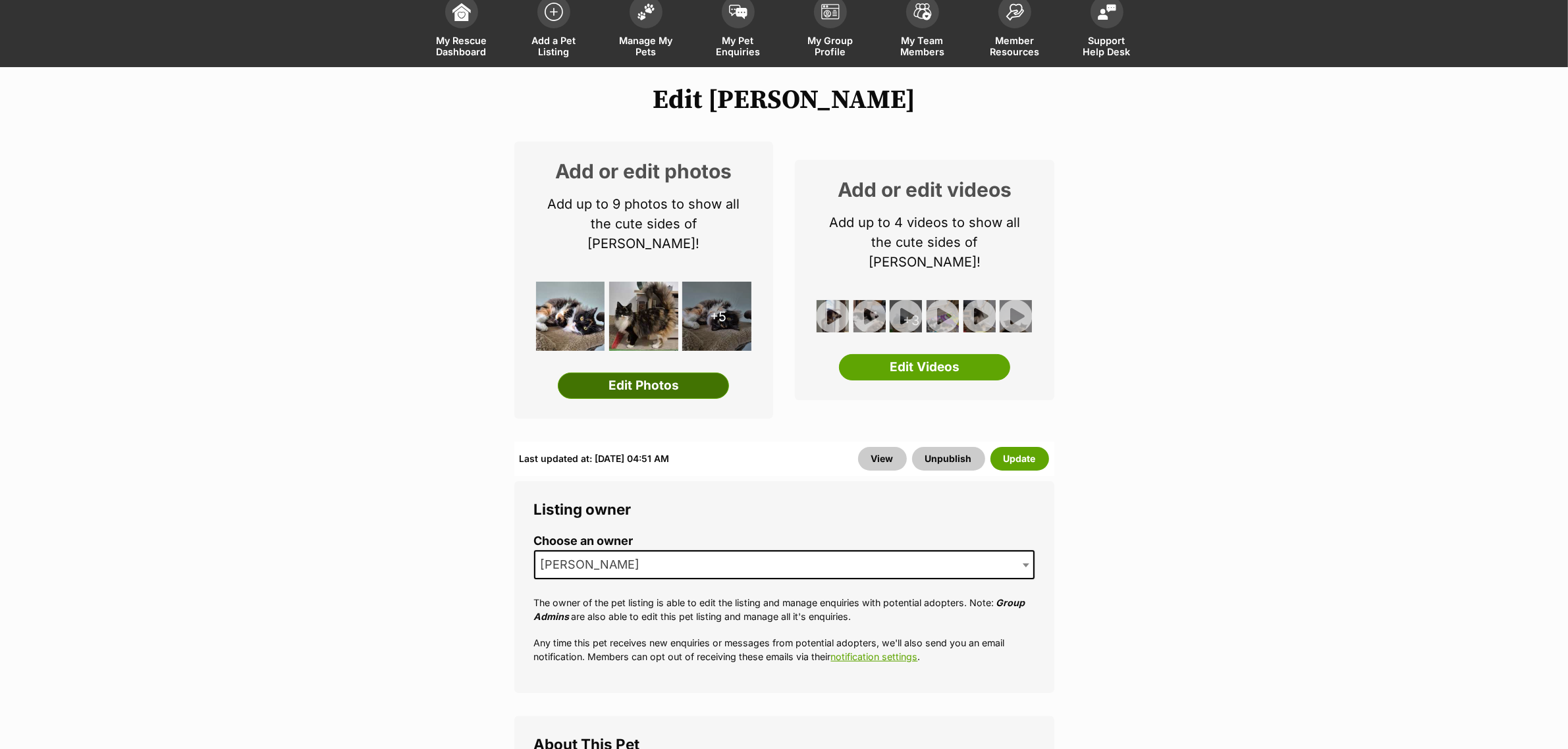
click at [646, 373] on link "Edit Photos" at bounding box center [643, 386] width 171 height 27
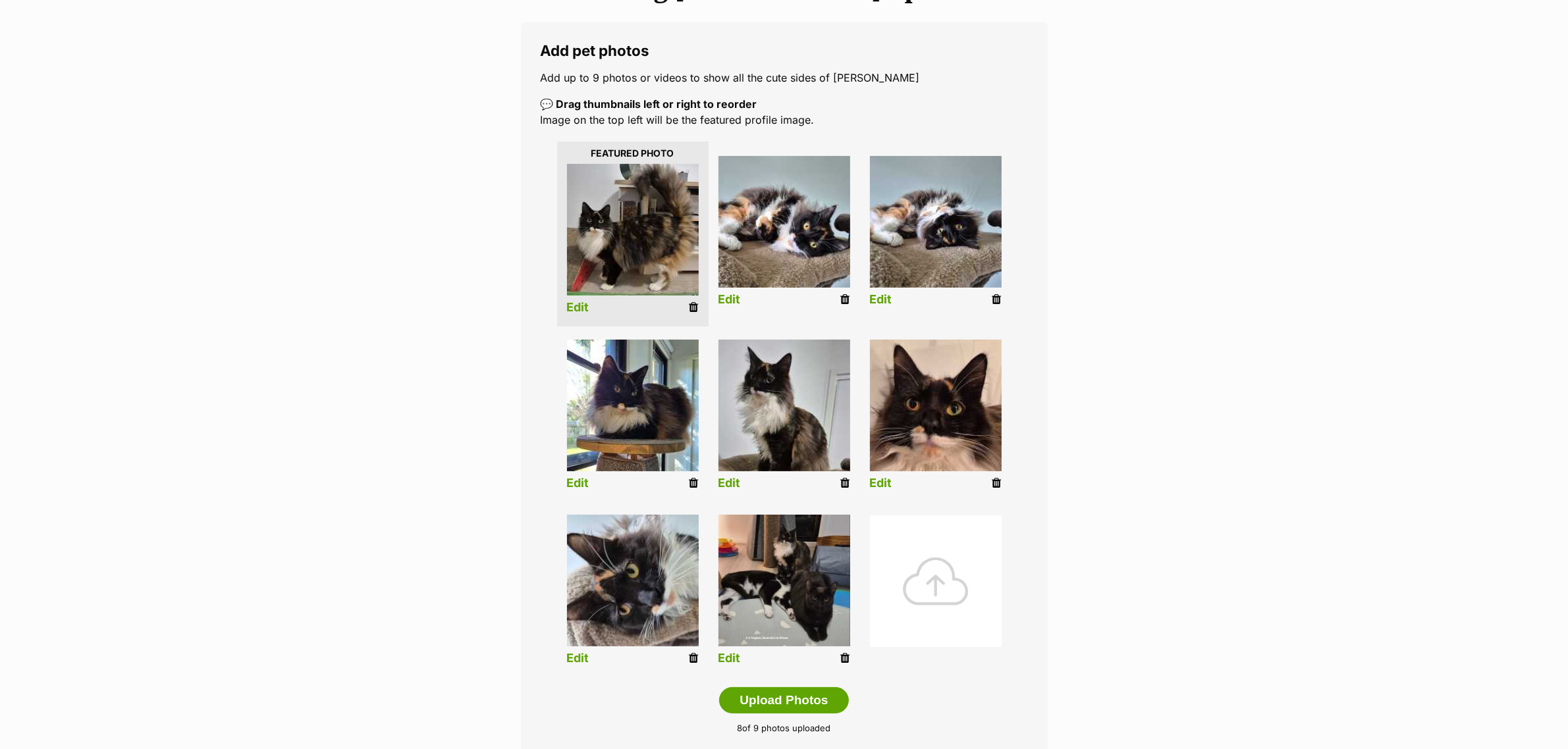
scroll to position [329, 0]
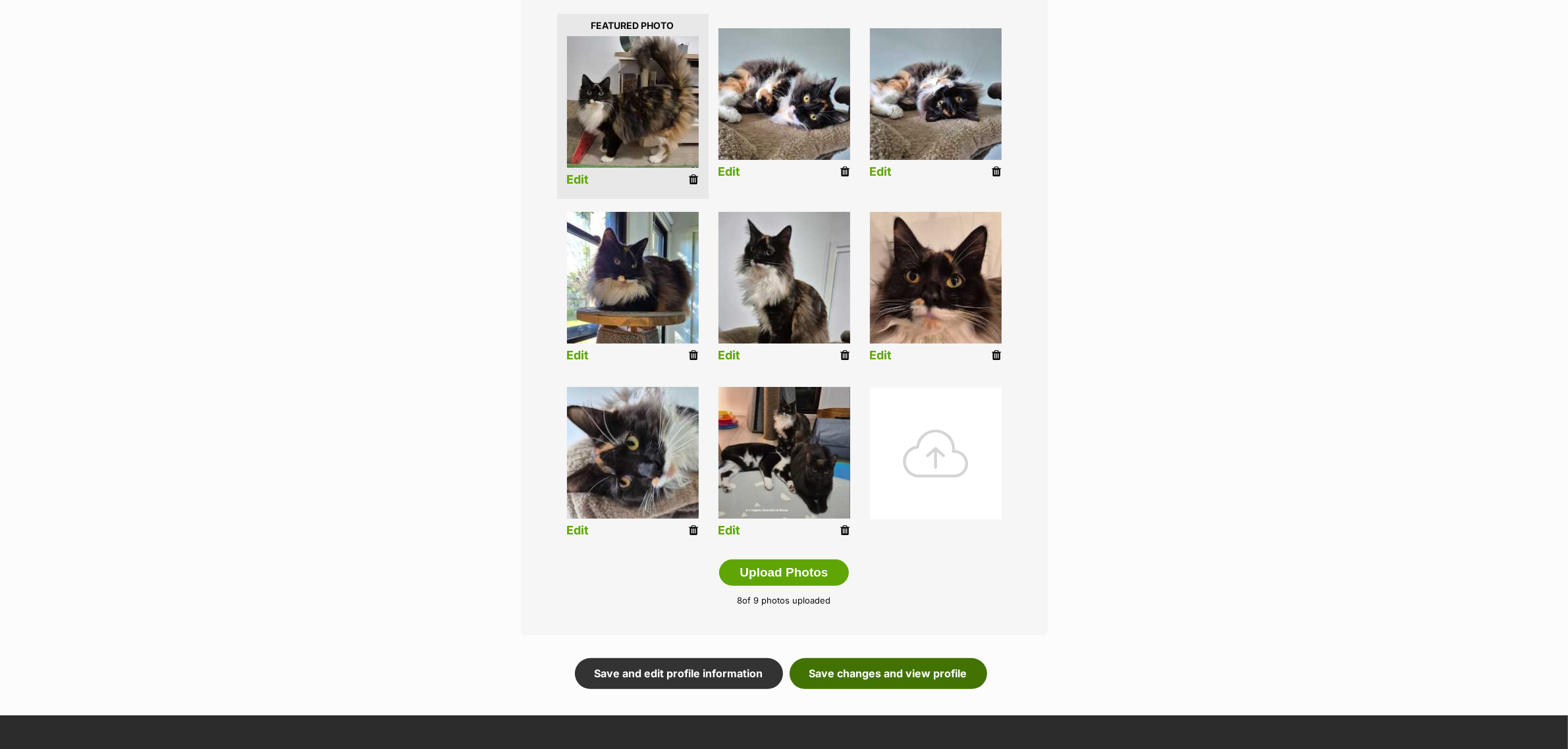
click at [831, 671] on link "Save changes and view profile" at bounding box center [888, 673] width 198 height 30
